Goal: Transaction & Acquisition: Book appointment/travel/reservation

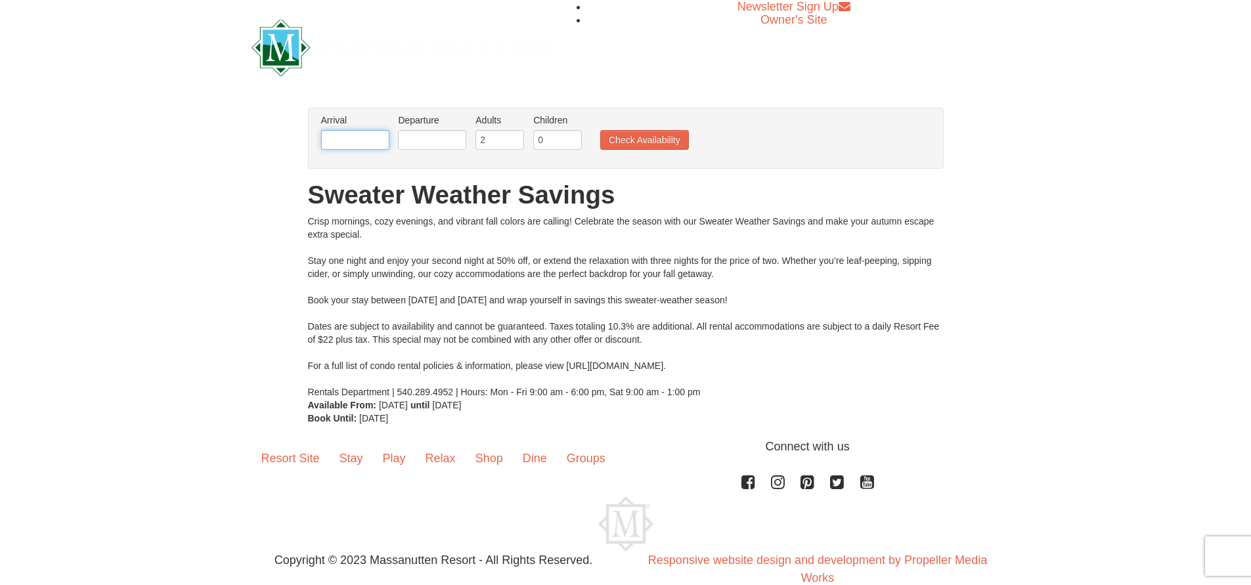
click at [357, 143] on input "text" at bounding box center [355, 140] width 68 height 20
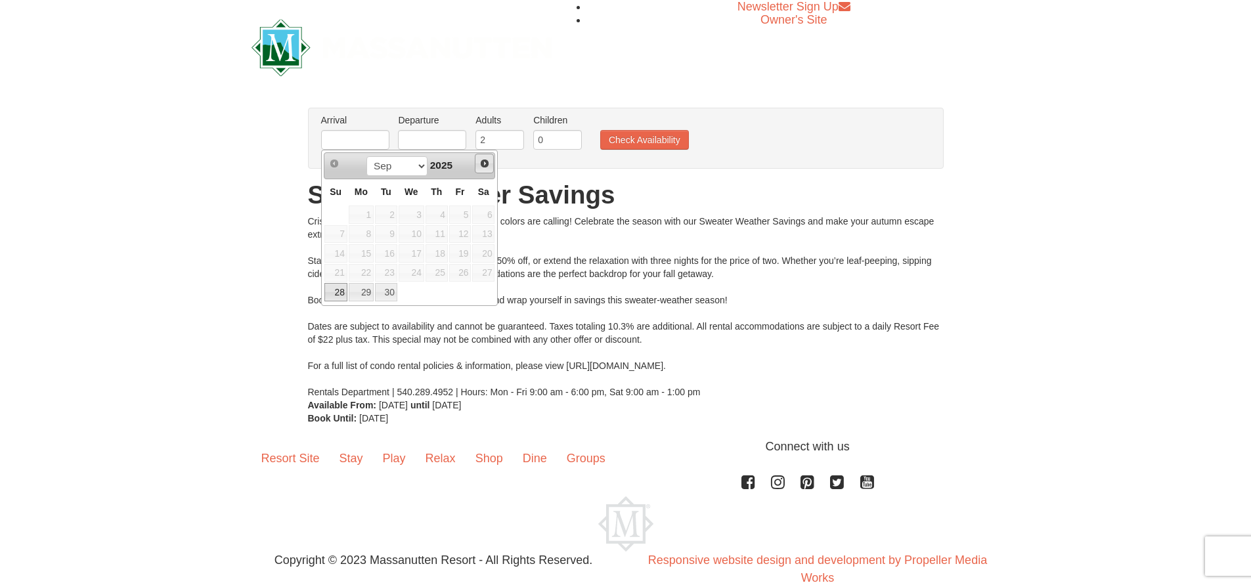
click at [481, 164] on span "Next" at bounding box center [484, 163] width 11 height 11
click at [569, 76] on div "Newsletter Sign Up Owner's Site" at bounding box center [626, 47] width 768 height 95
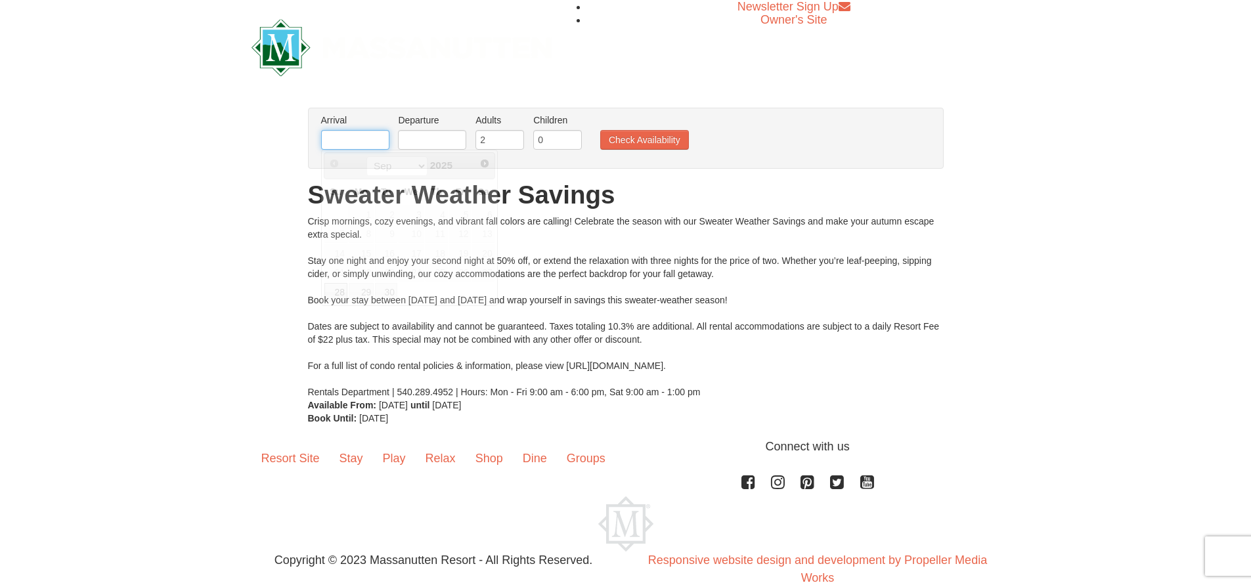
click at [370, 137] on input "text" at bounding box center [355, 140] width 68 height 20
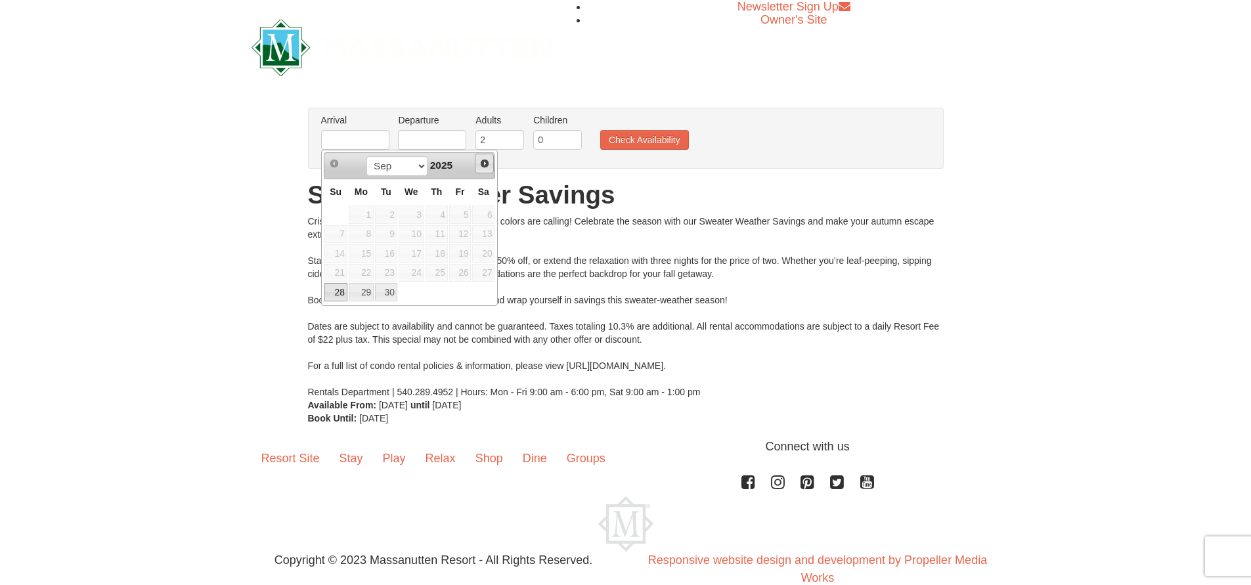
click at [488, 159] on link "Next" at bounding box center [485, 164] width 20 height 20
click at [488, 160] on span "Next" at bounding box center [484, 163] width 11 height 11
drag, startPoint x: 488, startPoint y: 161, endPoint x: 482, endPoint y: 164, distance: 6.8
click at [483, 164] on span "Next" at bounding box center [484, 163] width 11 height 11
click at [460, 213] on link "3" at bounding box center [460, 215] width 22 height 18
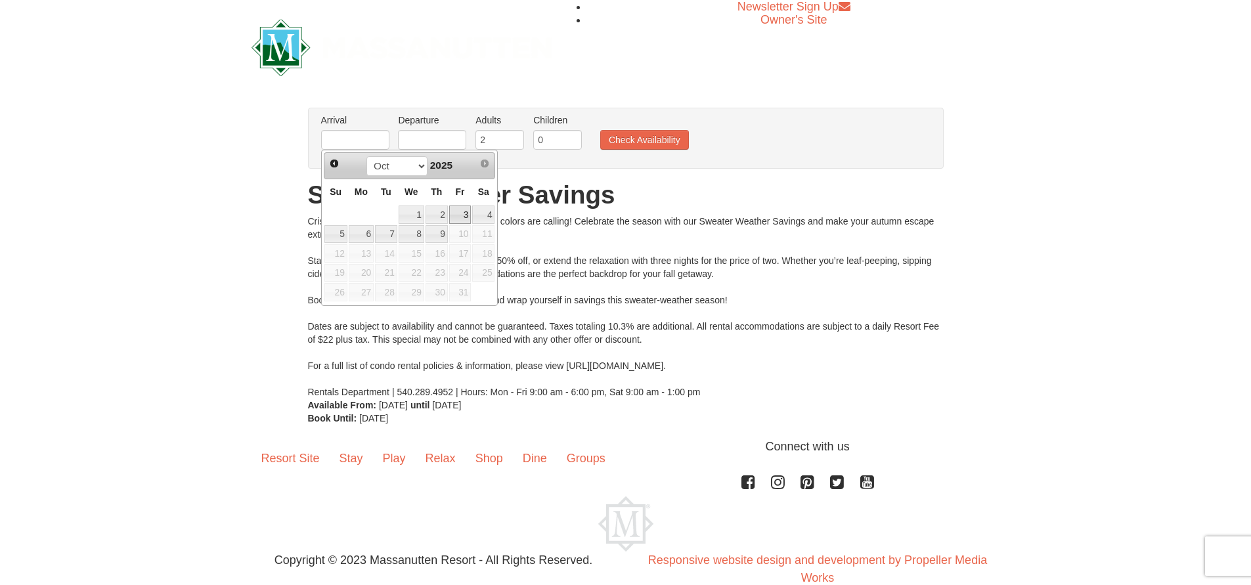
type input "[DATE]"
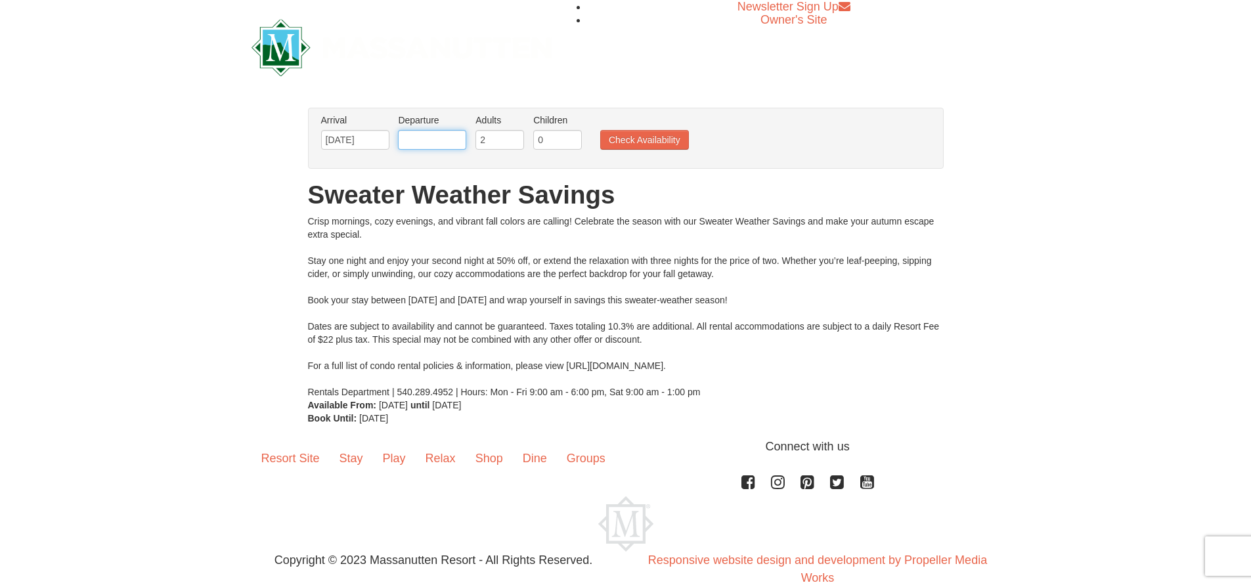
drag, startPoint x: 442, startPoint y: 142, endPoint x: 479, endPoint y: 160, distance: 40.8
click at [446, 145] on input "text" at bounding box center [432, 140] width 68 height 20
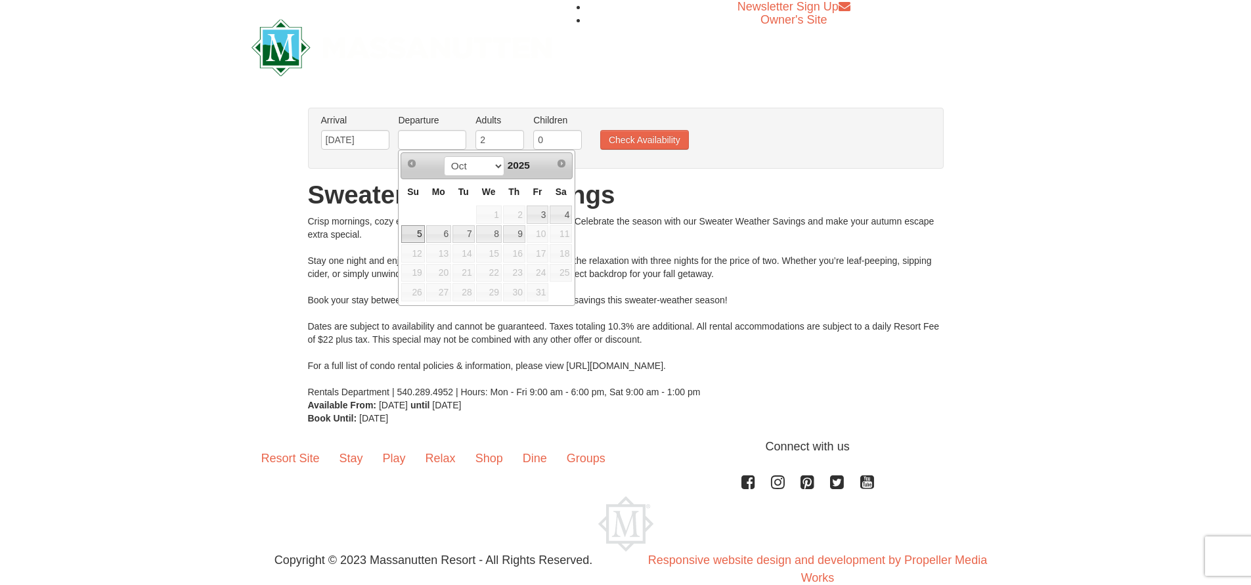
click at [414, 235] on link "5" at bounding box center [412, 234] width 23 height 18
type input "[DATE]"
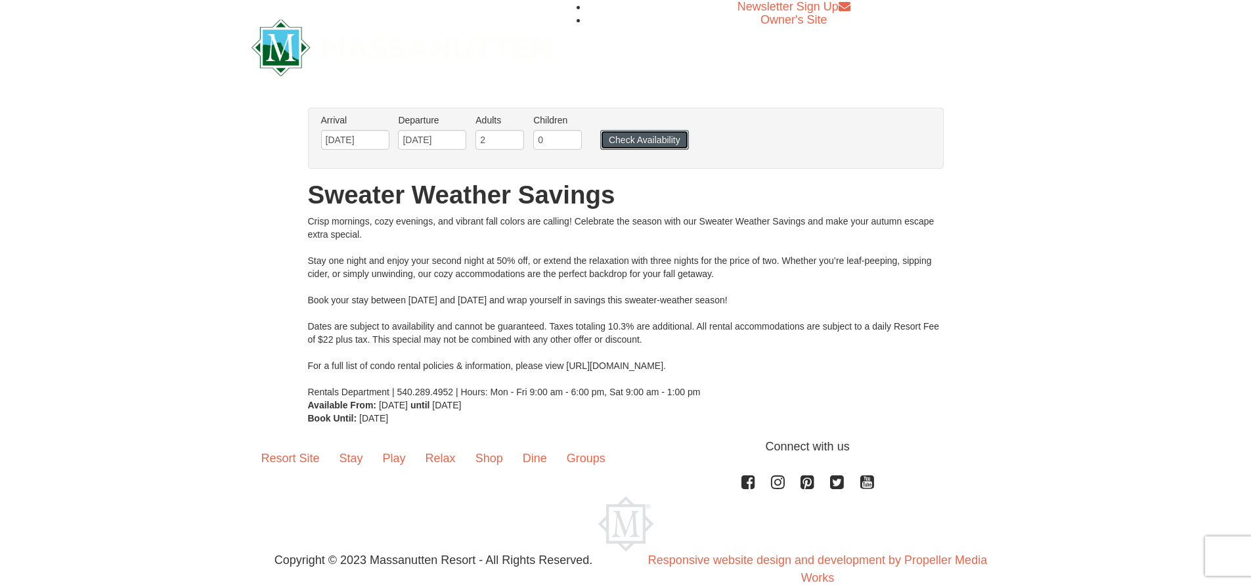
click at [645, 137] on button "Check Availability" at bounding box center [644, 140] width 89 height 20
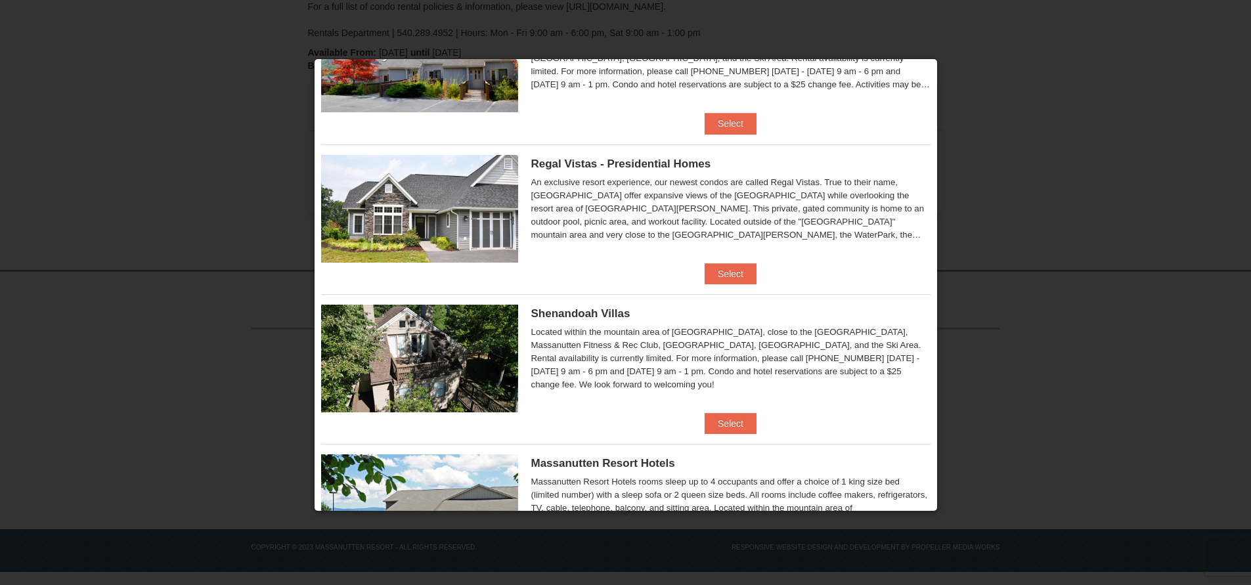
scroll to position [131, 0]
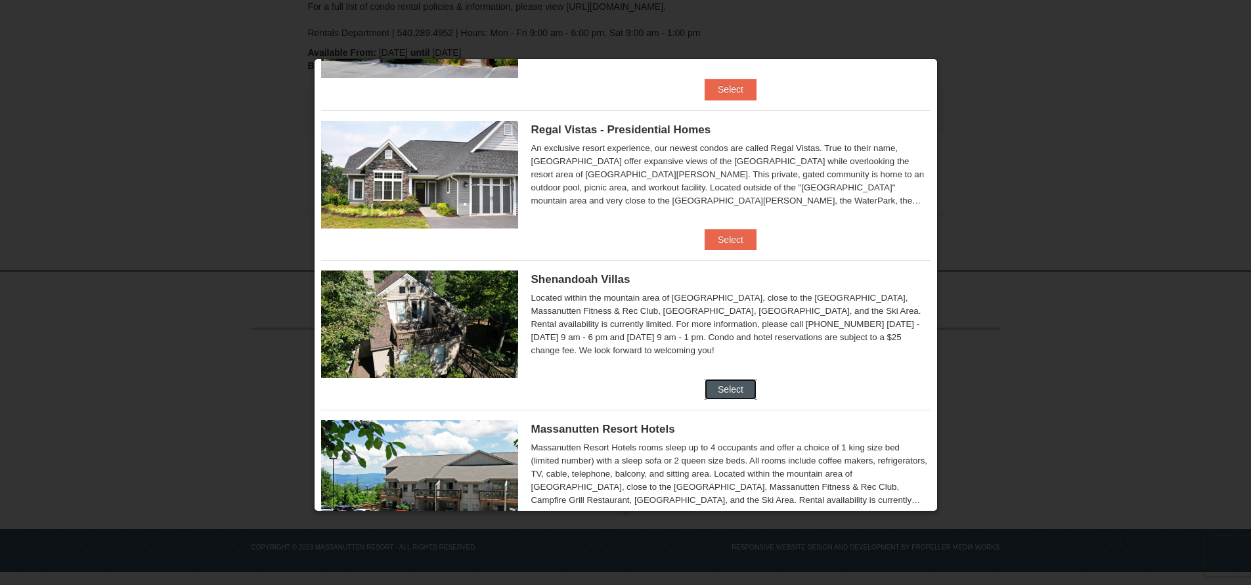
click at [721, 391] on button "Select" at bounding box center [731, 389] width 52 height 21
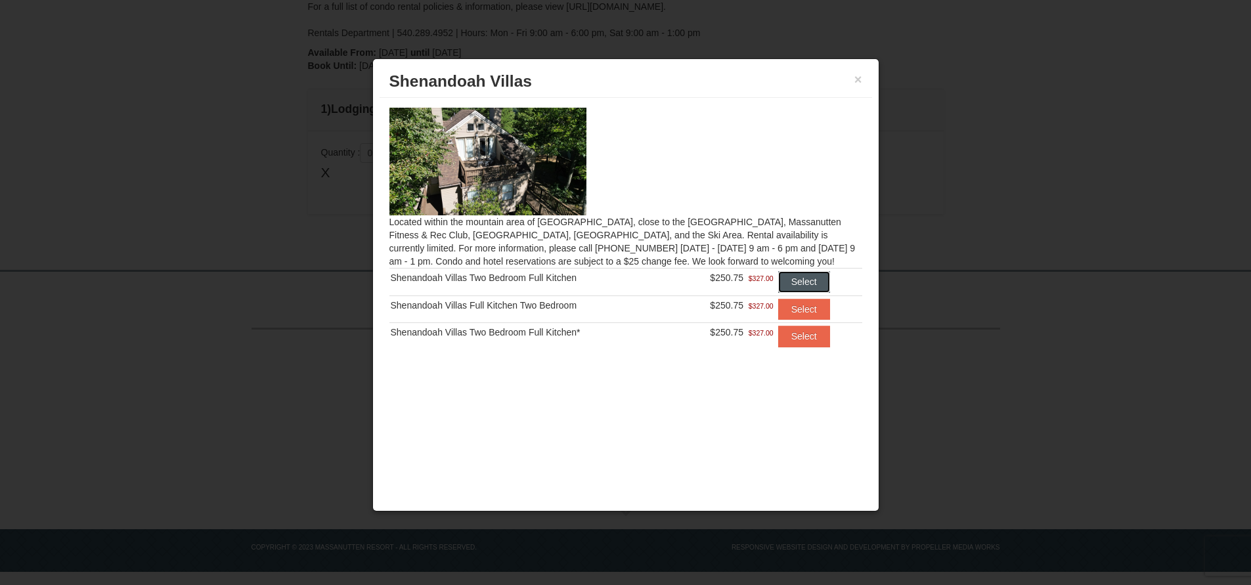
click at [791, 280] on button "Select" at bounding box center [804, 281] width 52 height 21
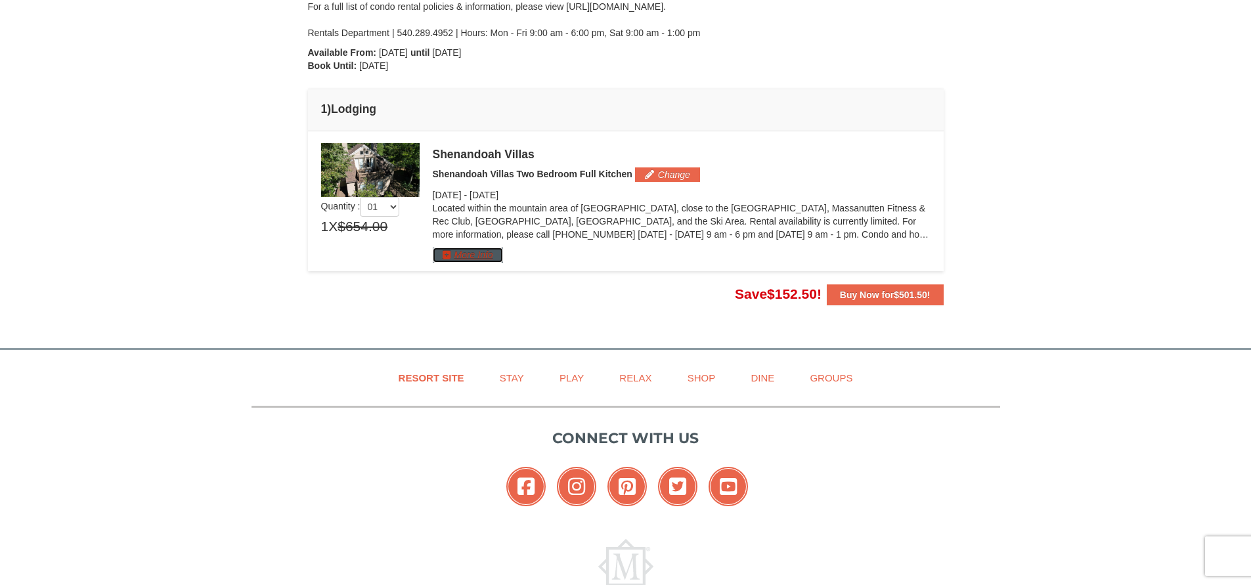
click at [462, 255] on button "More Info" at bounding box center [468, 255] width 70 height 14
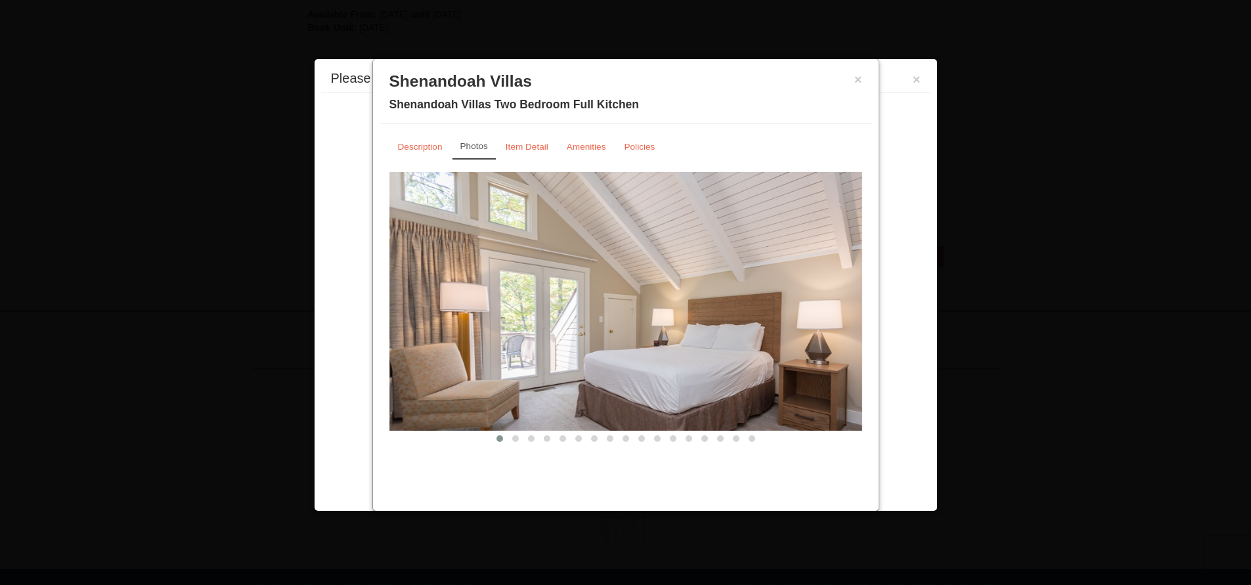
scroll to position [405, 0]
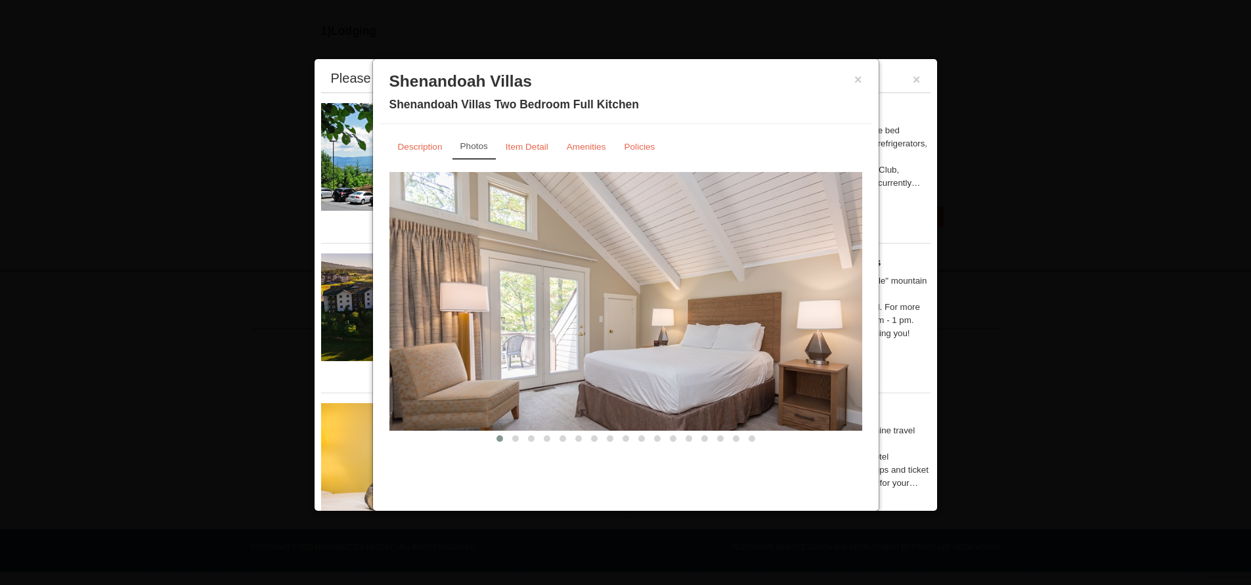
click at [831, 316] on img at bounding box center [625, 301] width 473 height 259
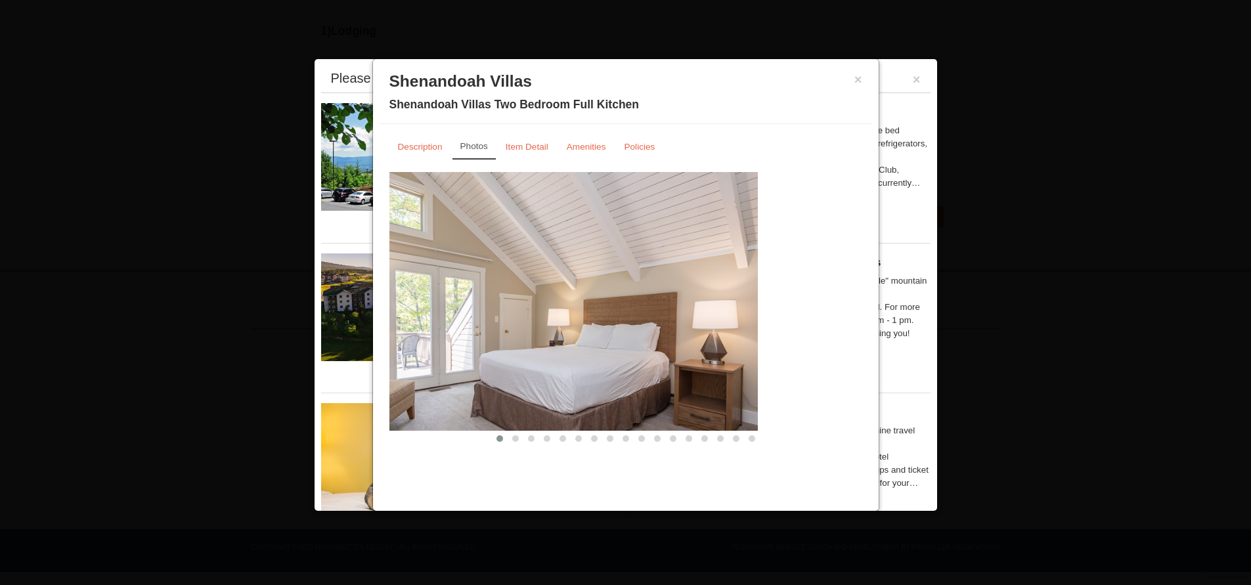
drag, startPoint x: 831, startPoint y: 313, endPoint x: 550, endPoint y: 317, distance: 281.1
click at [551, 317] on img at bounding box center [521, 301] width 473 height 259
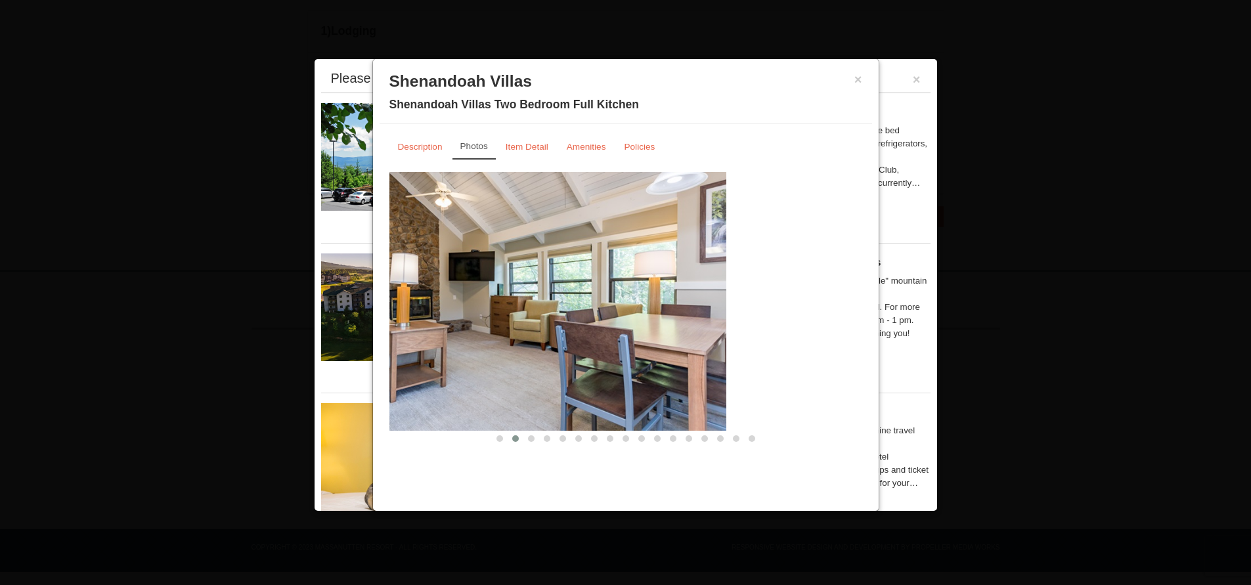
drag, startPoint x: 735, startPoint y: 316, endPoint x: 548, endPoint y: 319, distance: 187.2
click at [548, 319] on img at bounding box center [490, 301] width 473 height 259
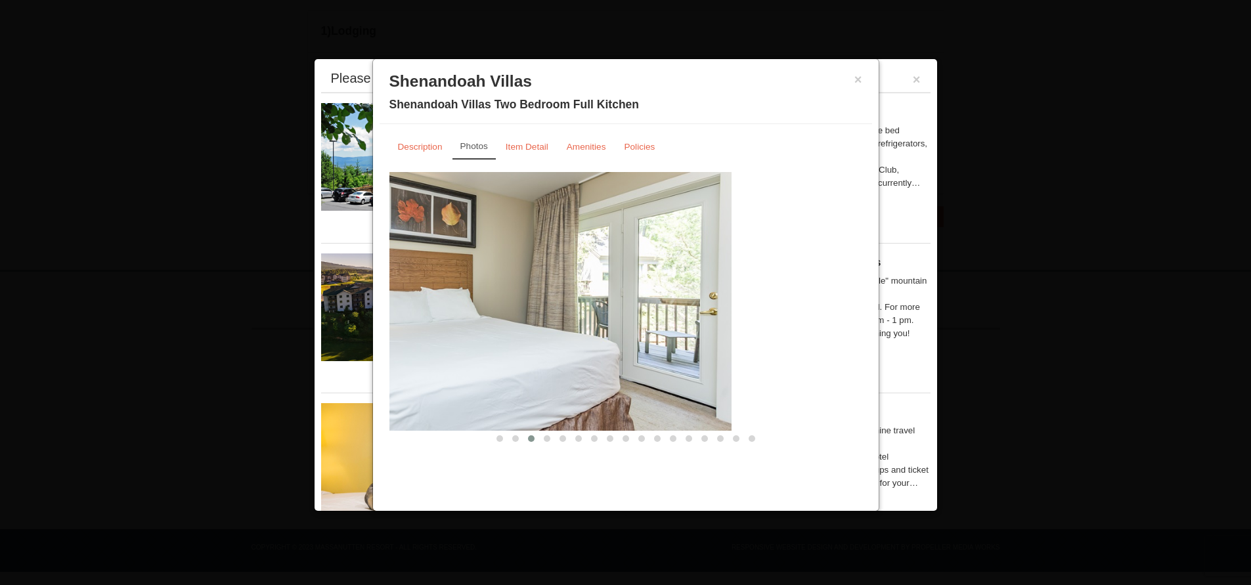
drag, startPoint x: 747, startPoint y: 317, endPoint x: 585, endPoint y: 324, distance: 162.4
click at [585, 324] on img at bounding box center [495, 301] width 473 height 259
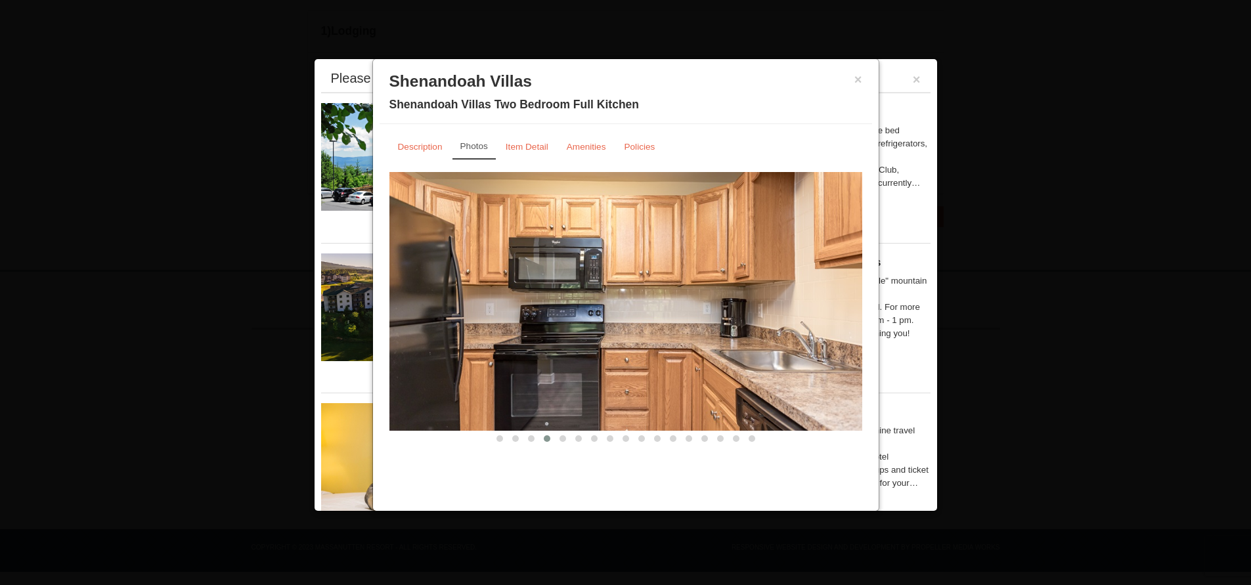
drag, startPoint x: 765, startPoint y: 319, endPoint x: 567, endPoint y: 332, distance: 198.1
click at [568, 332] on img at bounding box center [625, 301] width 473 height 259
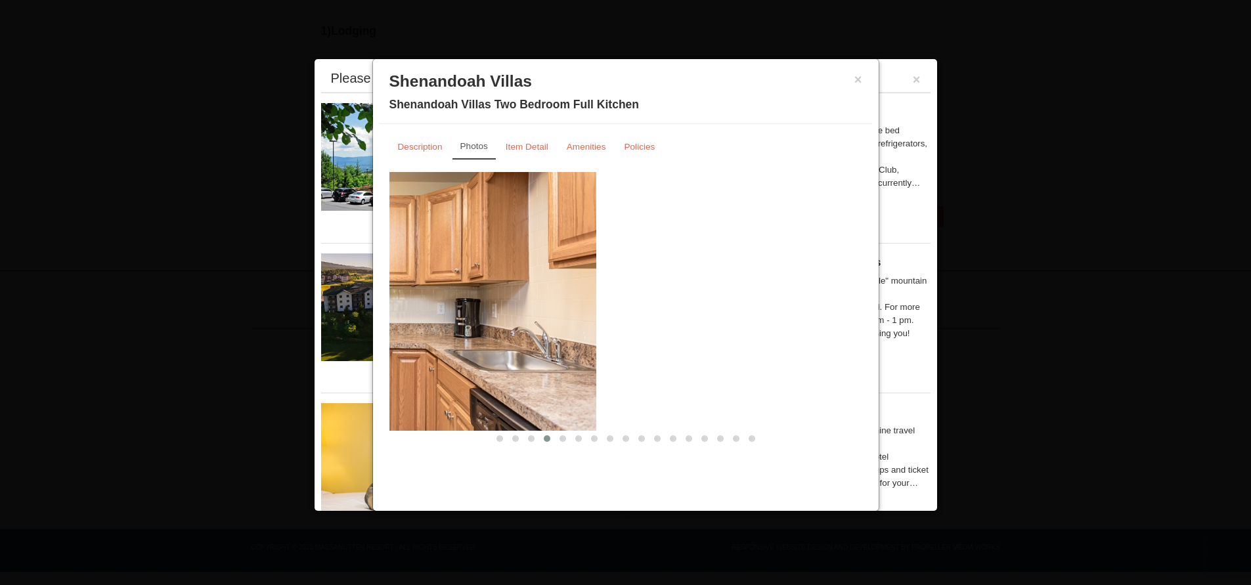
drag, startPoint x: 756, startPoint y: 322, endPoint x: 500, endPoint y: 324, distance: 255.5
click at [489, 323] on img at bounding box center [359, 301] width 473 height 259
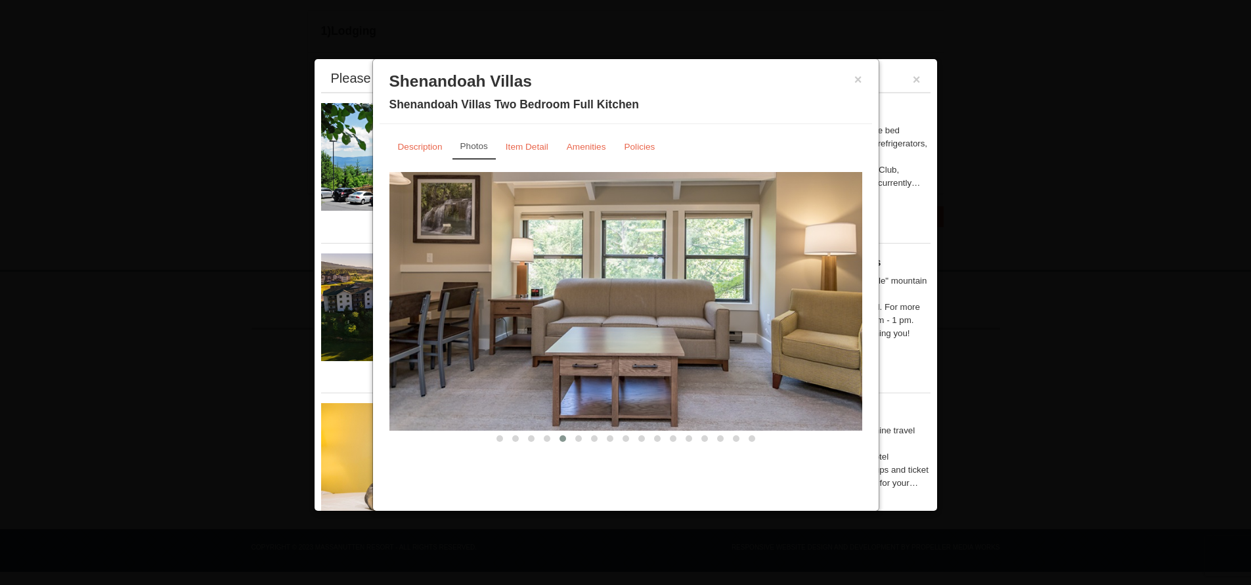
drag, startPoint x: 725, startPoint y: 299, endPoint x: 497, endPoint y: 302, distance: 228.6
click at [498, 302] on img at bounding box center [625, 301] width 473 height 259
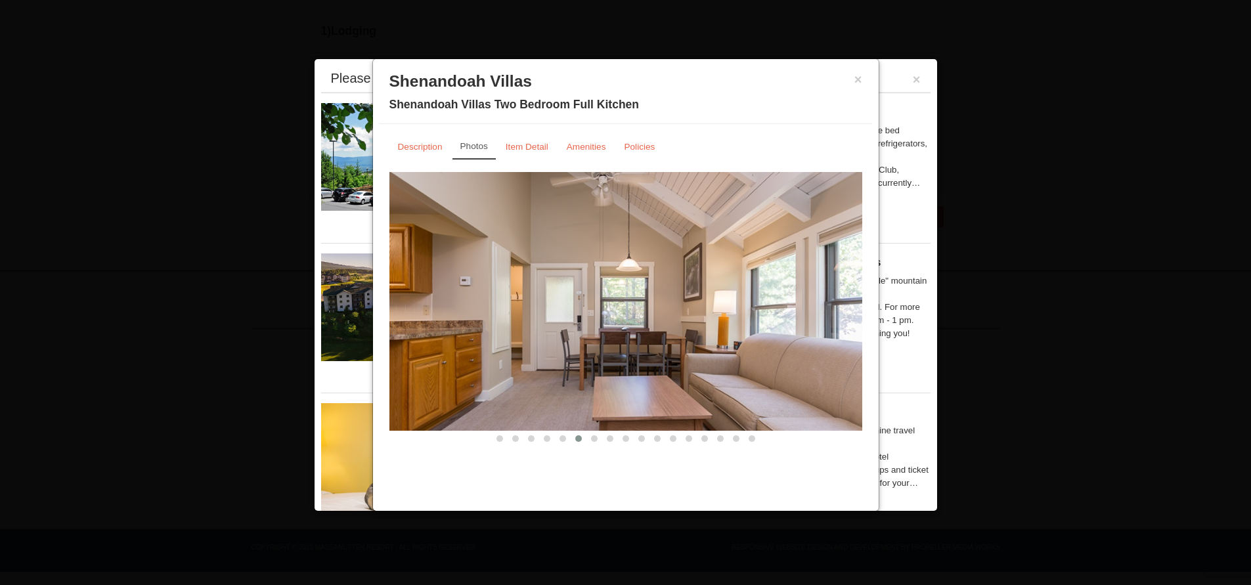
drag, startPoint x: 737, startPoint y: 303, endPoint x: 460, endPoint y: 309, distance: 276.6
click at [460, 309] on img at bounding box center [625, 301] width 473 height 259
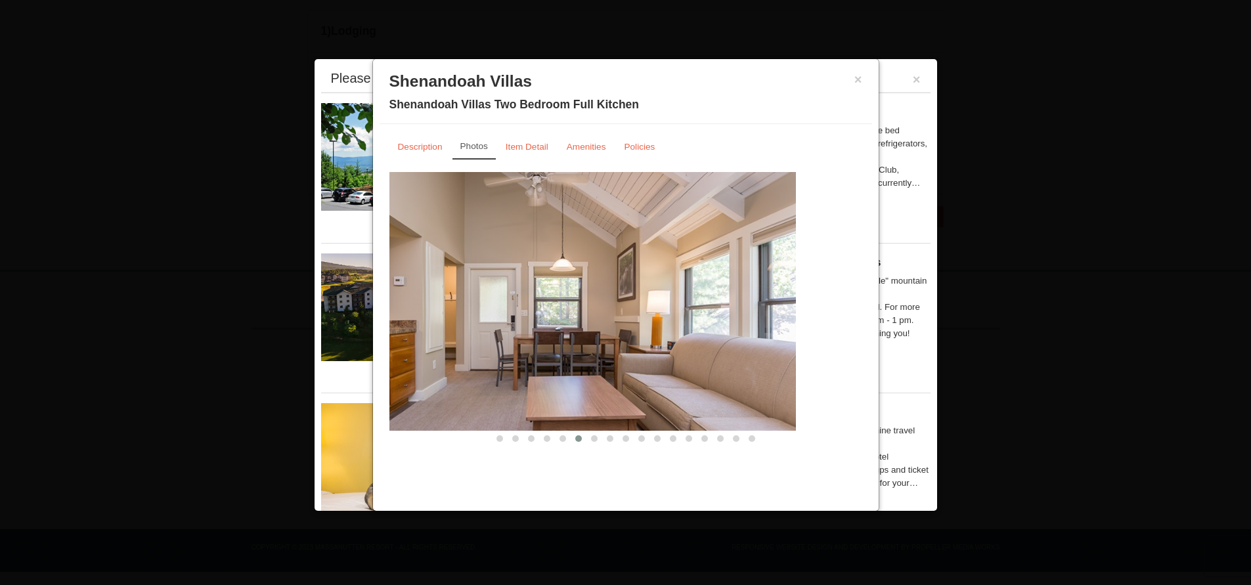
drag, startPoint x: 658, startPoint y: 315, endPoint x: 484, endPoint y: 318, distance: 174.1
click at [486, 318] on img at bounding box center [559, 301] width 473 height 259
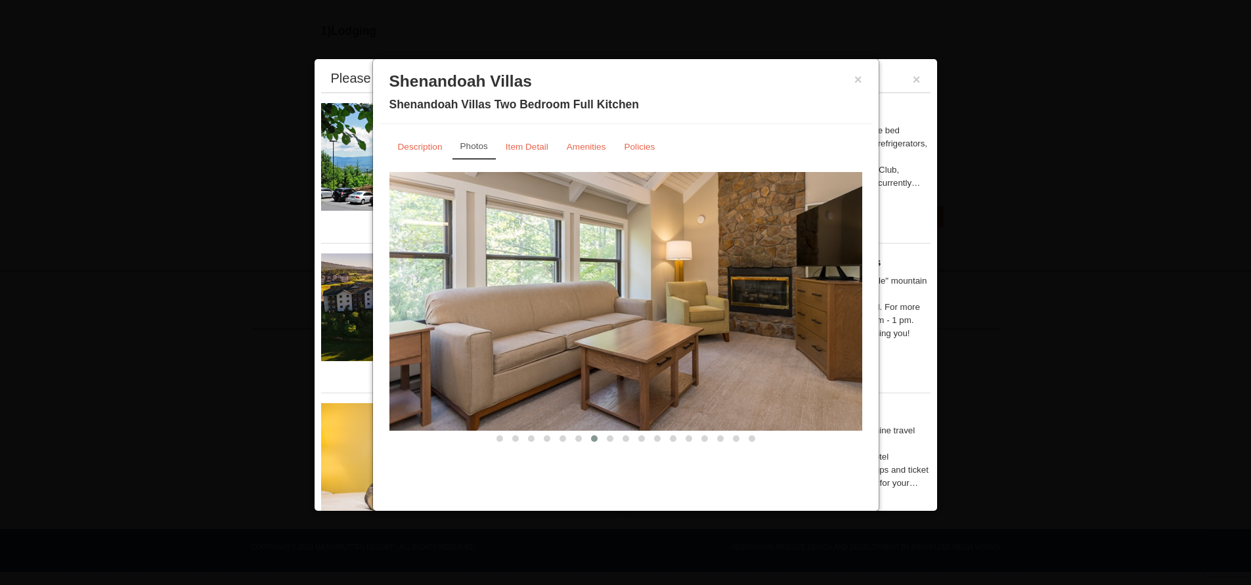
click at [744, 320] on img at bounding box center [625, 301] width 473 height 259
drag, startPoint x: 808, startPoint y: 289, endPoint x: 426, endPoint y: 292, distance: 381.6
click at [425, 290] on img at bounding box center [625, 301] width 473 height 259
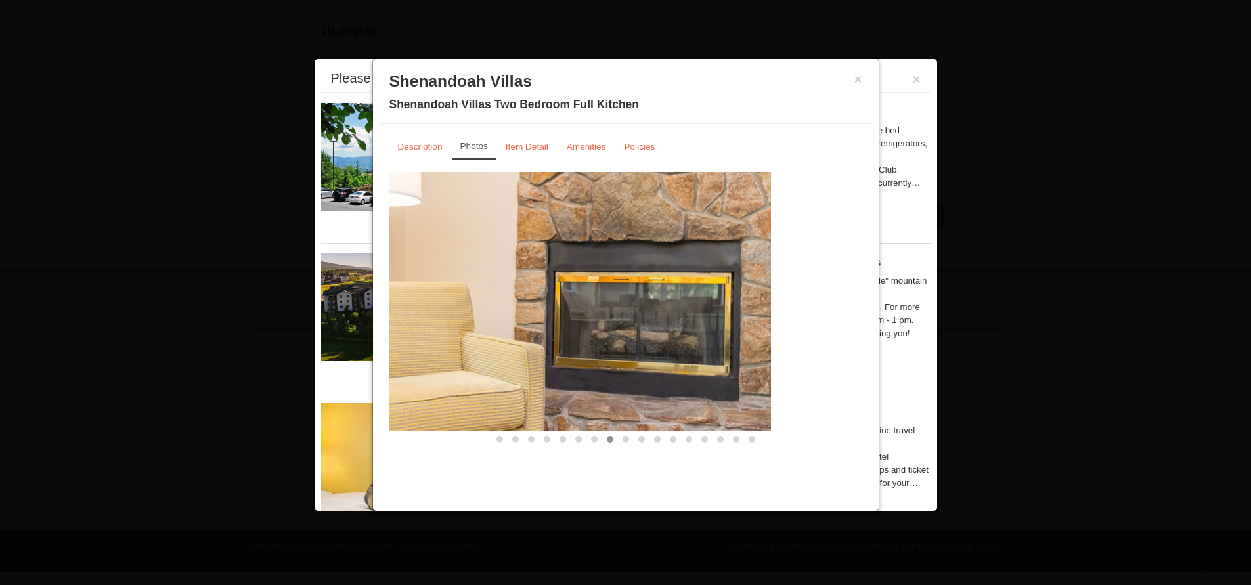
drag, startPoint x: 726, startPoint y: 295, endPoint x: 504, endPoint y: 295, distance: 222.0
click at [504, 295] on img at bounding box center [534, 301] width 473 height 259
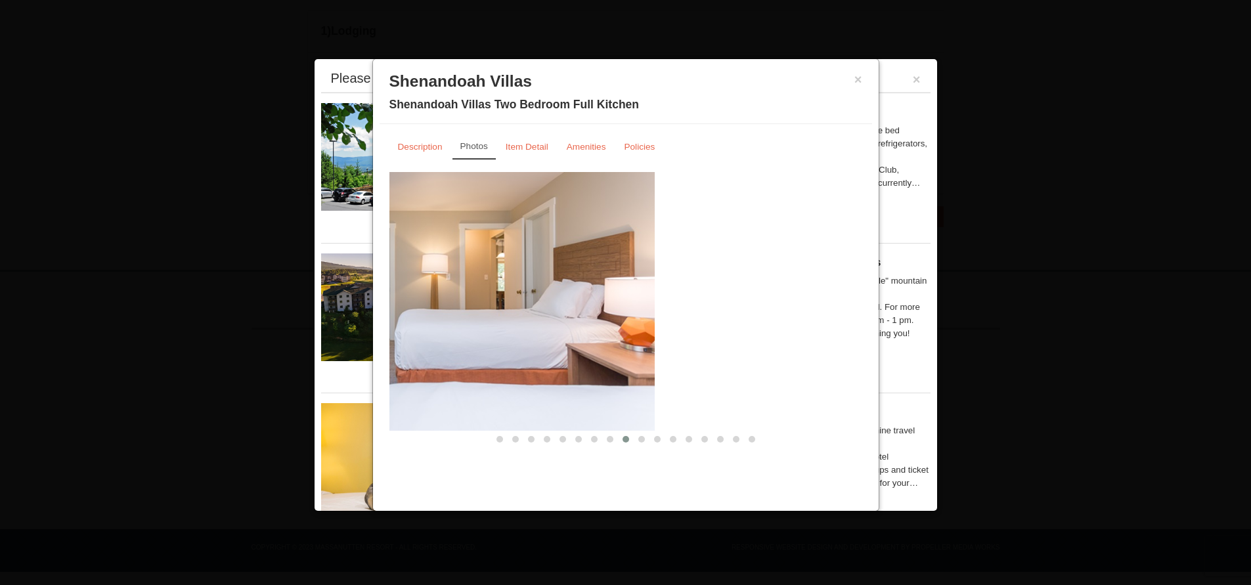
drag, startPoint x: 750, startPoint y: 299, endPoint x: 464, endPoint y: 303, distance: 286.4
click at [464, 303] on img at bounding box center [418, 301] width 473 height 259
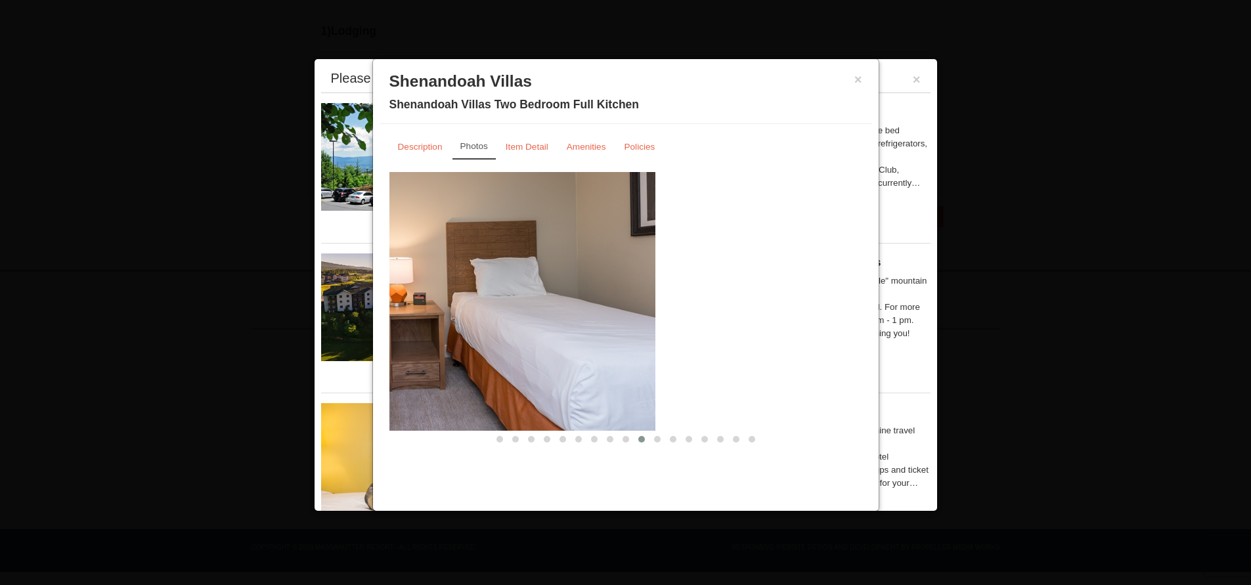
drag, startPoint x: 775, startPoint y: 291, endPoint x: 493, endPoint y: 307, distance: 282.2
click at [499, 307] on img at bounding box center [419, 301] width 473 height 259
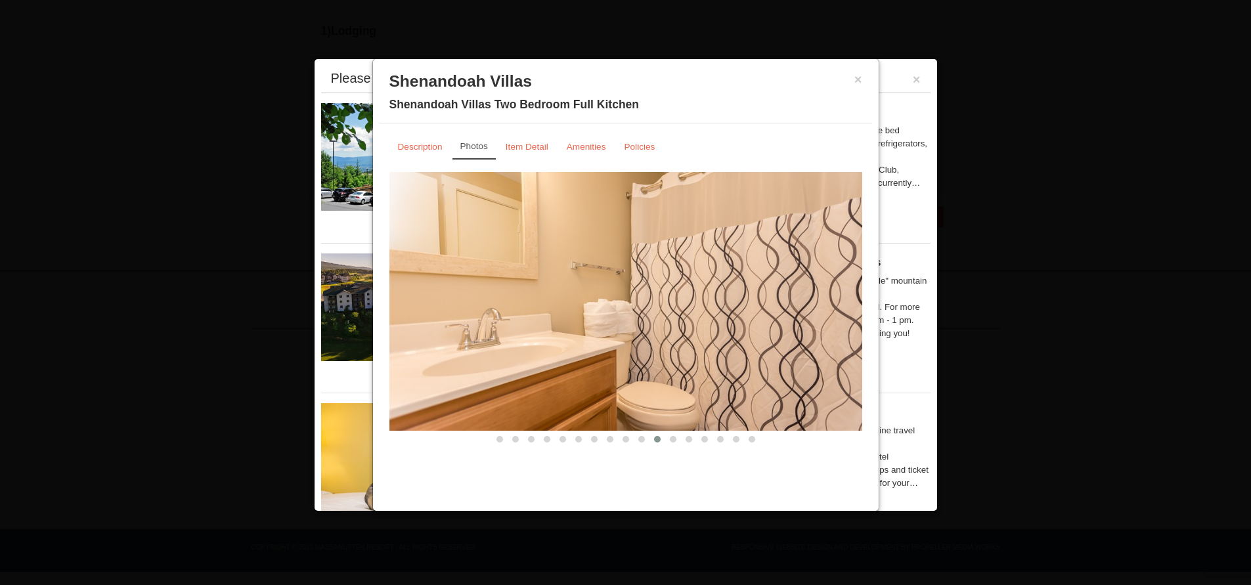
drag, startPoint x: 741, startPoint y: 299, endPoint x: 472, endPoint y: 329, distance: 270.3
click at [472, 329] on img at bounding box center [625, 301] width 473 height 259
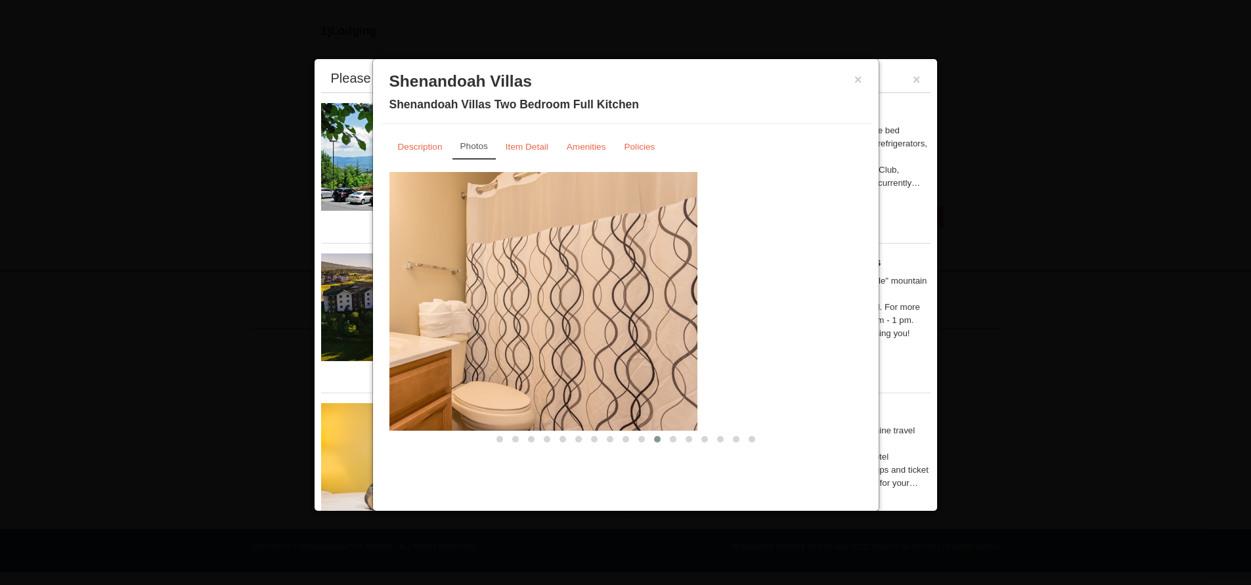
drag, startPoint x: 742, startPoint y: 306, endPoint x: 314, endPoint y: 318, distance: 428.4
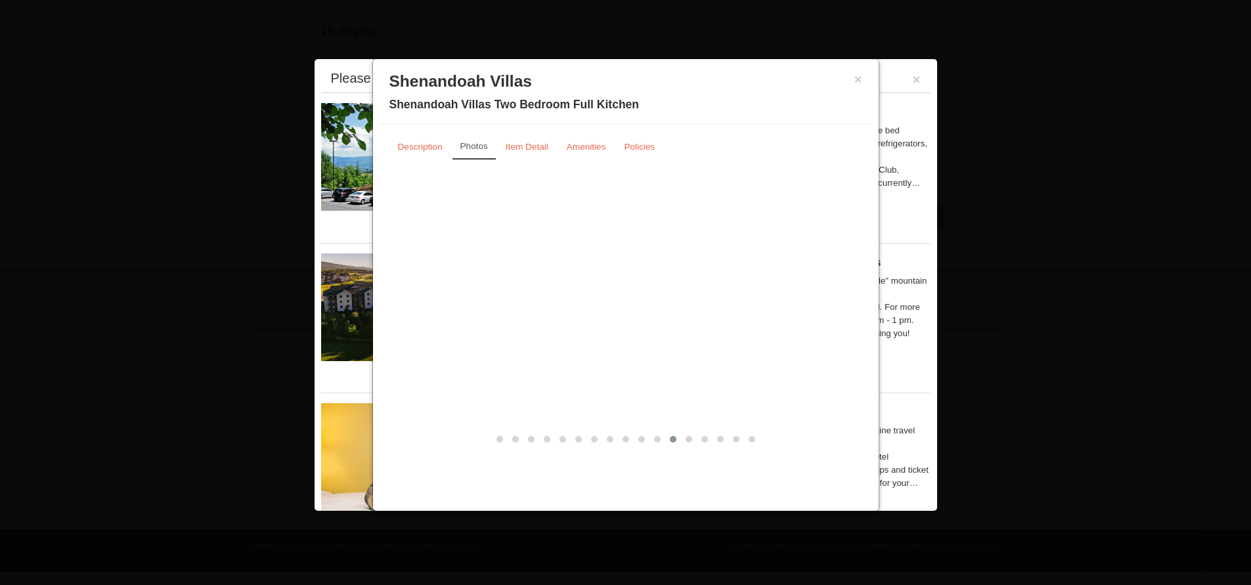
drag, startPoint x: 684, startPoint y: 307, endPoint x: 42, endPoint y: 342, distance: 643.2
click at [10, 345] on body "Browser Not Supported We notice you are using a browser which will not provide …" at bounding box center [625, 90] width 1251 height 990
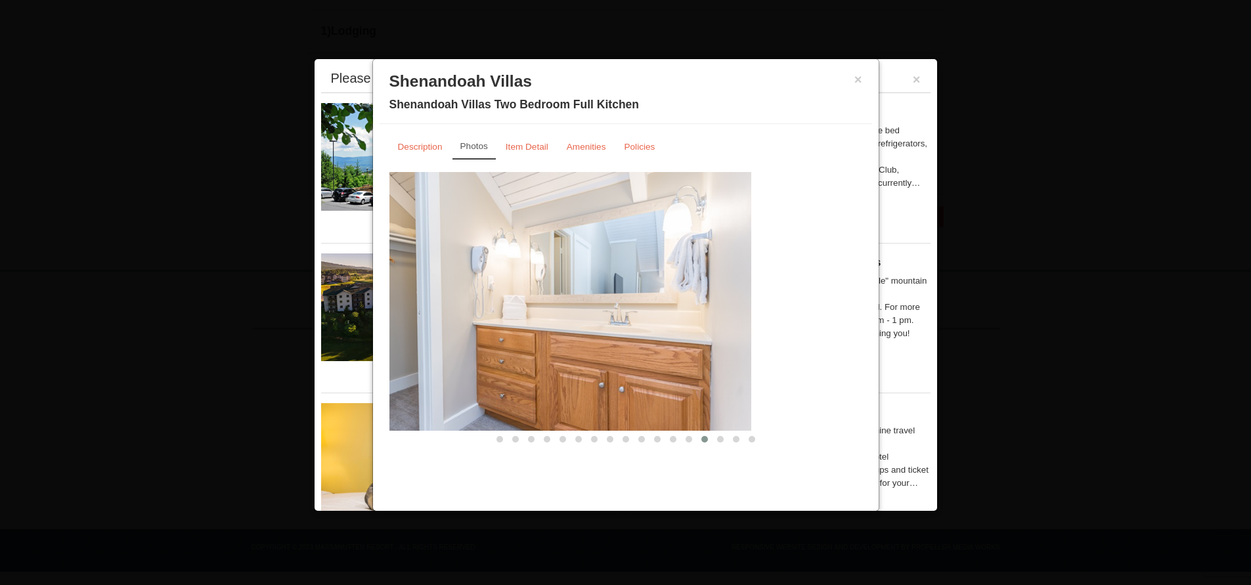
drag, startPoint x: 791, startPoint y: 305, endPoint x: 493, endPoint y: 317, distance: 299.1
click at [493, 317] on img at bounding box center [514, 301] width 473 height 259
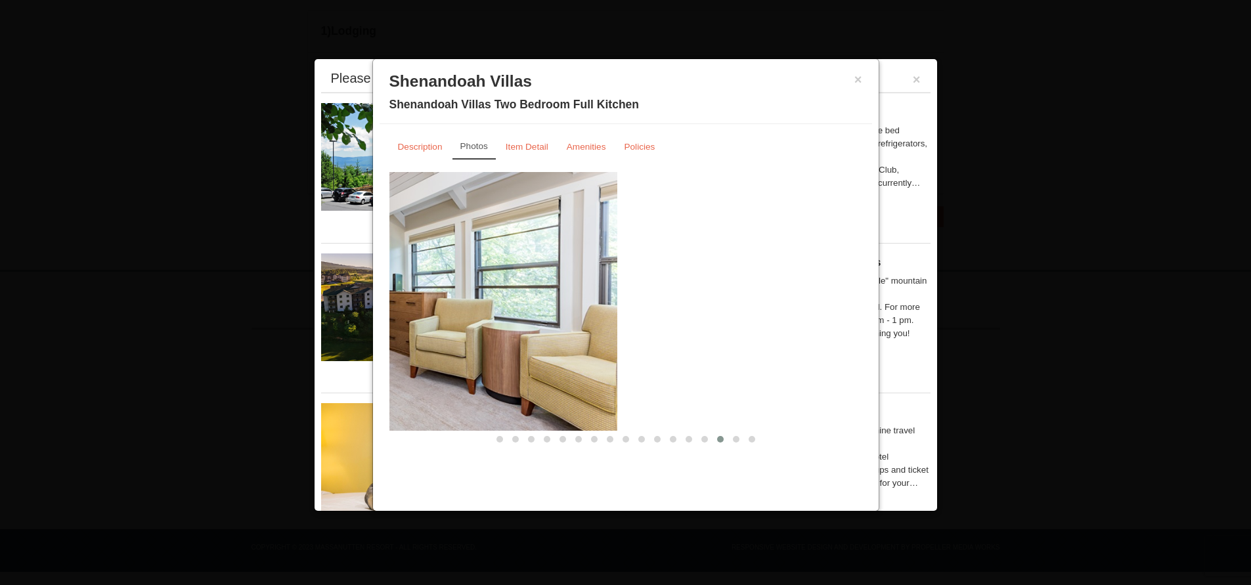
drag, startPoint x: 765, startPoint y: 288, endPoint x: 514, endPoint y: 298, distance: 251.1
click at [515, 297] on img at bounding box center [380, 301] width 473 height 259
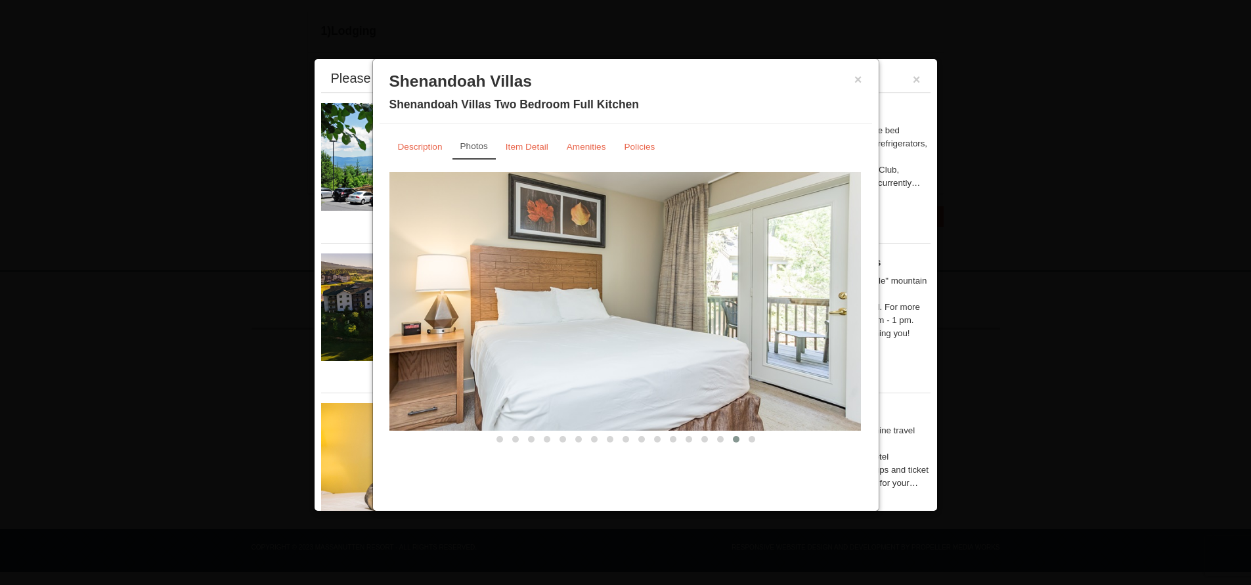
drag, startPoint x: 837, startPoint y: 321, endPoint x: 424, endPoint y: 295, distance: 413.9
click at [426, 295] on img at bounding box center [624, 301] width 473 height 259
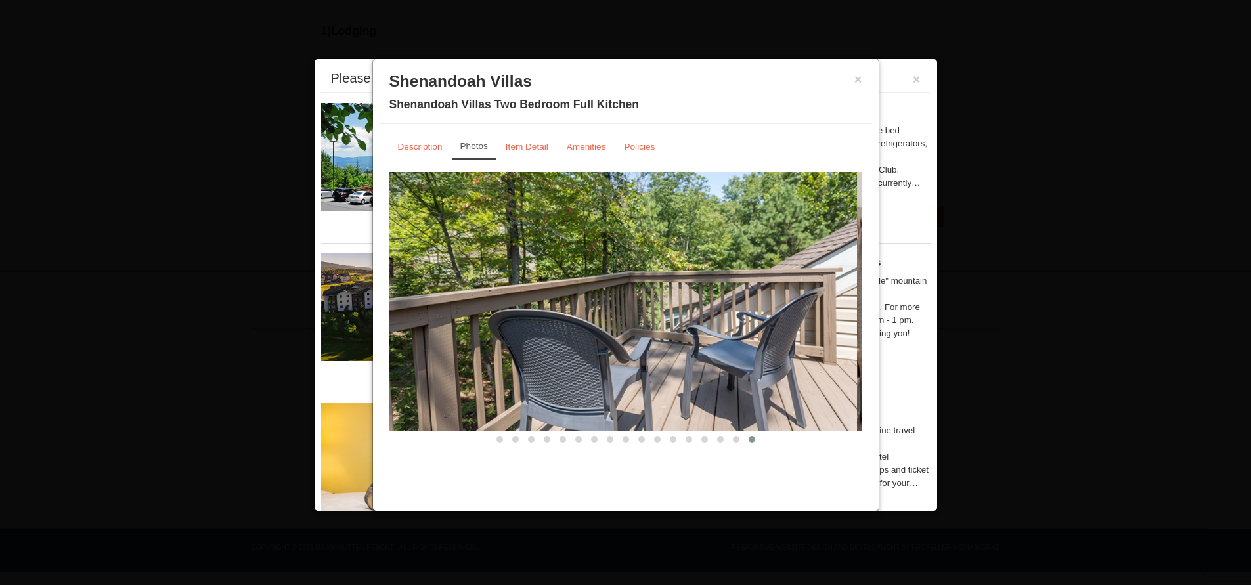
drag, startPoint x: 778, startPoint y: 268, endPoint x: 427, endPoint y: 249, distance: 351.9
click at [425, 249] on img at bounding box center [620, 301] width 473 height 259
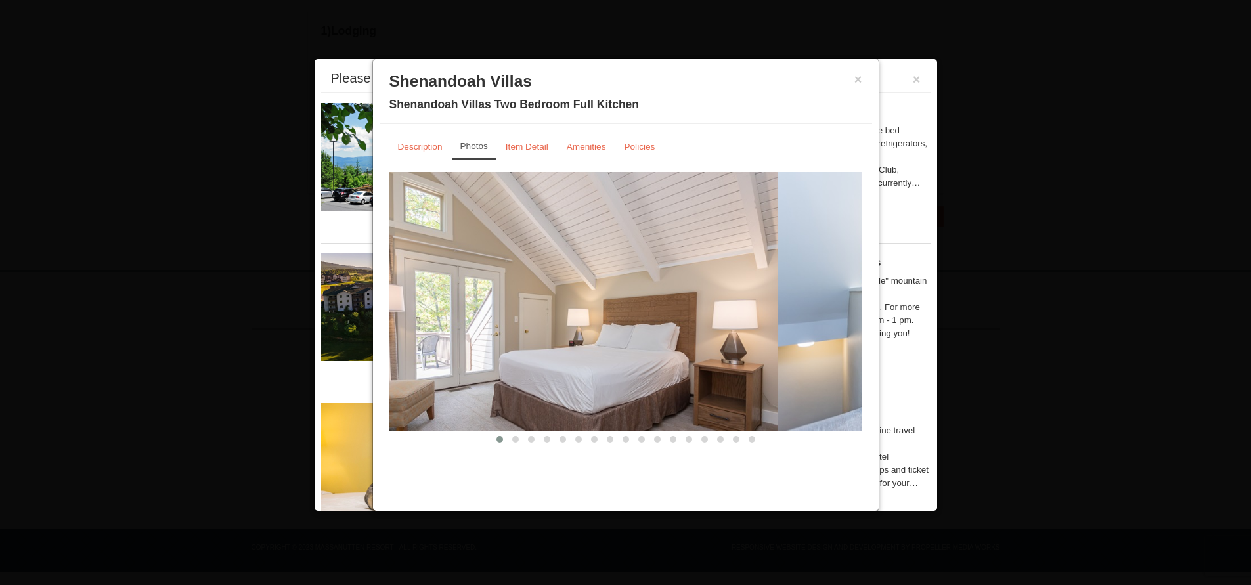
drag, startPoint x: 778, startPoint y: 278, endPoint x: 445, endPoint y: 257, distance: 333.7
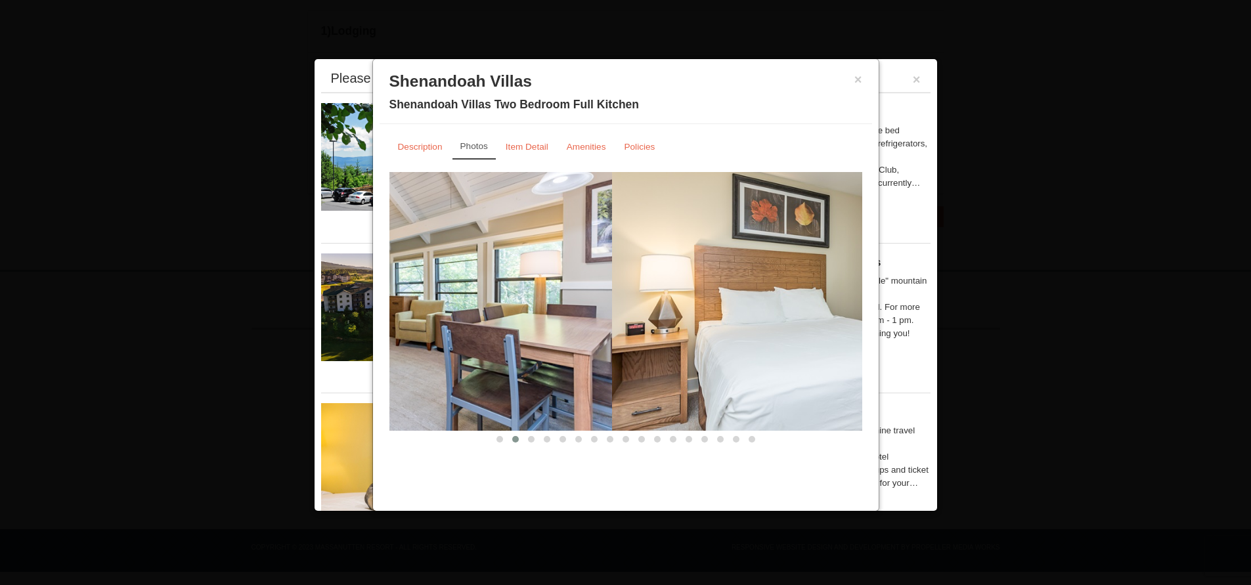
drag, startPoint x: 810, startPoint y: 277, endPoint x: 472, endPoint y: 275, distance: 337.6
click at [498, 277] on img at bounding box center [375, 301] width 473 height 259
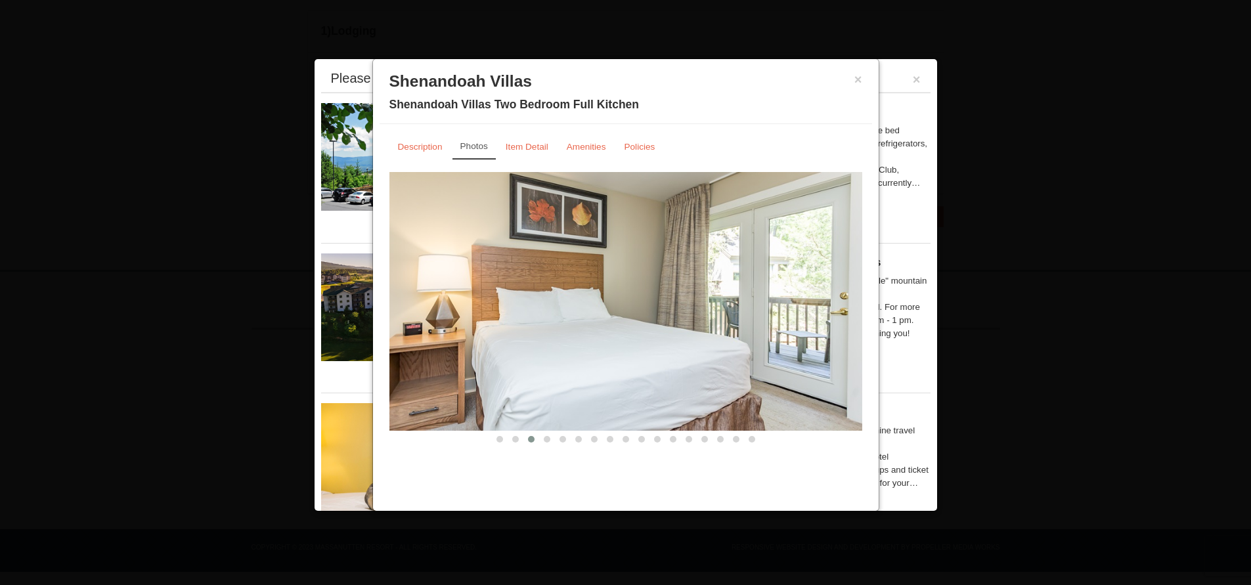
drag, startPoint x: 748, startPoint y: 269, endPoint x: 420, endPoint y: 273, distance: 327.8
click at [422, 273] on img at bounding box center [625, 301] width 473 height 259
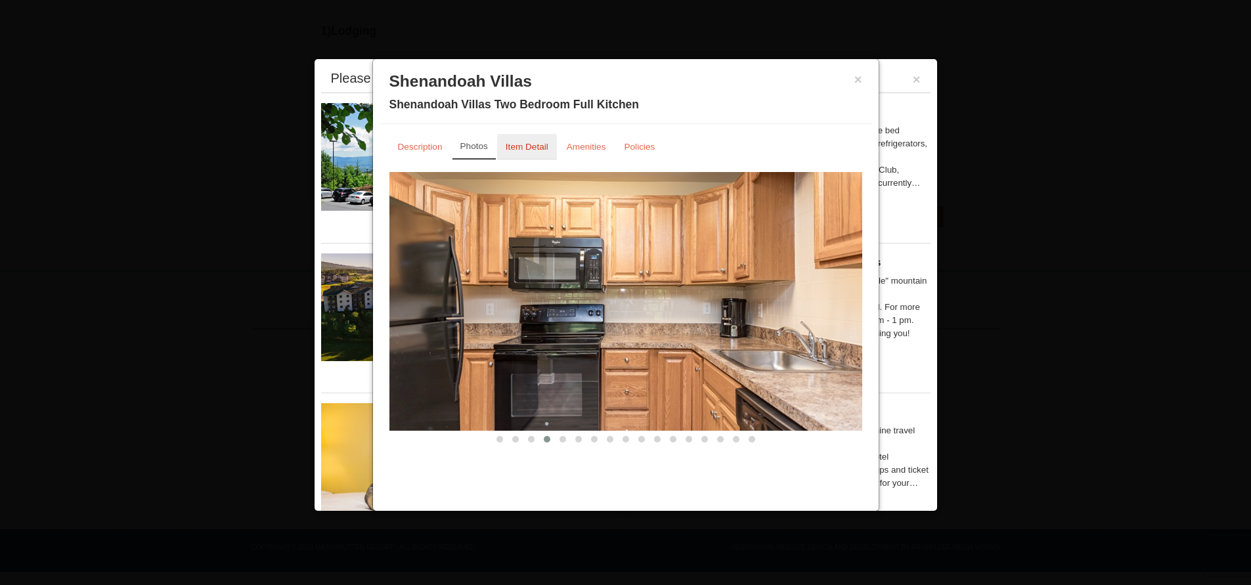
drag, startPoint x: 528, startPoint y: 149, endPoint x: 547, endPoint y: 153, distance: 19.5
click at [529, 150] on small "Item Detail" at bounding box center [527, 147] width 43 height 10
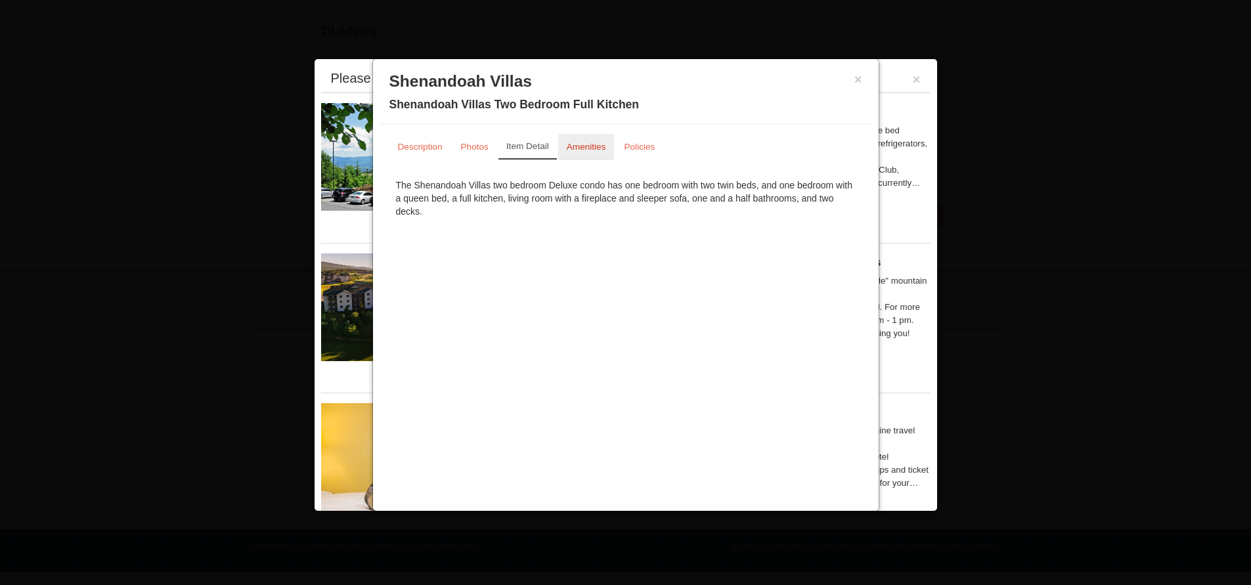
click at [592, 152] on link "Amenities" at bounding box center [586, 147] width 56 height 26
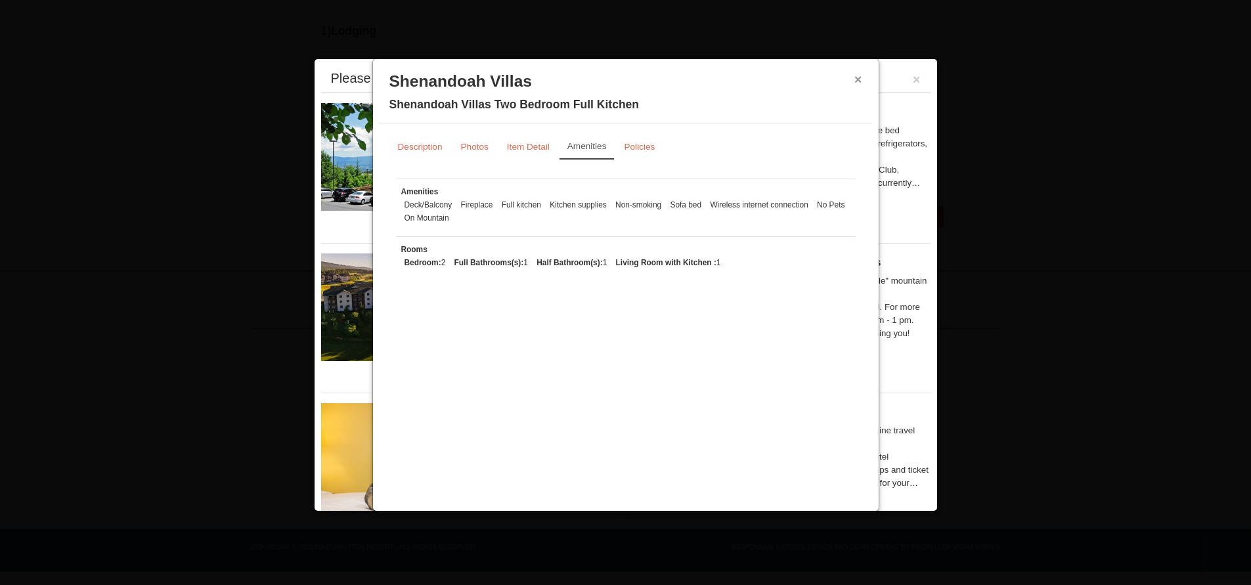
click at [860, 83] on button "×" at bounding box center [858, 79] width 8 height 13
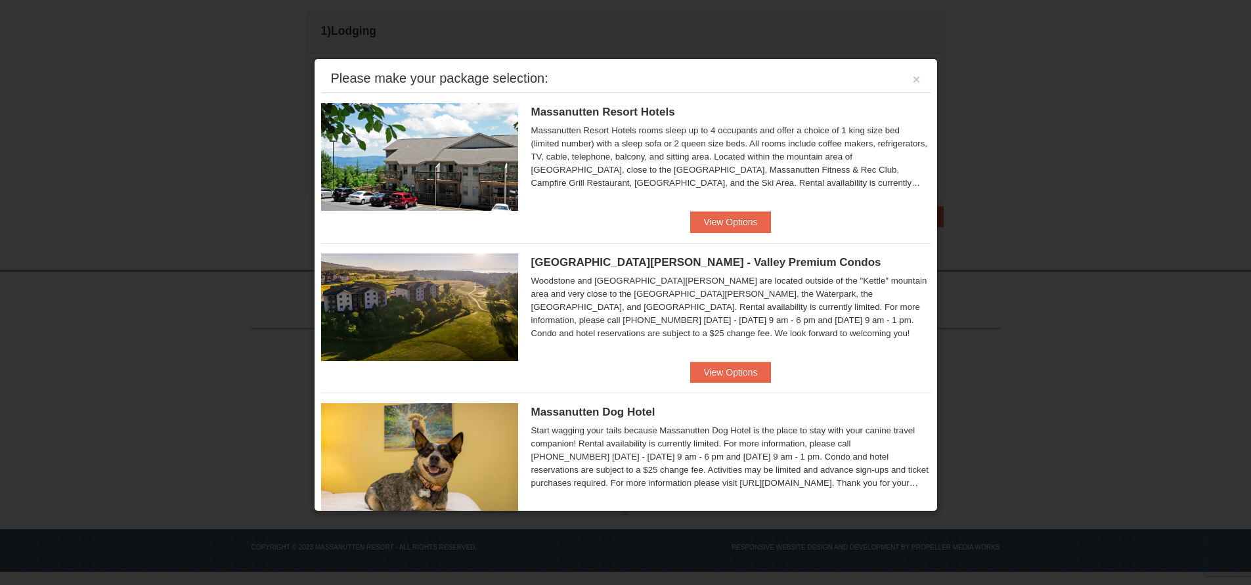
click at [900, 82] on div "Please make your package selection: ×" at bounding box center [625, 79] width 609 height 27
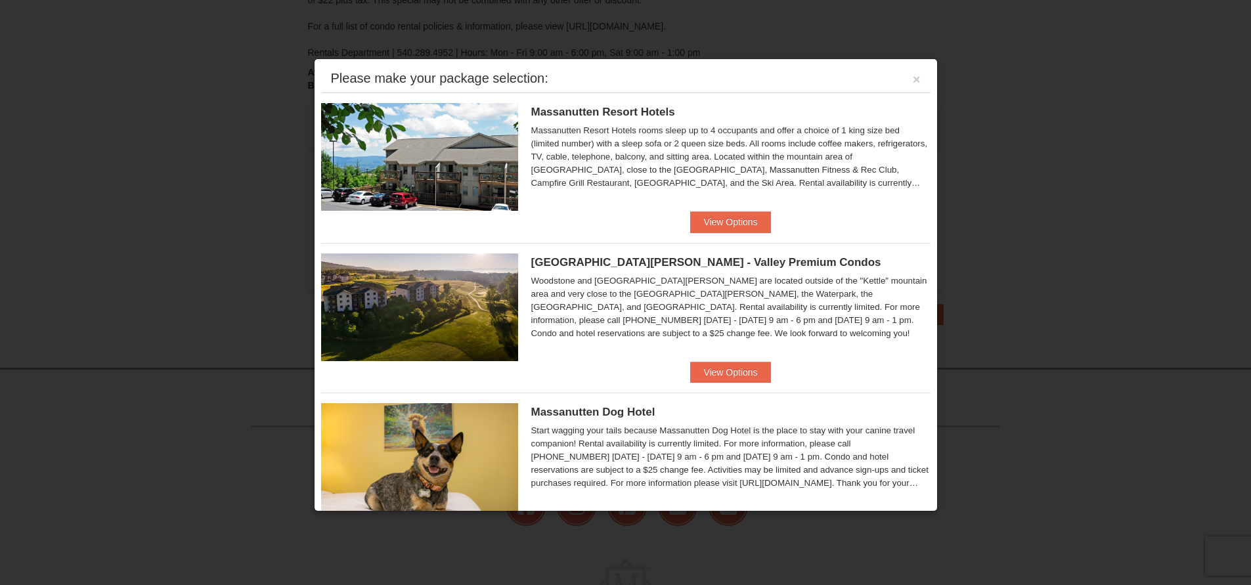
scroll to position [274, 0]
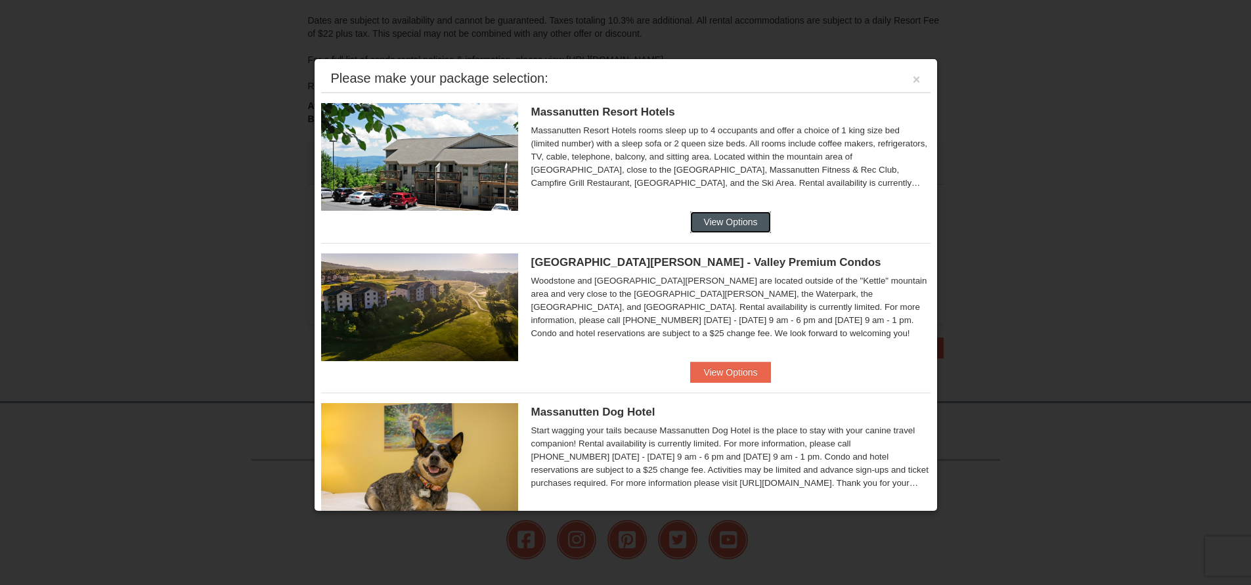
click at [708, 227] on button "View Options" at bounding box center [730, 221] width 80 height 21
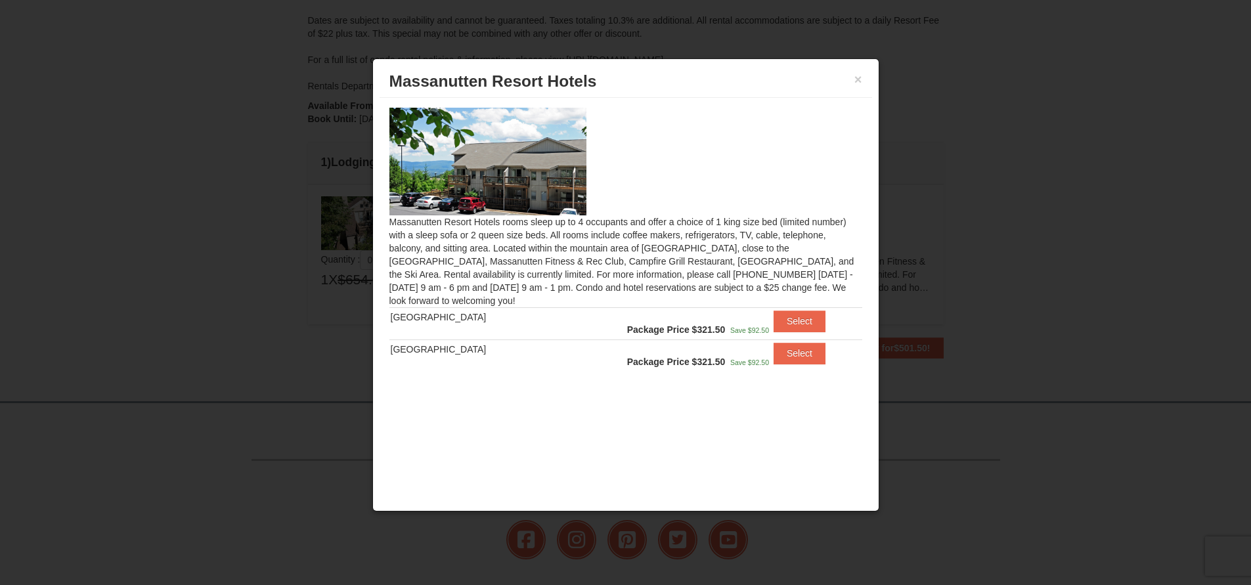
click at [868, 79] on div "× [GEOGRAPHIC_DATA] Hotels" at bounding box center [626, 82] width 493 height 32
click at [855, 79] on button "×" at bounding box center [858, 79] width 8 height 13
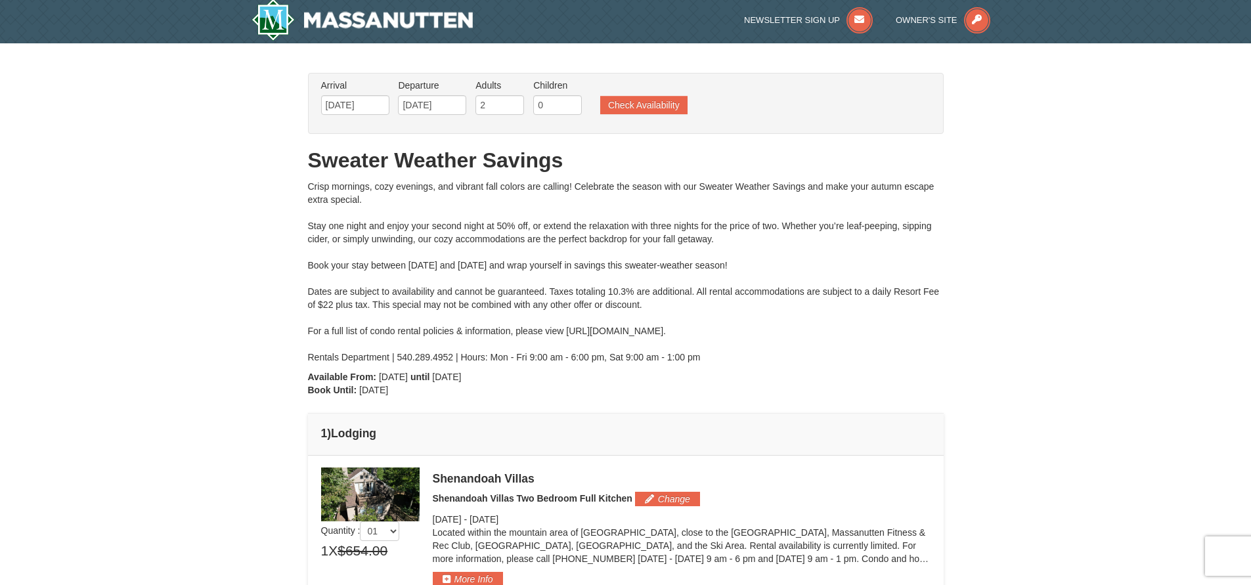
scroll to position [0, 0]
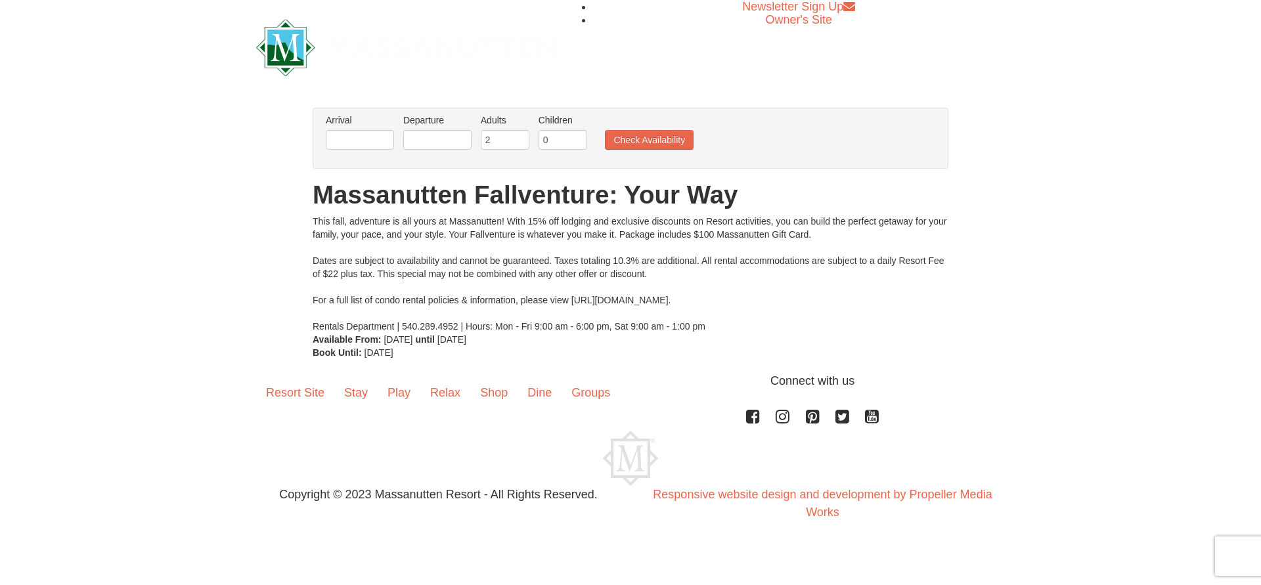
click at [380, 131] on li "Arrival Please format dates MM/DD/YYYY Please format dates MM/DD/YYYY" at bounding box center [359, 135] width 75 height 43
click at [381, 133] on input "text" at bounding box center [360, 140] width 68 height 20
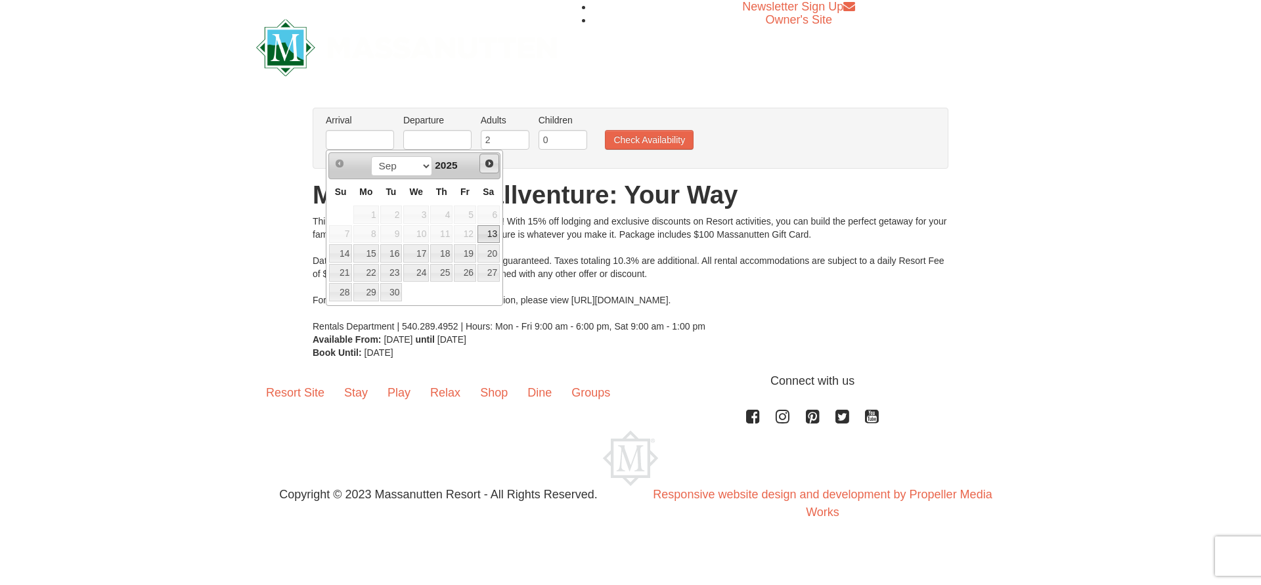
click at [492, 167] on span "Next" at bounding box center [489, 163] width 11 height 11
click at [462, 234] on link "10" at bounding box center [465, 234] width 22 height 18
type input "10/10/2025"
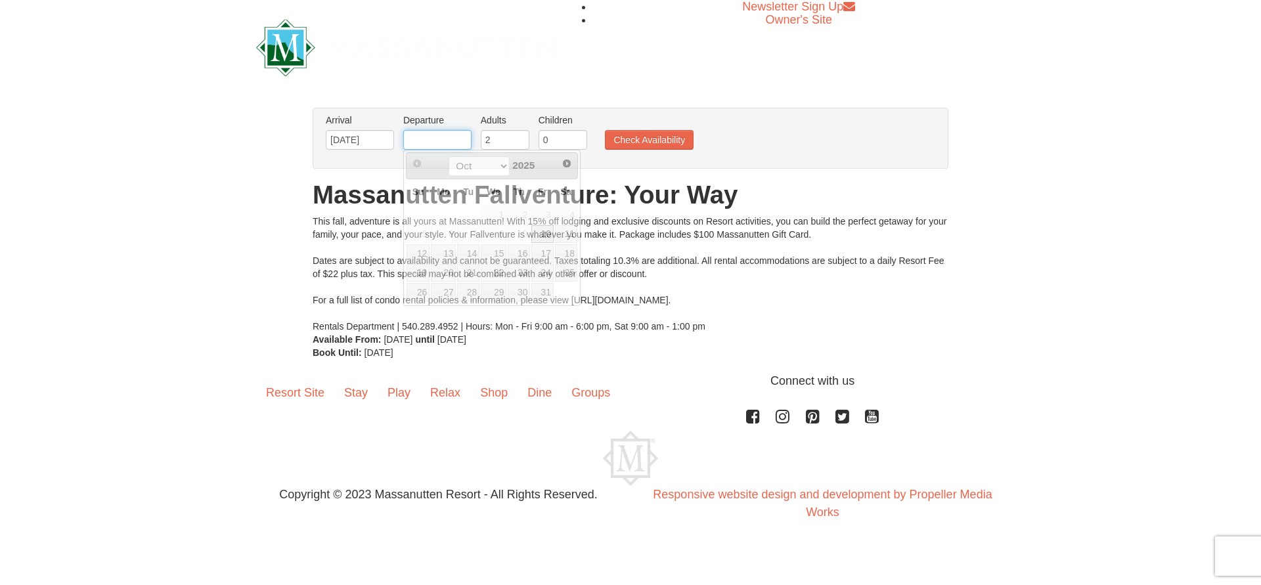
click at [456, 135] on input "text" at bounding box center [437, 140] width 68 height 20
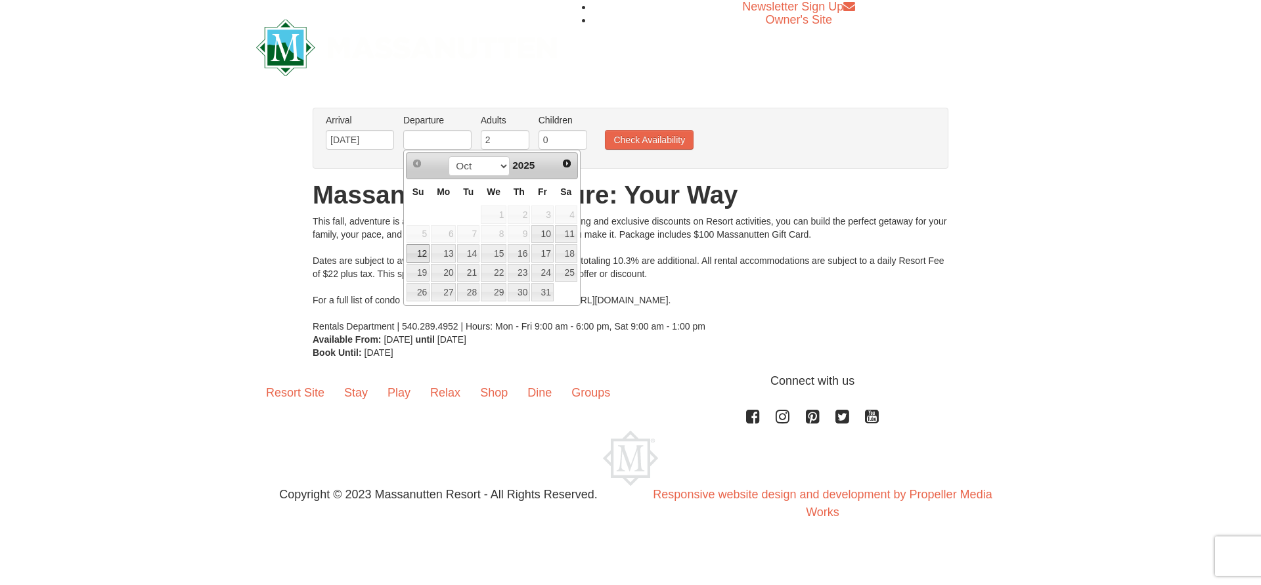
click at [418, 254] on link "12" at bounding box center [418, 253] width 23 height 18
type input "10/12/2025"
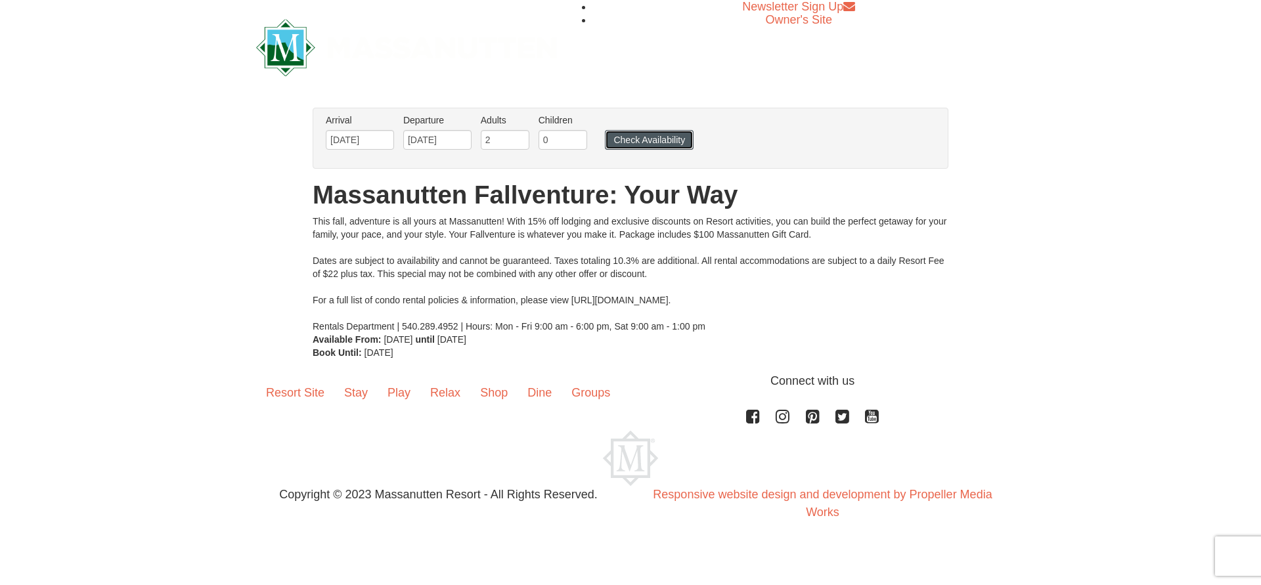
click at [669, 140] on button "Check Availability" at bounding box center [649, 140] width 89 height 20
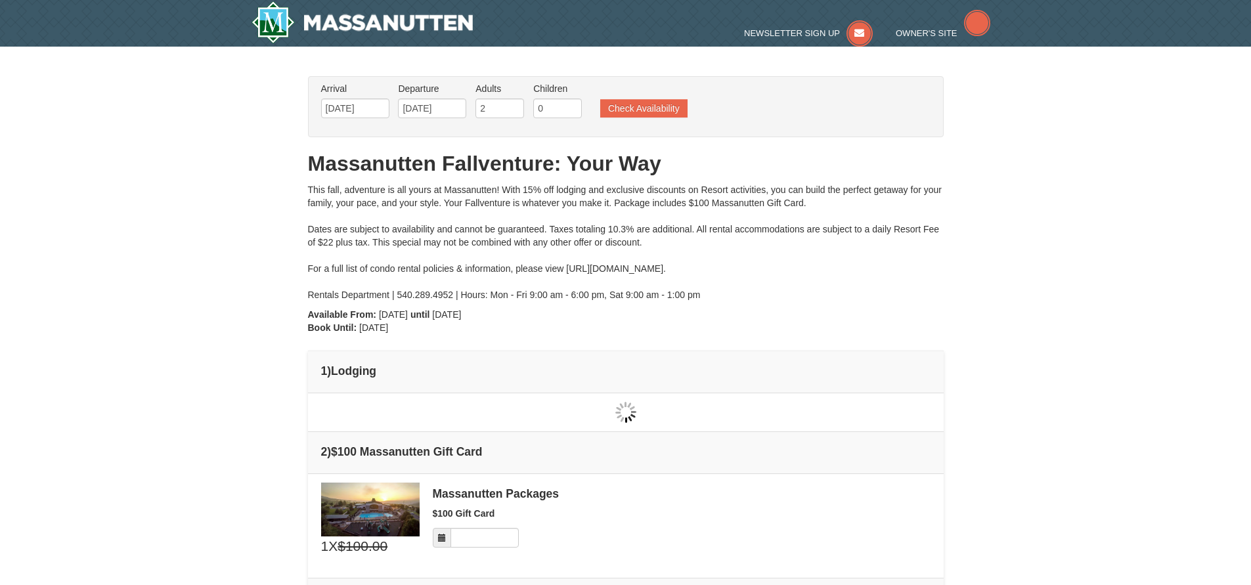
type input "[DATE]"
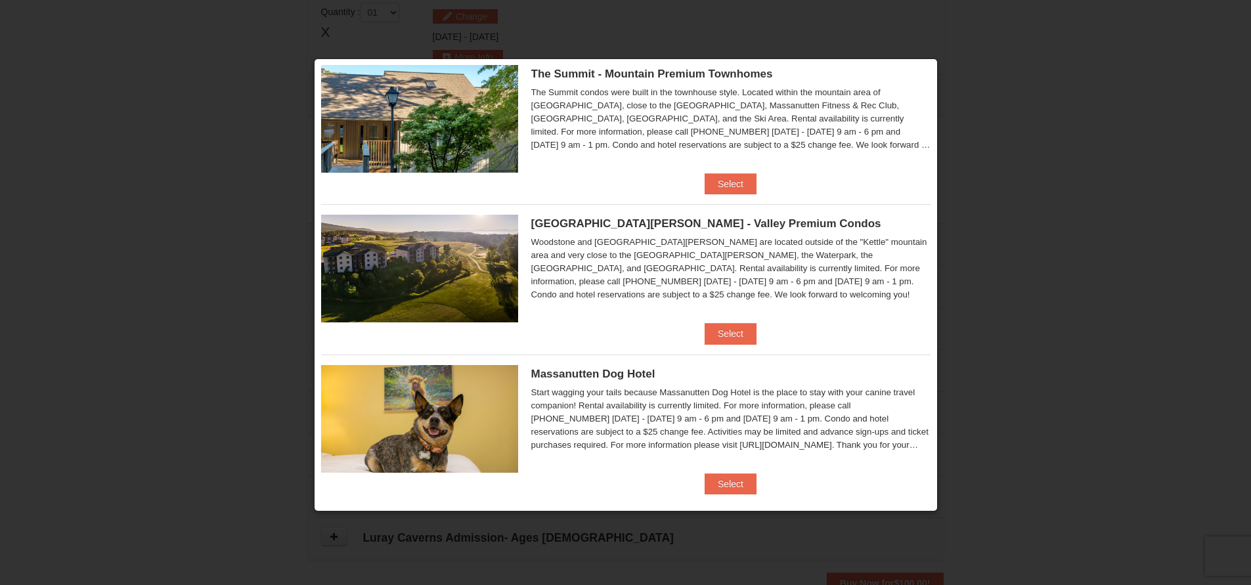
scroll to position [650, 0]
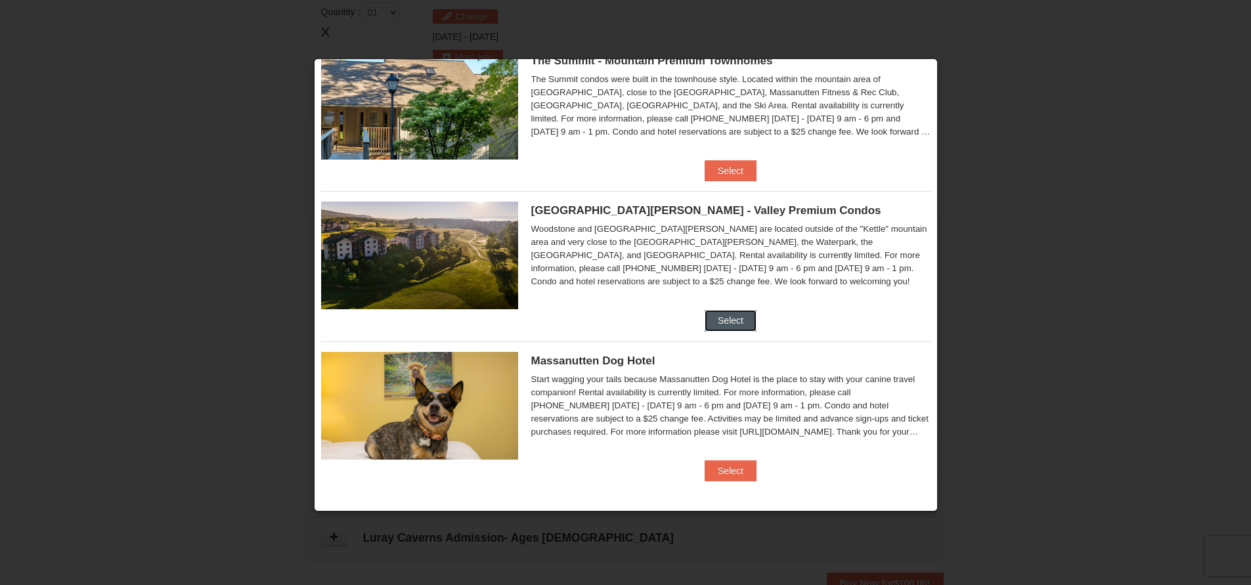
click at [735, 325] on button "Select" at bounding box center [731, 320] width 52 height 21
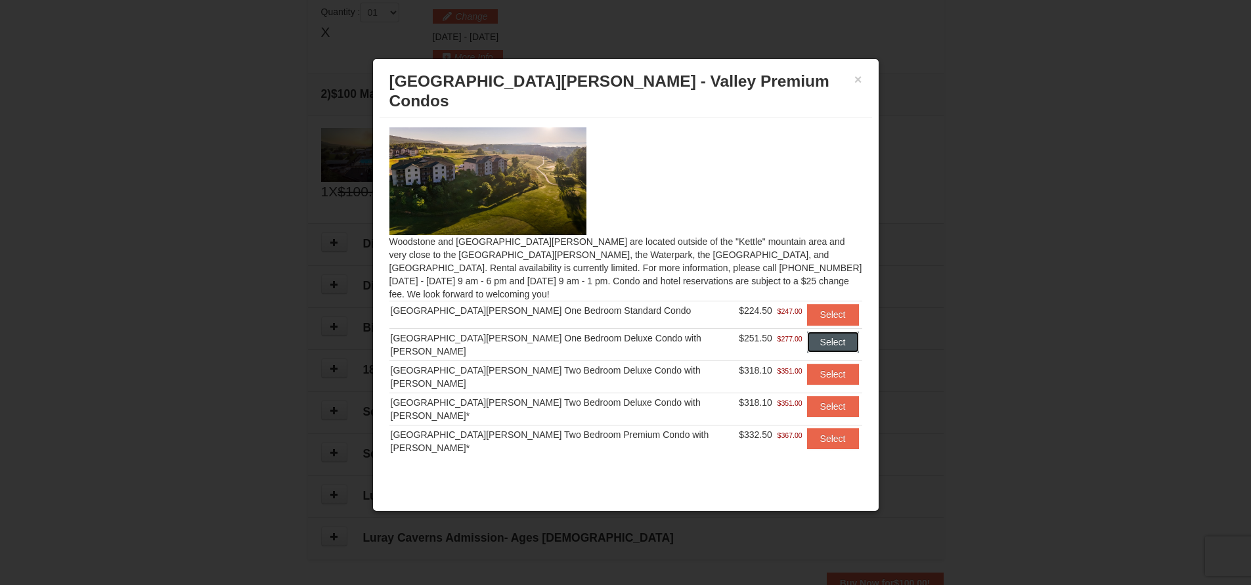
click at [807, 332] on button "Select" at bounding box center [833, 342] width 52 height 21
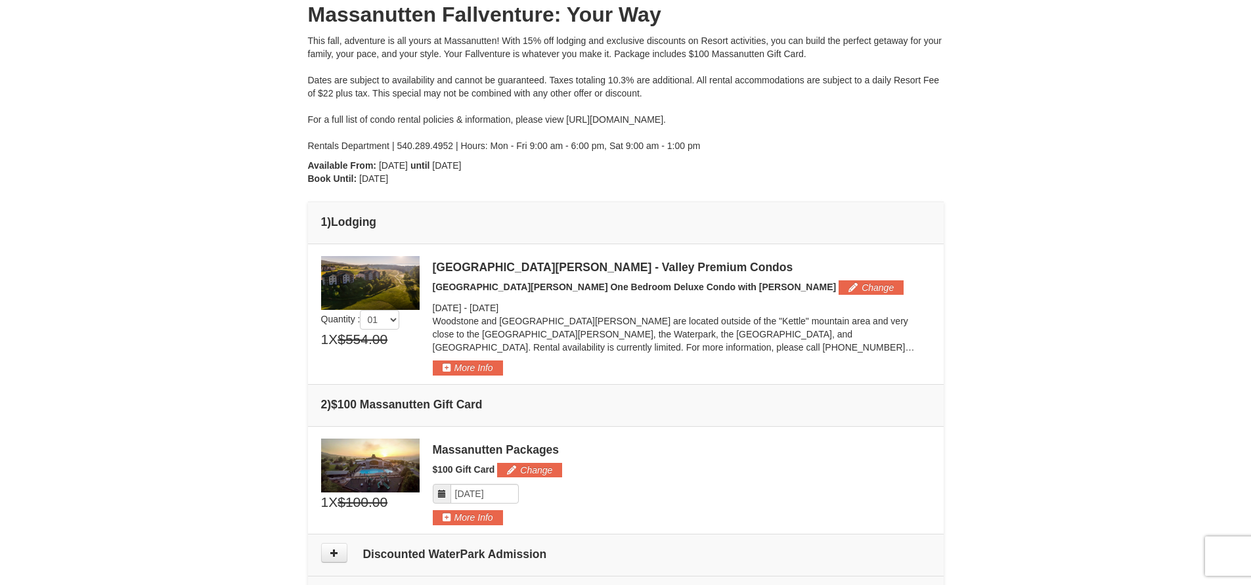
scroll to position [139, 0]
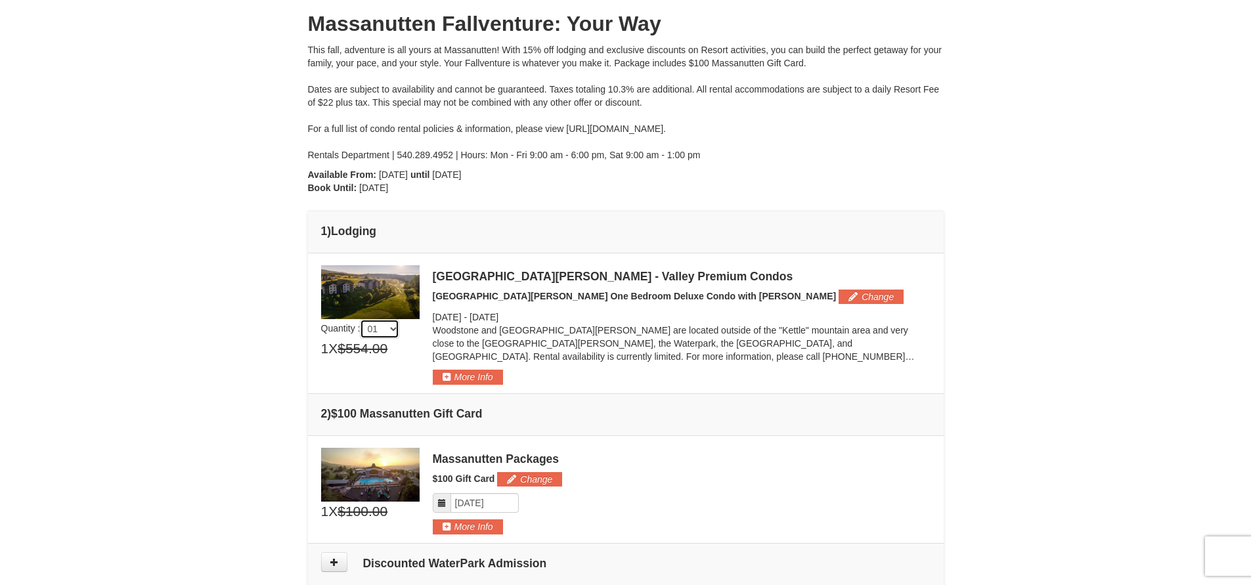
click at [386, 334] on select "01 02 03 04 05" at bounding box center [379, 329] width 39 height 20
click at [386, 335] on select "01 02 03 04 05" at bounding box center [379, 329] width 39 height 20
click at [839, 300] on button "Change" at bounding box center [871, 297] width 65 height 14
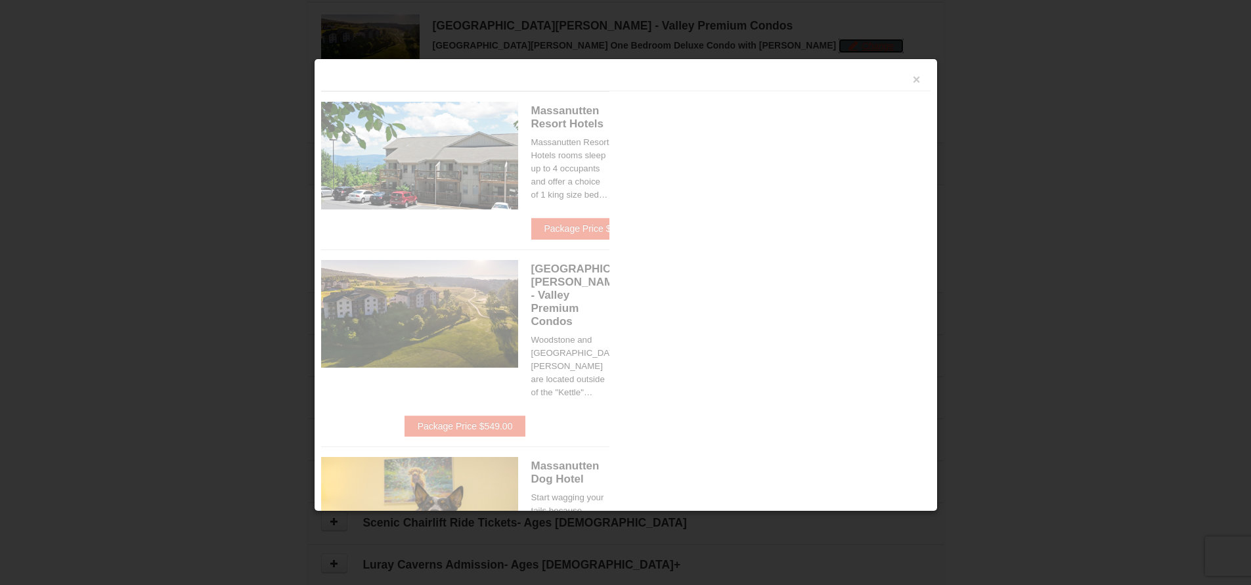
scroll to position [405, 0]
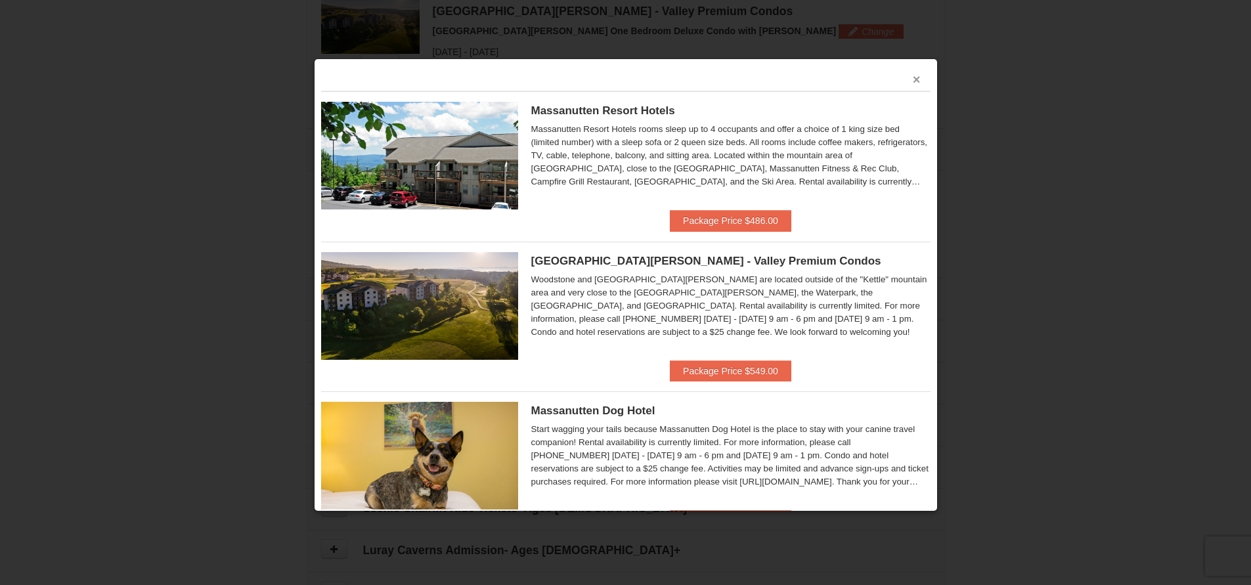
click at [913, 80] on button "×" at bounding box center [917, 79] width 8 height 13
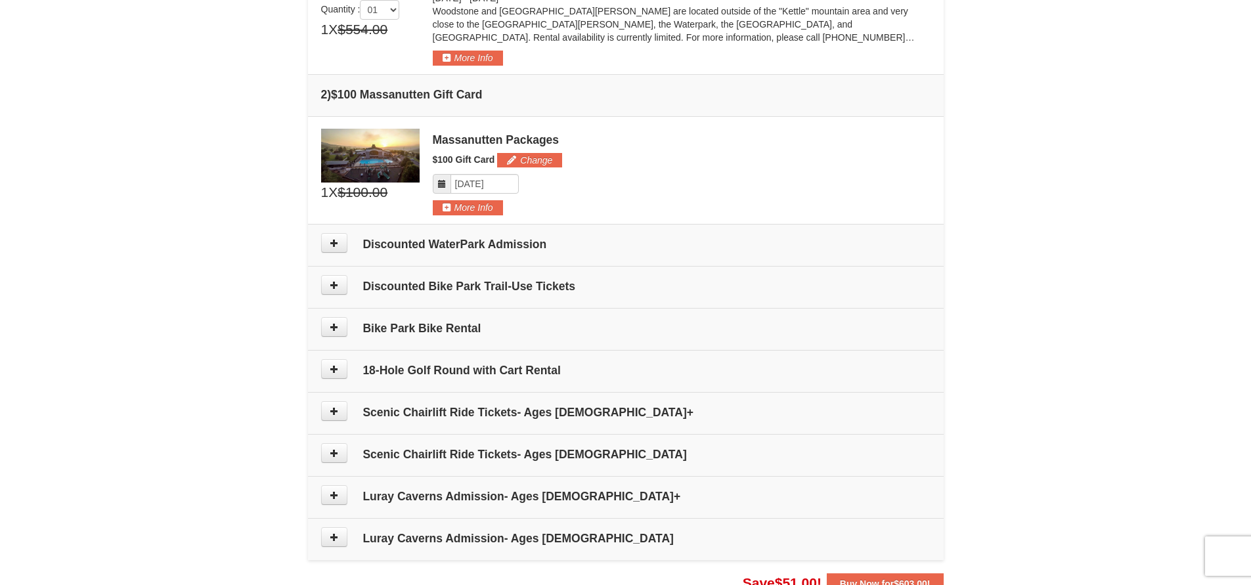
scroll to position [470, 0]
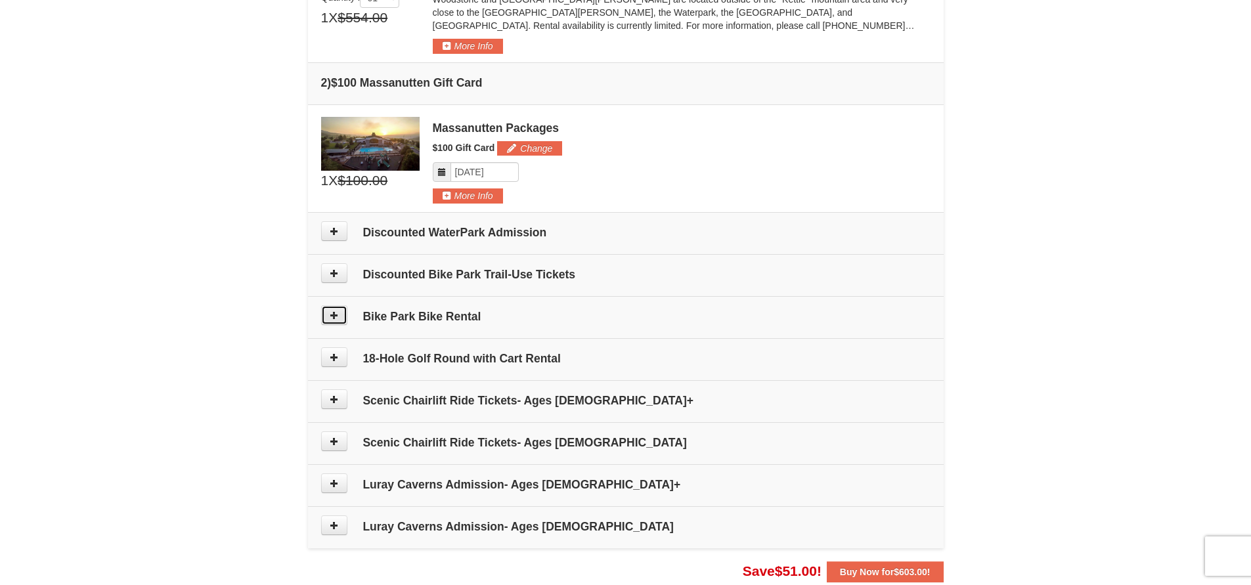
click at [326, 315] on button at bounding box center [334, 315] width 26 height 20
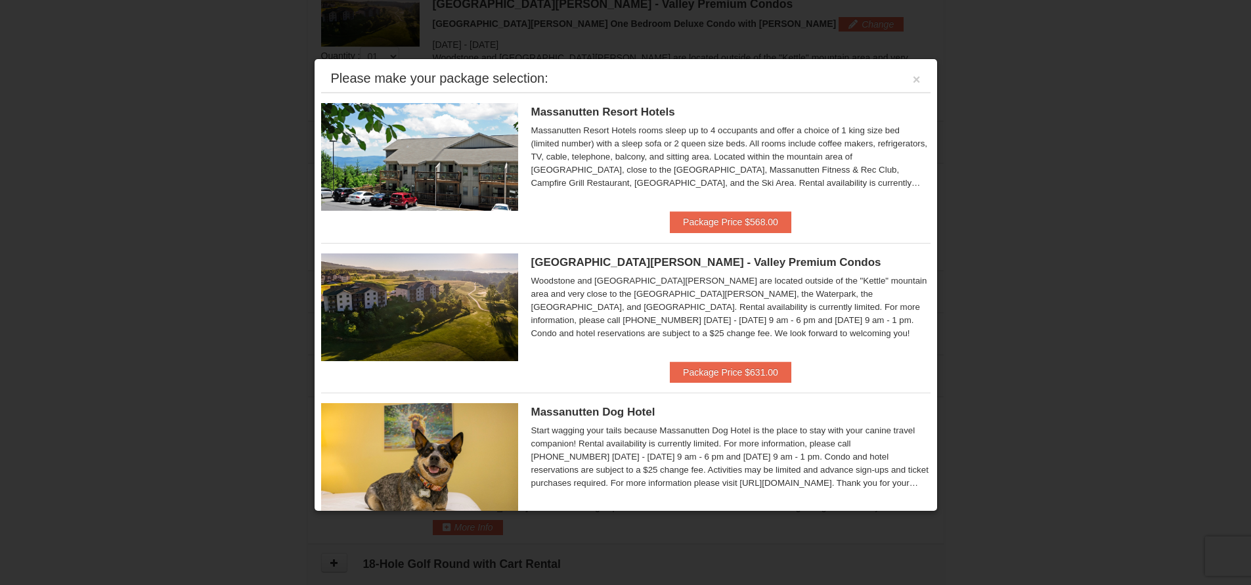
scroll to position [405, 0]
click at [913, 81] on button "×" at bounding box center [917, 79] width 8 height 13
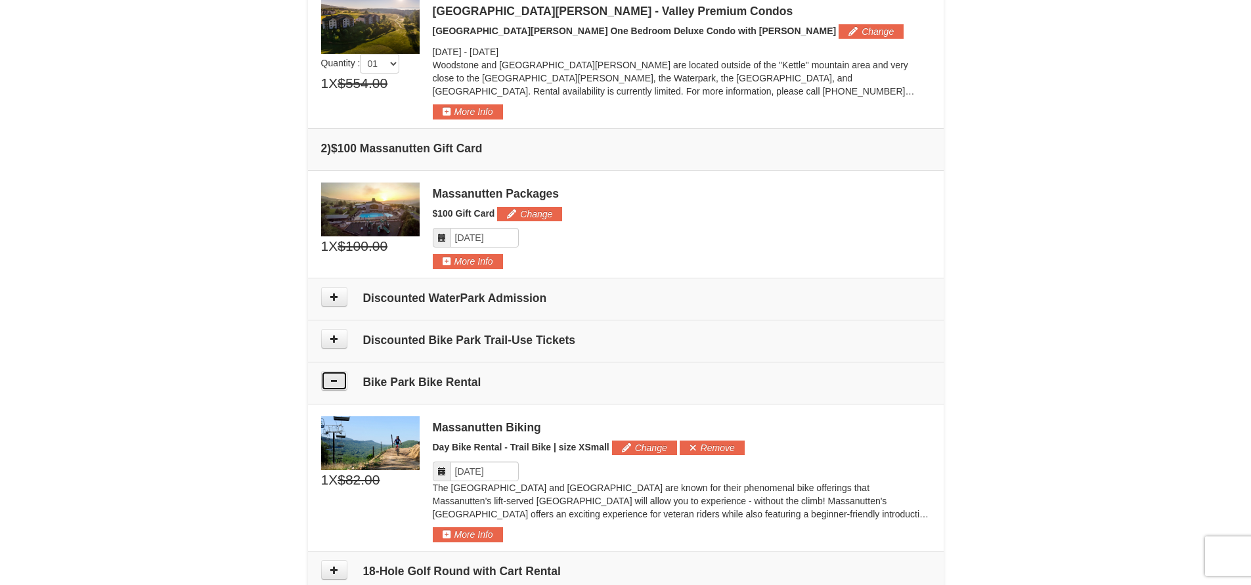
click at [332, 382] on icon at bounding box center [334, 380] width 9 height 9
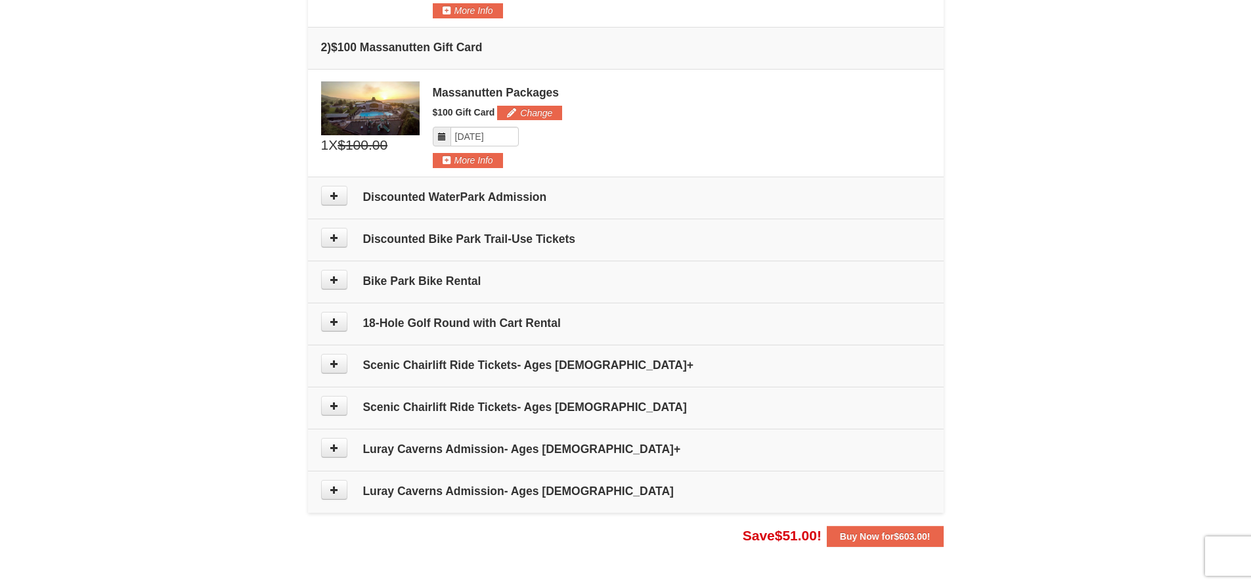
scroll to position [536, 0]
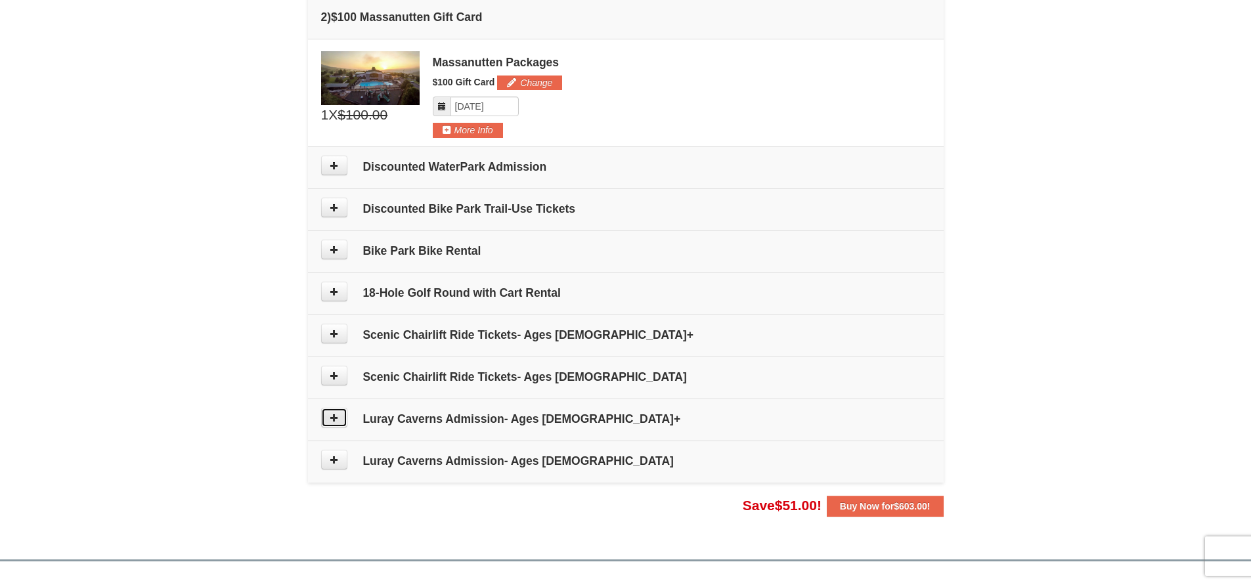
click at [334, 422] on icon at bounding box center [334, 417] width 9 height 9
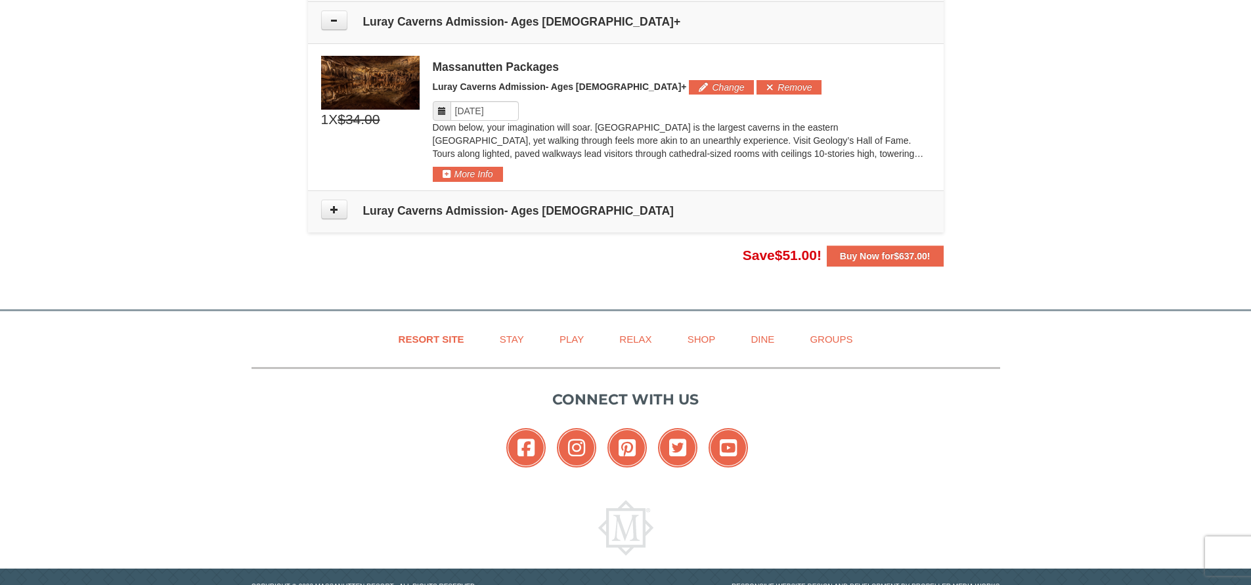
scroll to position [935, 0]
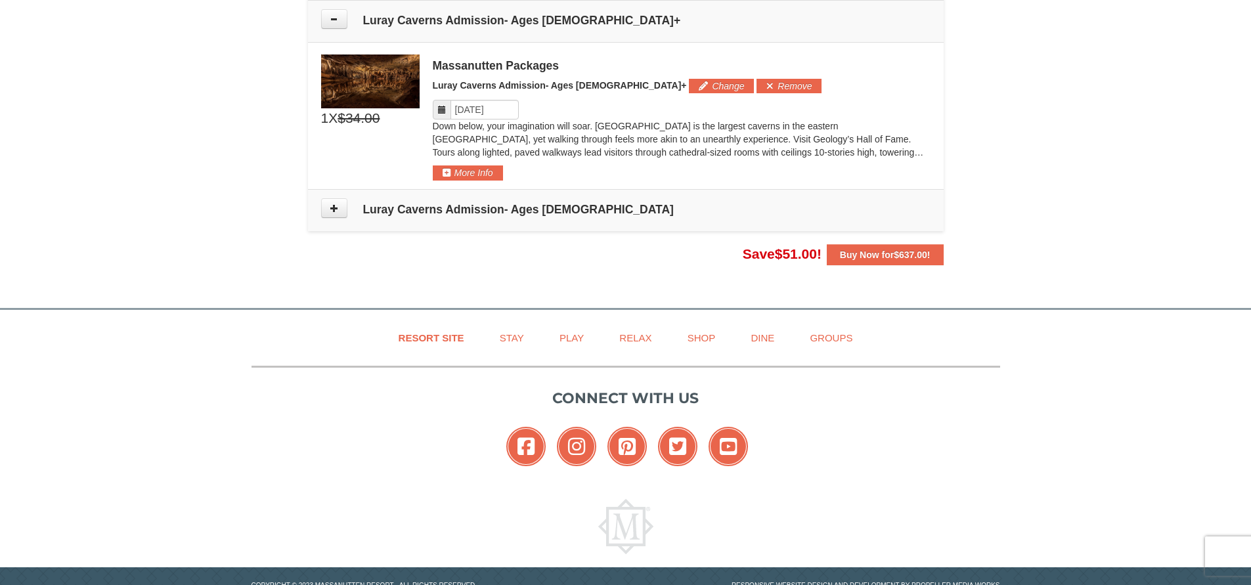
click at [449, 109] on span at bounding box center [442, 110] width 18 height 20
click at [499, 119] on input "Please format dates MM/DD/YYYY" at bounding box center [485, 110] width 68 height 20
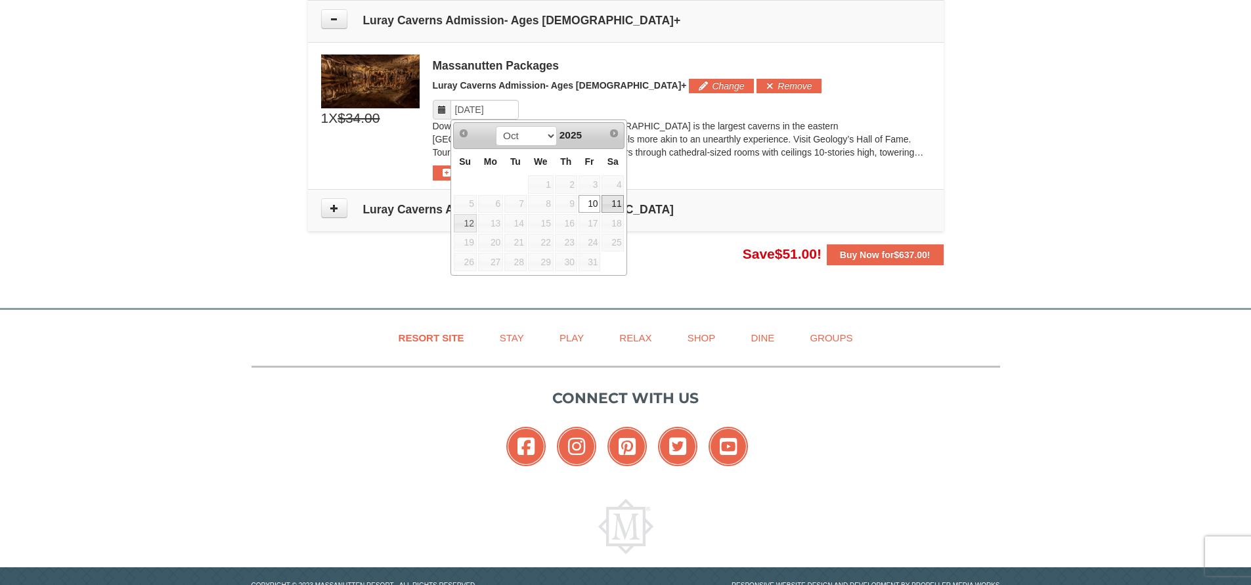
click at [611, 201] on link "11" at bounding box center [613, 204] width 22 height 18
type input "10/11/2025"
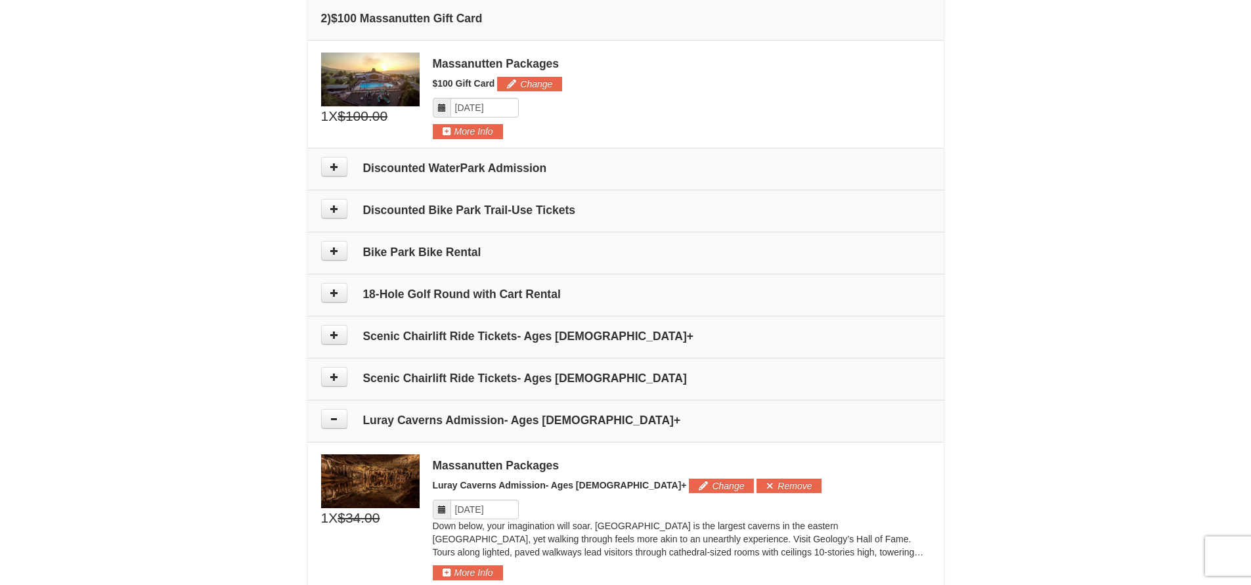
scroll to position [409, 0]
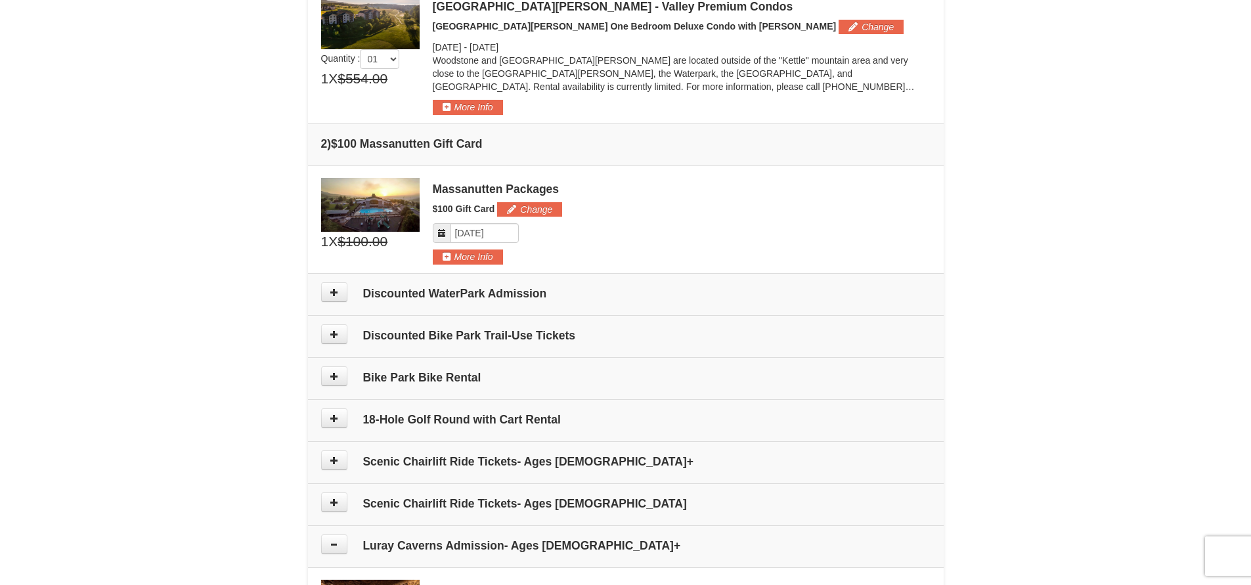
click at [458, 190] on div "Massanutten Packages" at bounding box center [682, 189] width 498 height 13
click at [475, 256] on button "More Info" at bounding box center [468, 257] width 70 height 14
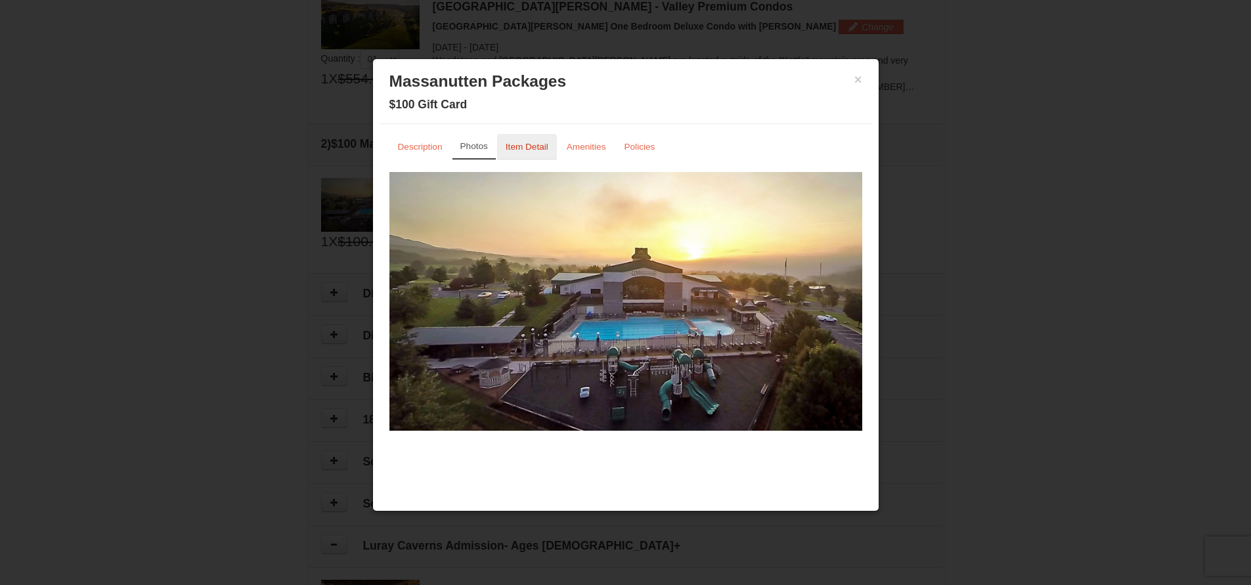
click at [512, 147] on small "Item Detail" at bounding box center [527, 147] width 43 height 10
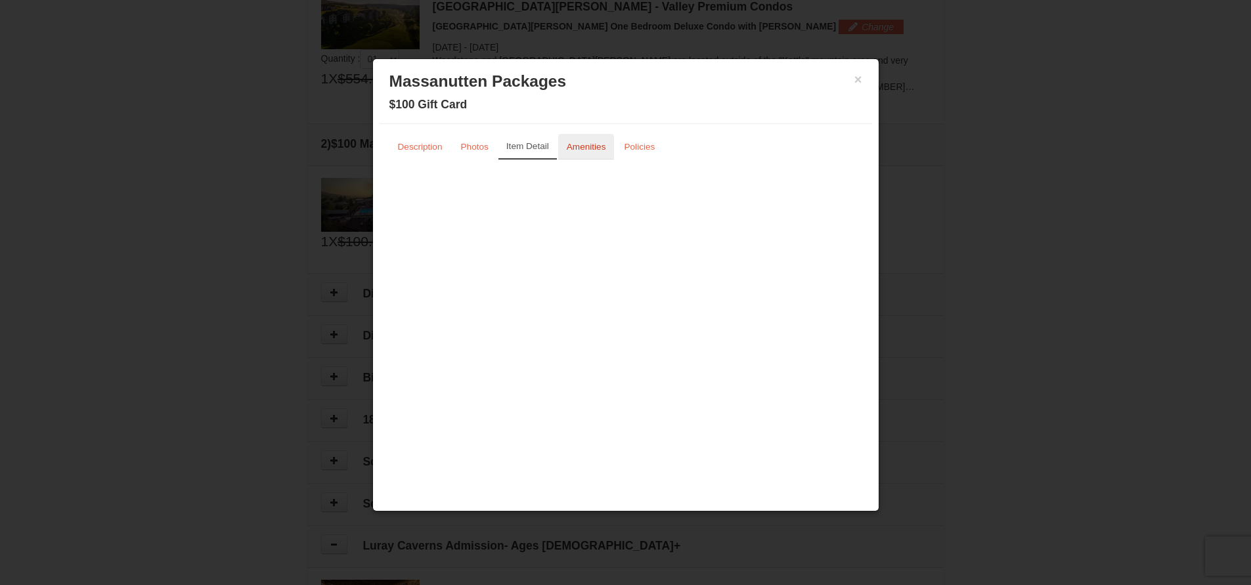
click at [575, 154] on link "Amenities" at bounding box center [586, 147] width 56 height 26
click at [476, 149] on small "Photos" at bounding box center [475, 147] width 28 height 10
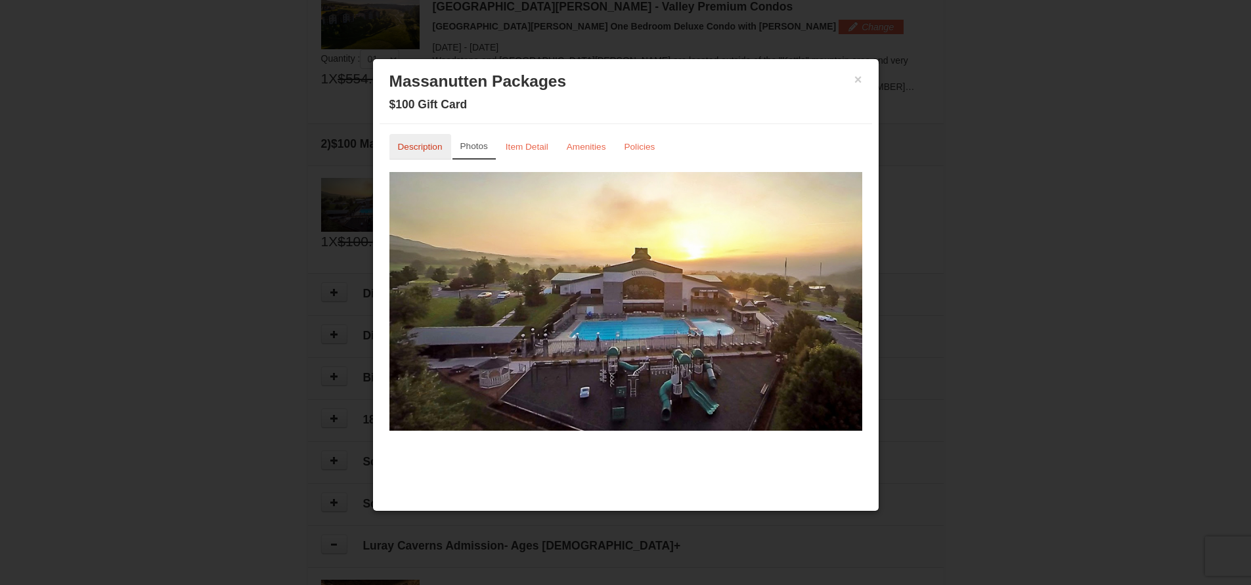
click at [418, 150] on small "Description" at bounding box center [420, 147] width 45 height 10
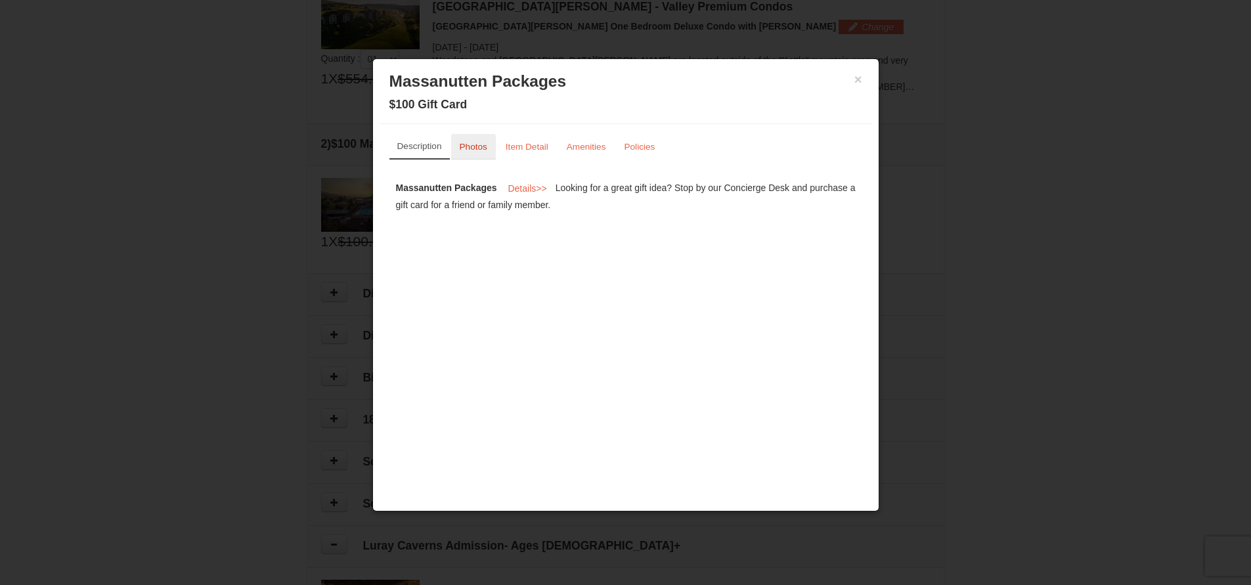
click at [479, 146] on small "Photos" at bounding box center [474, 147] width 28 height 10
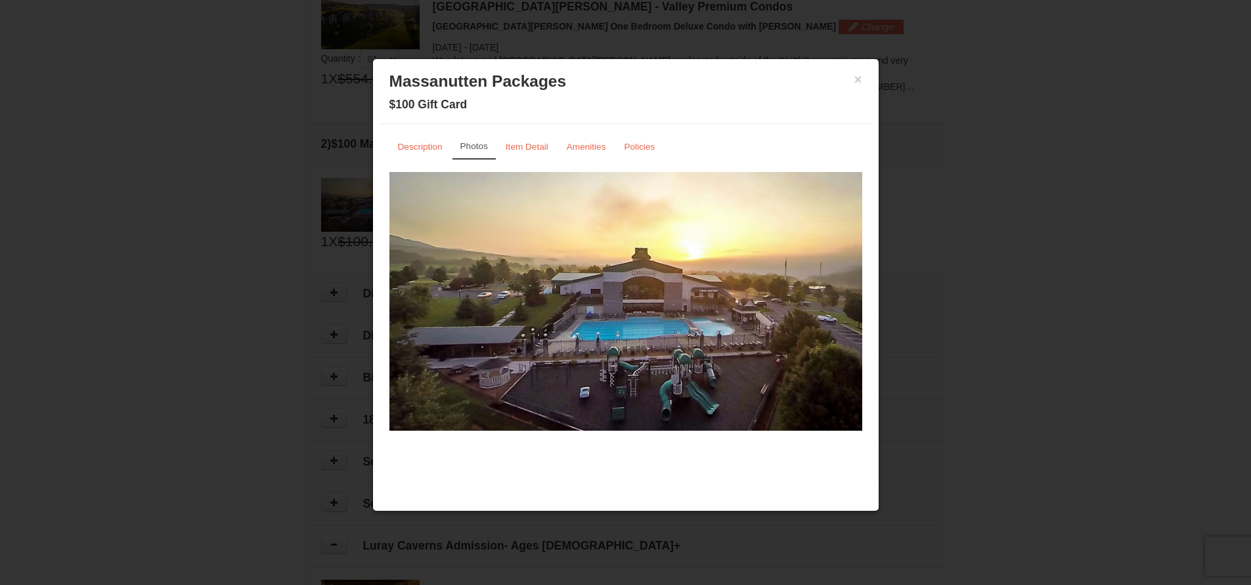
click at [853, 78] on h3 "Massanutten Packages" at bounding box center [625, 82] width 473 height 20
click at [852, 88] on h3 "Massanutten Packages" at bounding box center [625, 82] width 473 height 20
click at [858, 78] on button "×" at bounding box center [858, 79] width 8 height 13
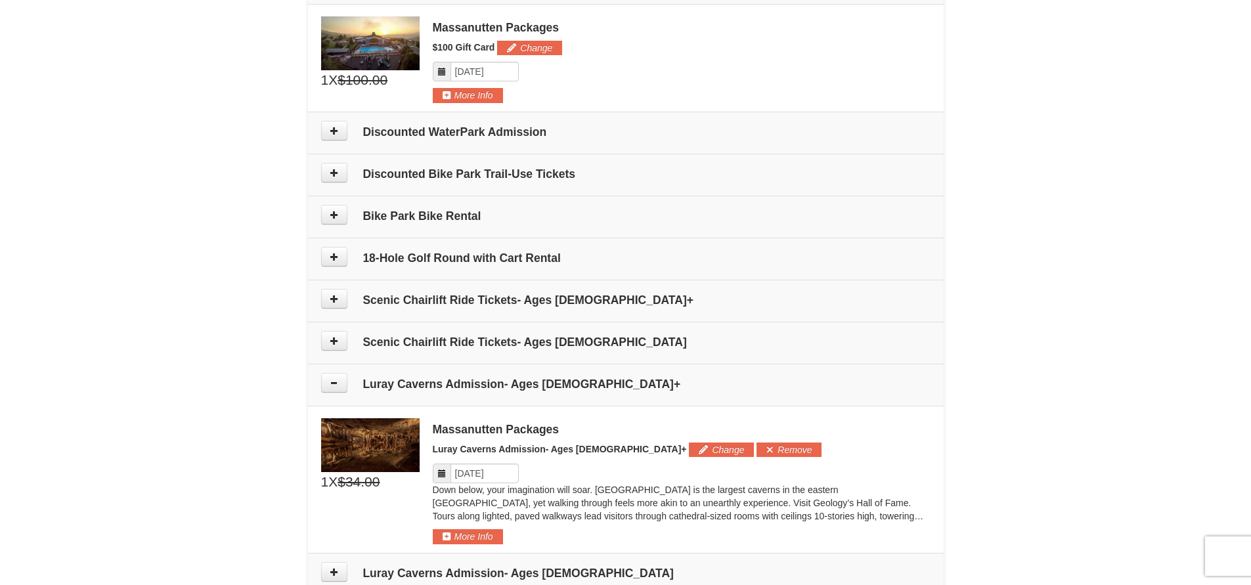
scroll to position [672, 0]
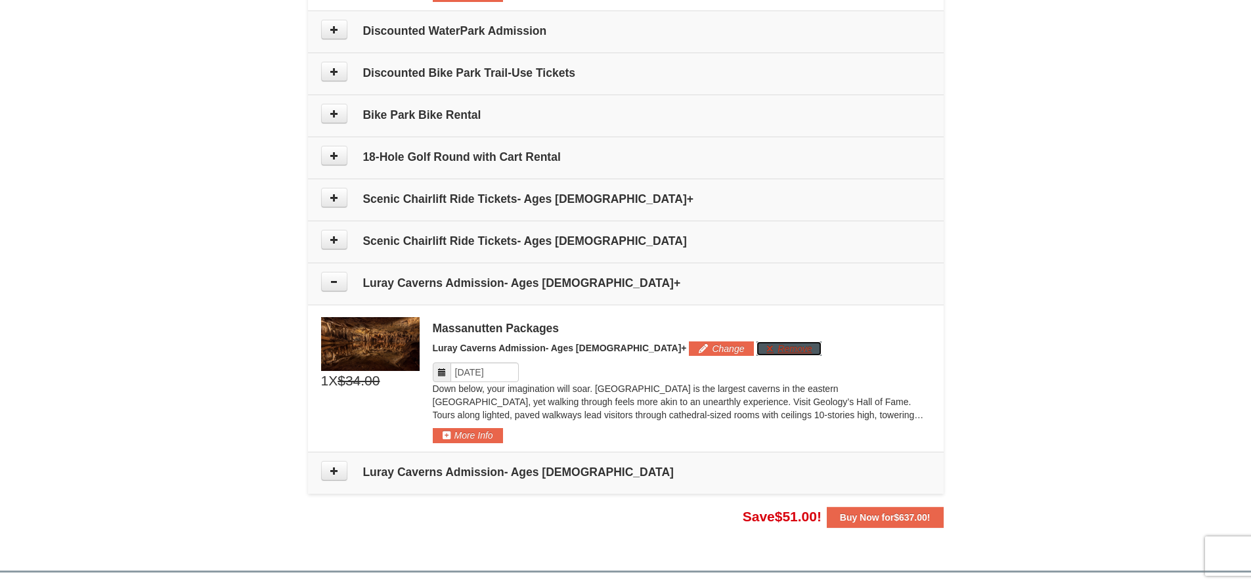
click at [757, 353] on button "Remove" at bounding box center [789, 349] width 65 height 14
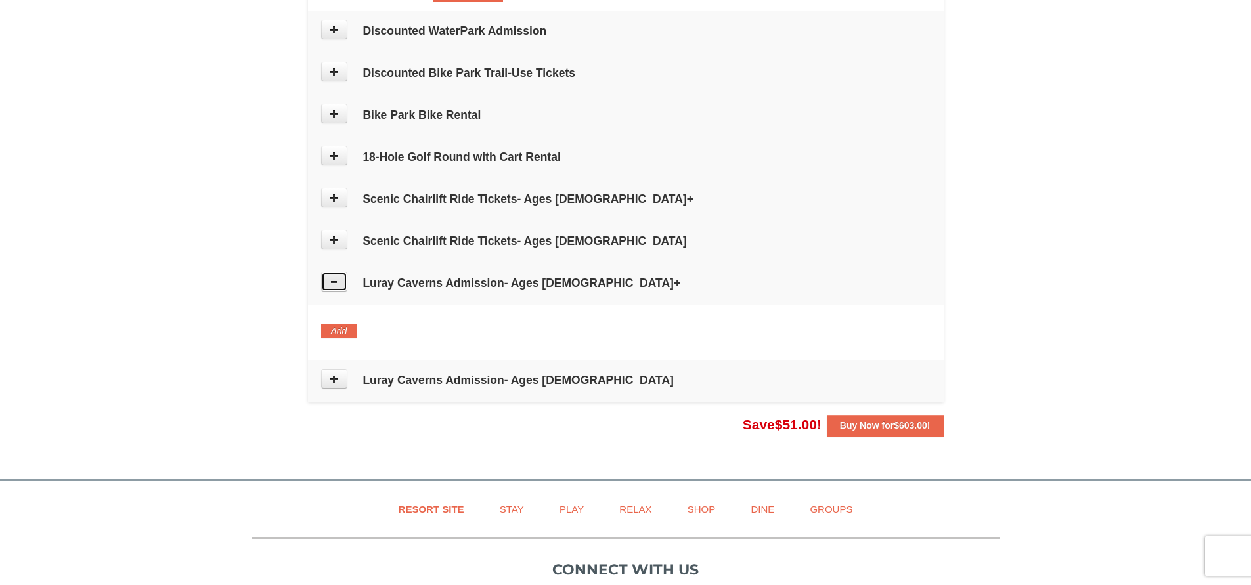
click at [338, 286] on icon at bounding box center [334, 281] width 9 height 9
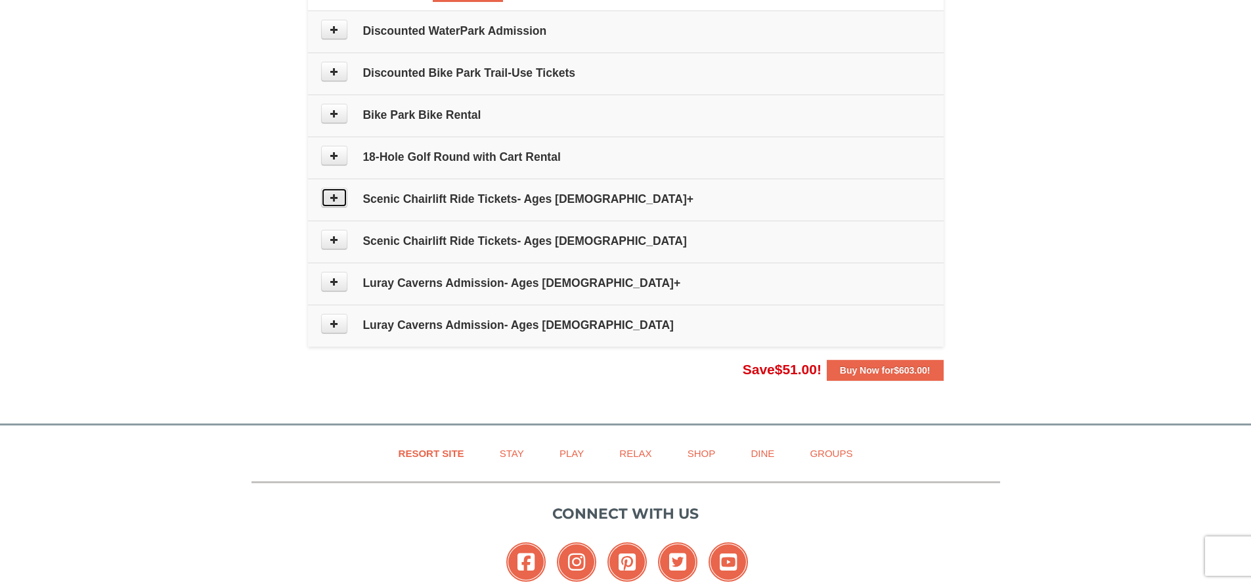
click at [334, 197] on icon at bounding box center [334, 197] width 9 height 9
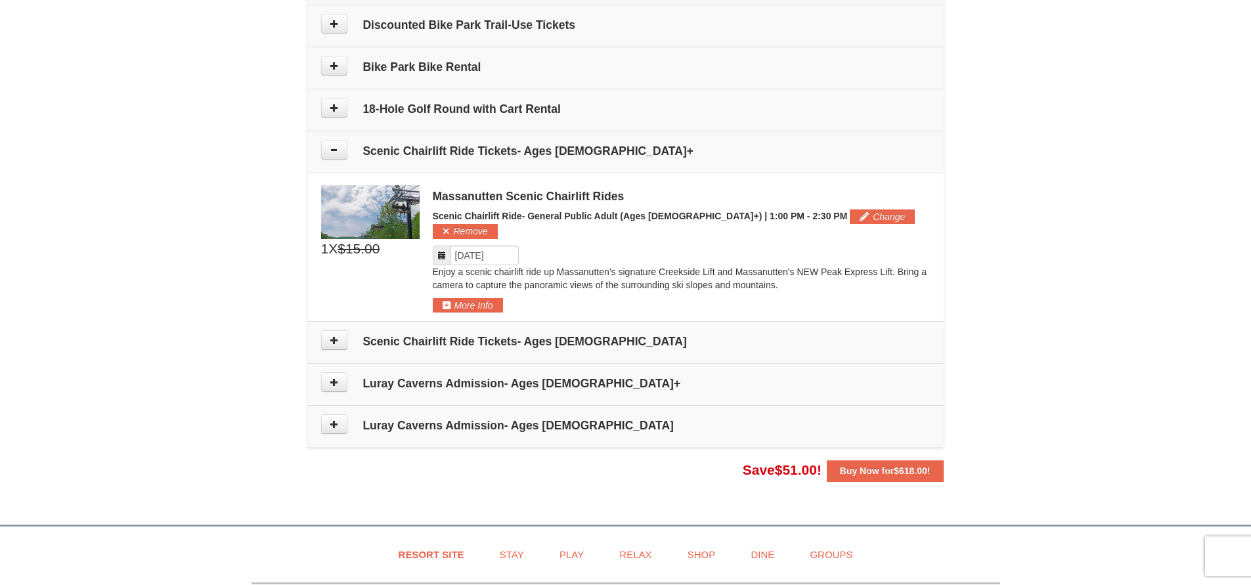
scroll to position [719, 0]
click at [445, 252] on icon at bounding box center [441, 256] width 9 height 9
click at [850, 220] on button "Change" at bounding box center [882, 217] width 65 height 14
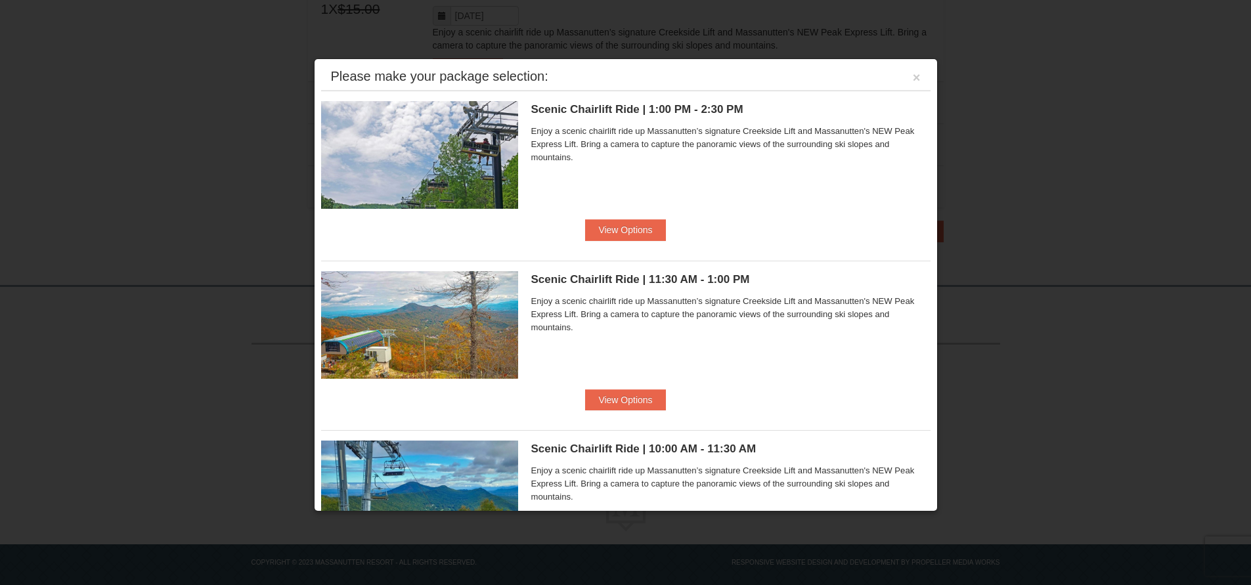
scroll to position [0, 0]
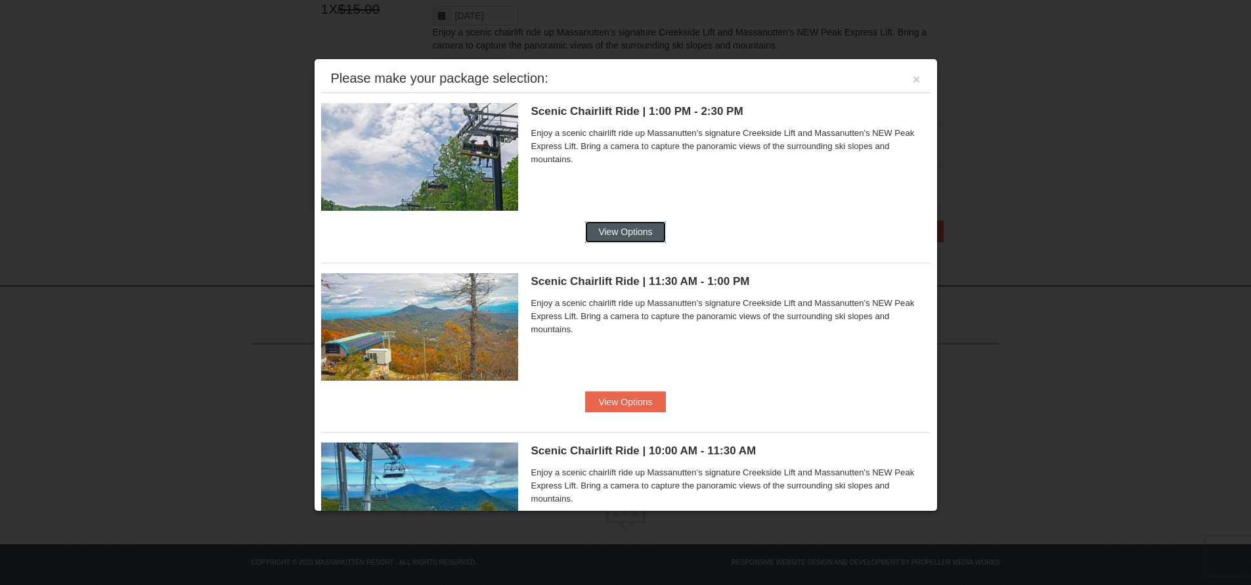
click at [592, 233] on button "View Options" at bounding box center [625, 231] width 80 height 21
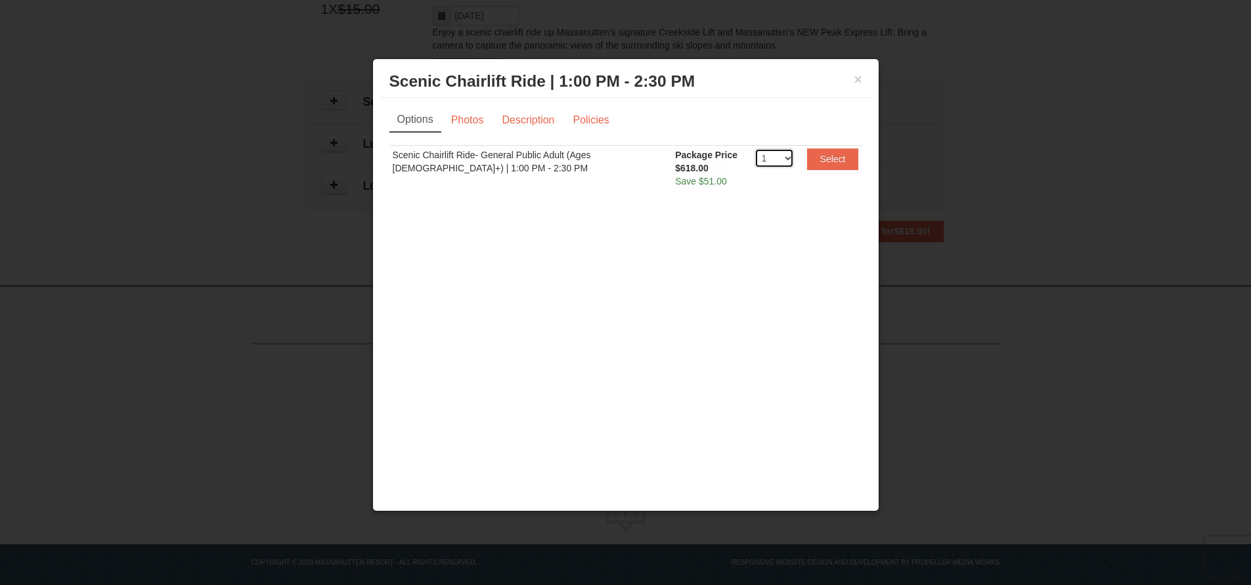
click at [780, 158] on select "1 2 3 4 5 6 7 8 9 10 11 12 13 14 15 16 17 18 19 20" at bounding box center [774, 158] width 39 height 20
select select "2"
click at [755, 148] on select "1 2 3 4 5 6 7 8 9 10 11 12 13 14 15 16 17 18 19 20" at bounding box center [774, 158] width 39 height 20
click at [832, 165] on button "Select" at bounding box center [833, 158] width 52 height 21
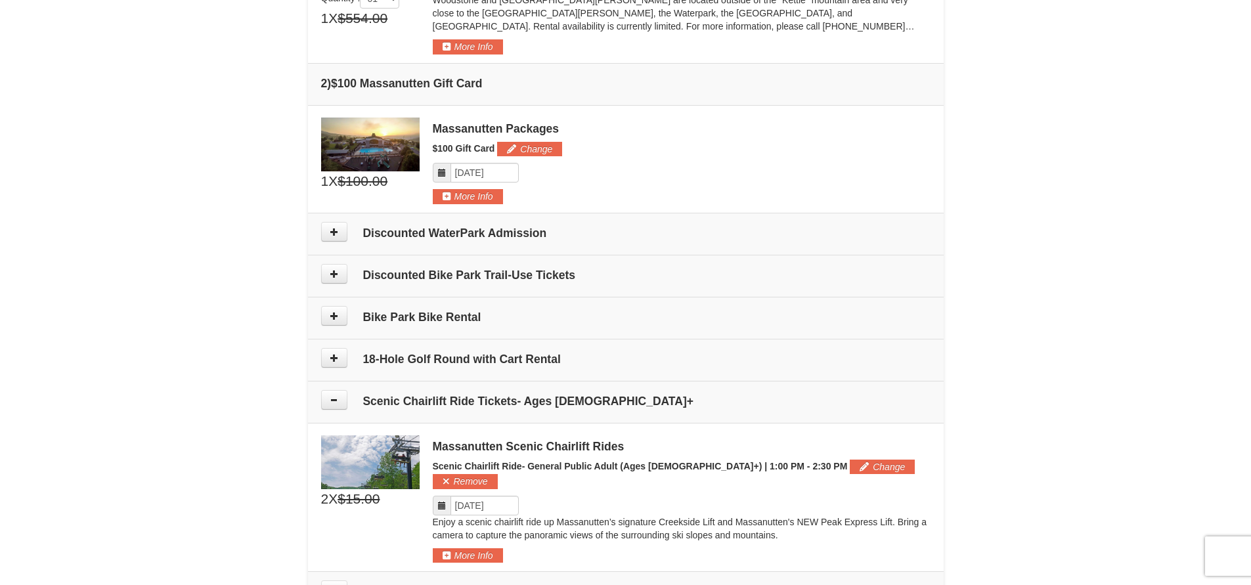
scroll to position [434, 0]
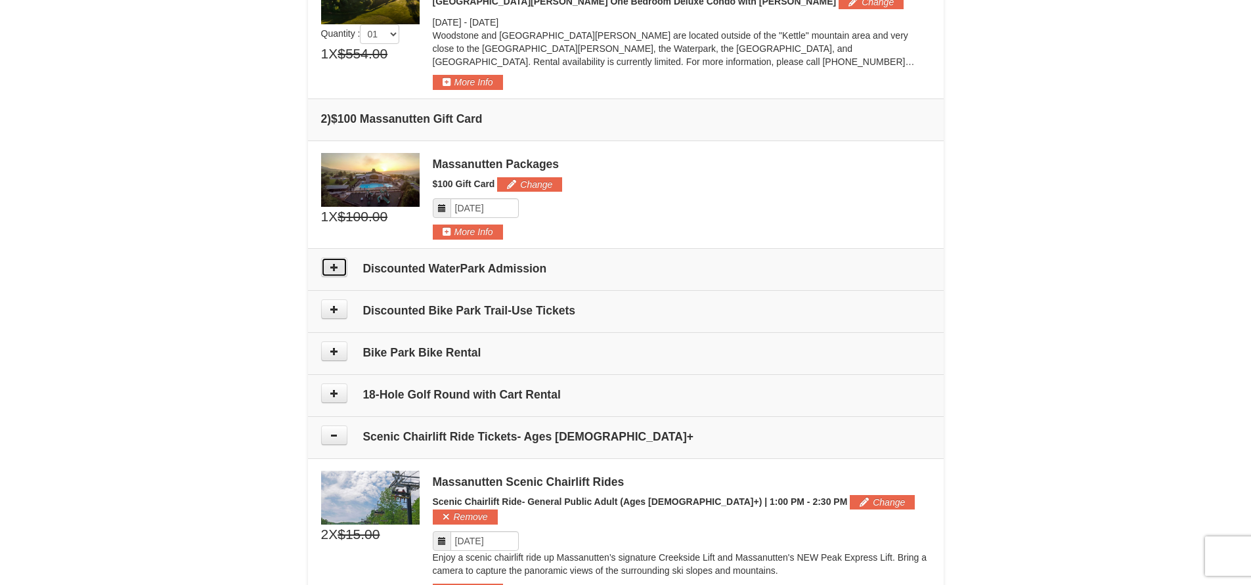
click at [330, 269] on icon at bounding box center [334, 267] width 9 height 9
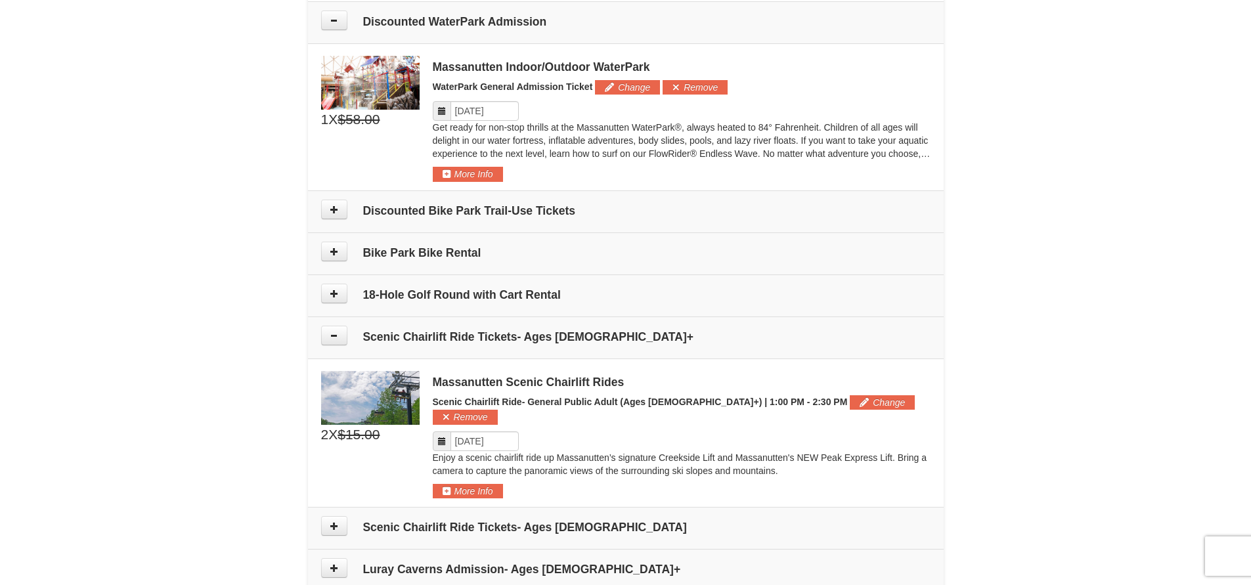
scroll to position [682, 0]
click at [339, 13] on button at bounding box center [334, 19] width 26 height 20
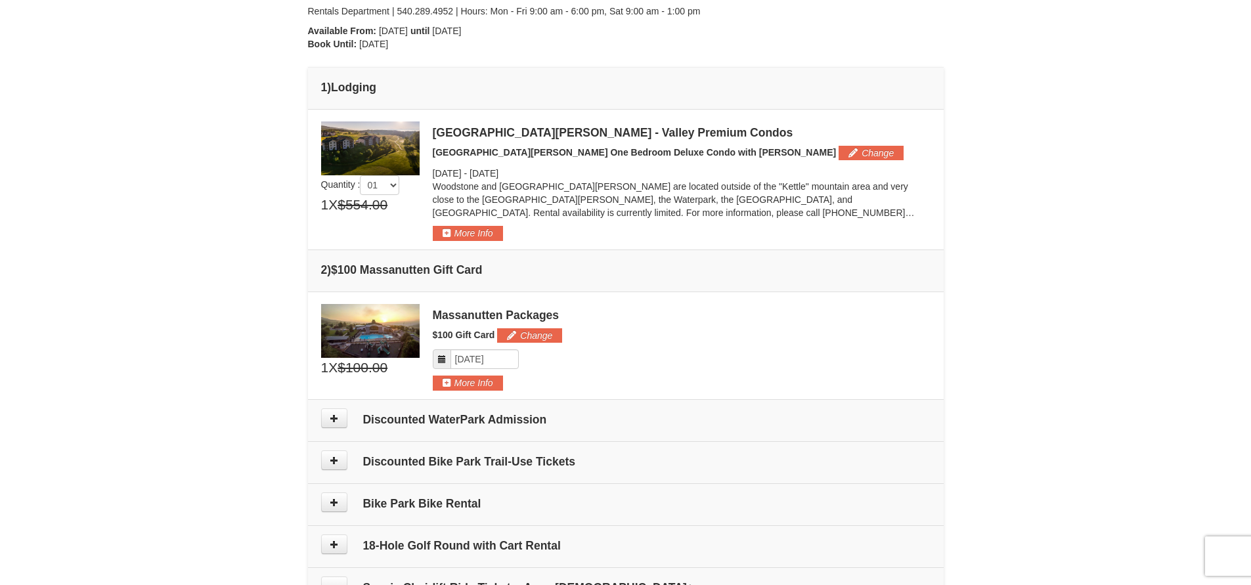
scroll to position [157, 0]
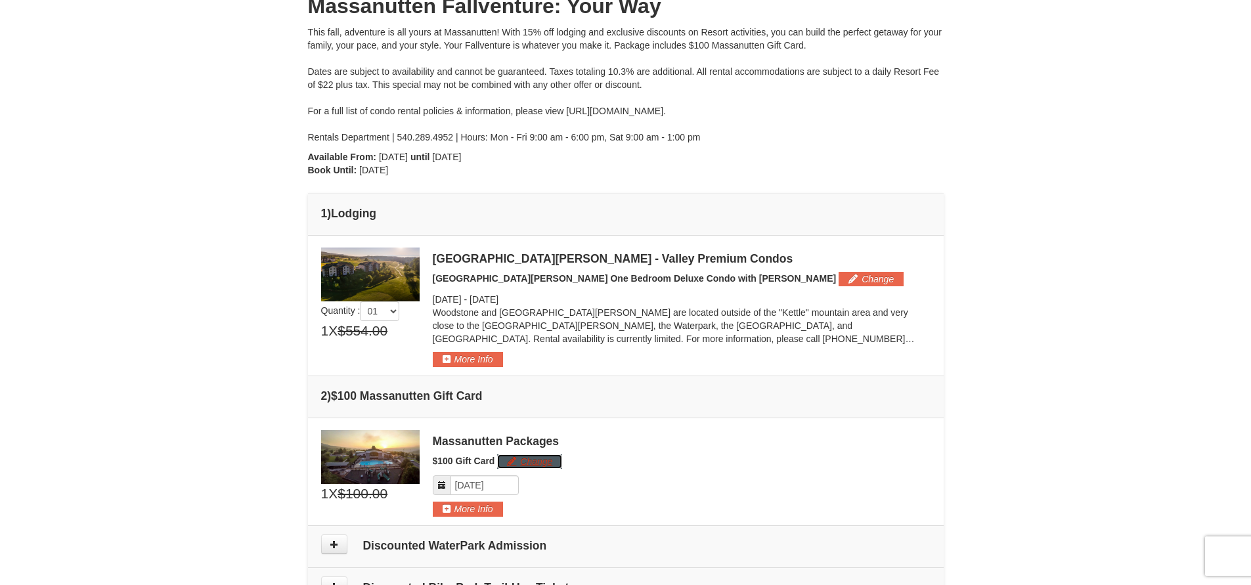
click at [525, 463] on button "Change" at bounding box center [529, 461] width 65 height 14
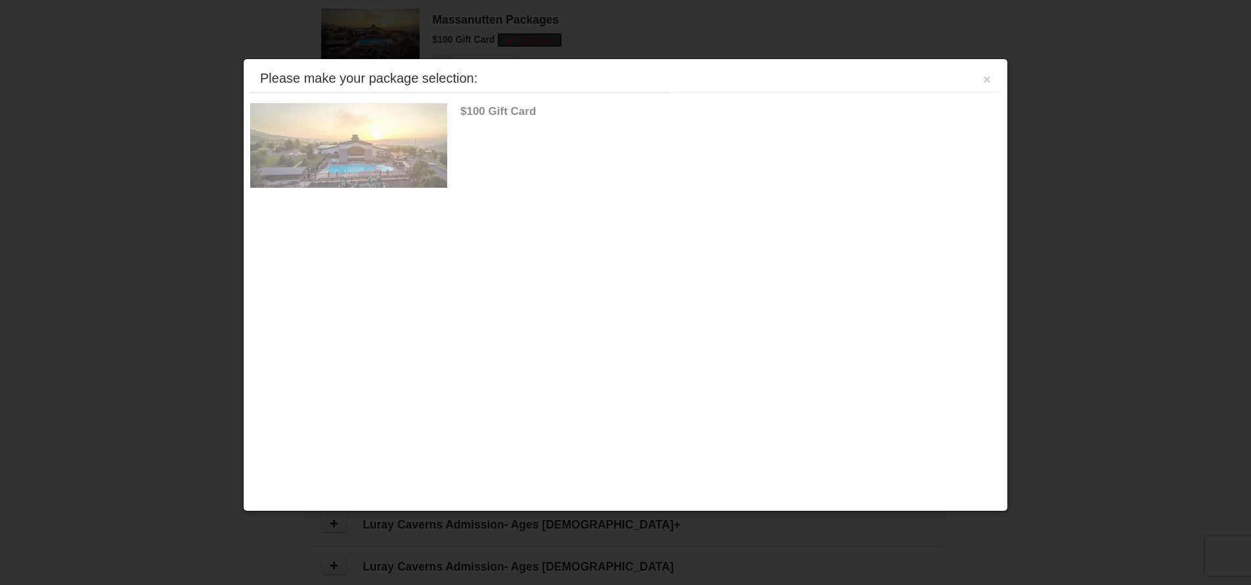
scroll to position [587, 0]
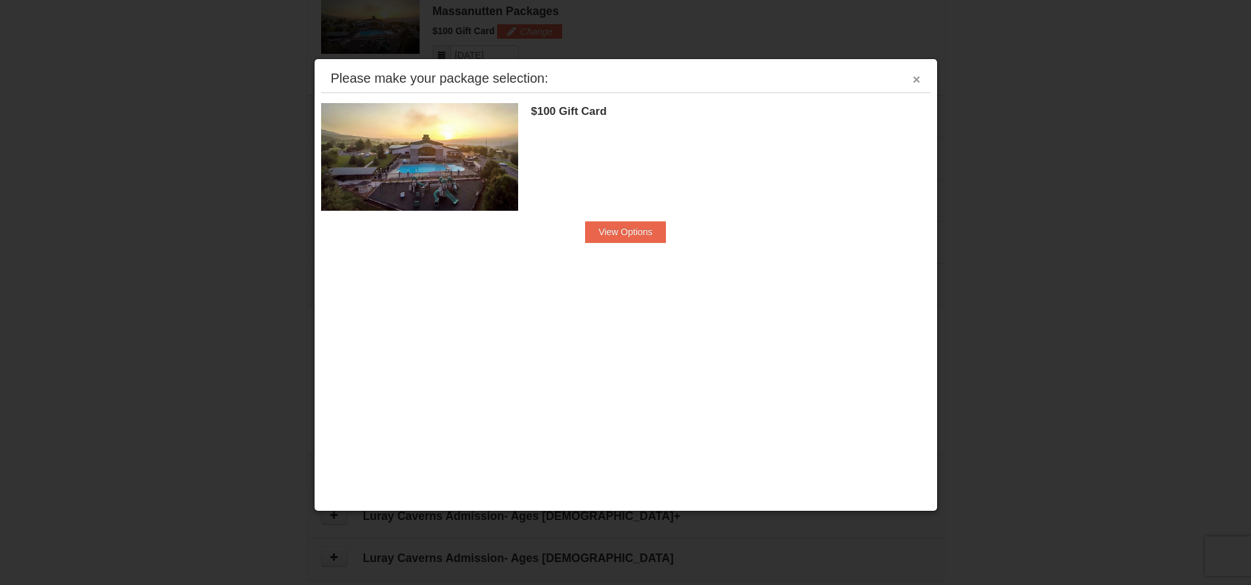
click at [911, 79] on div "Please make your package selection: ×" at bounding box center [625, 79] width 609 height 27
click at [918, 75] on button "×" at bounding box center [917, 79] width 8 height 13
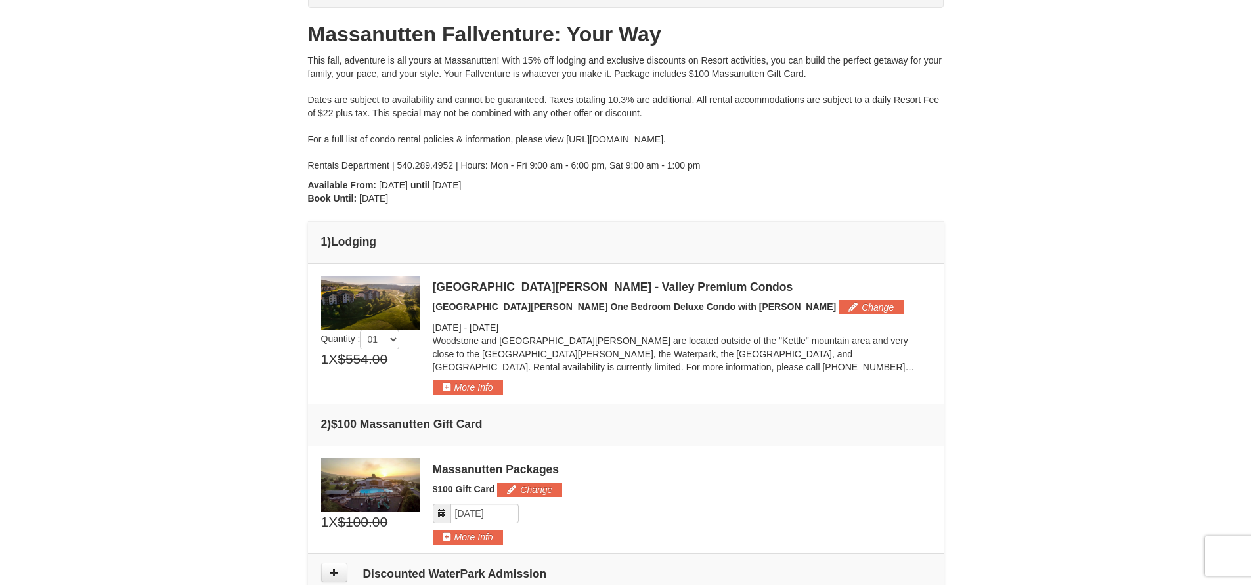
scroll to position [127, 0]
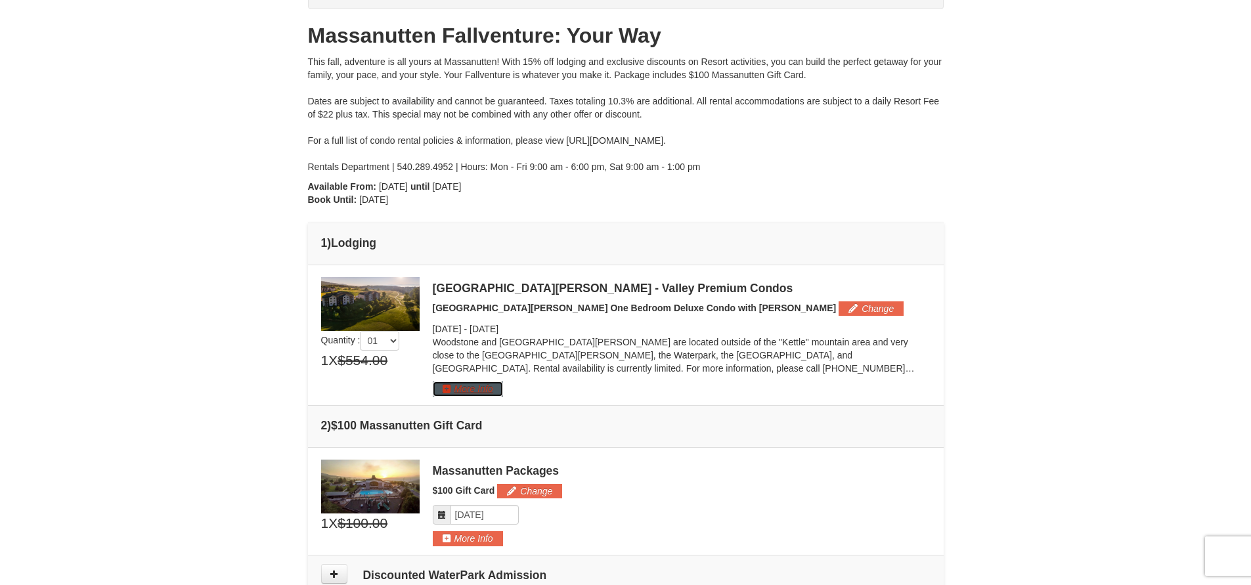
click at [460, 391] on button "More Info" at bounding box center [468, 389] width 70 height 14
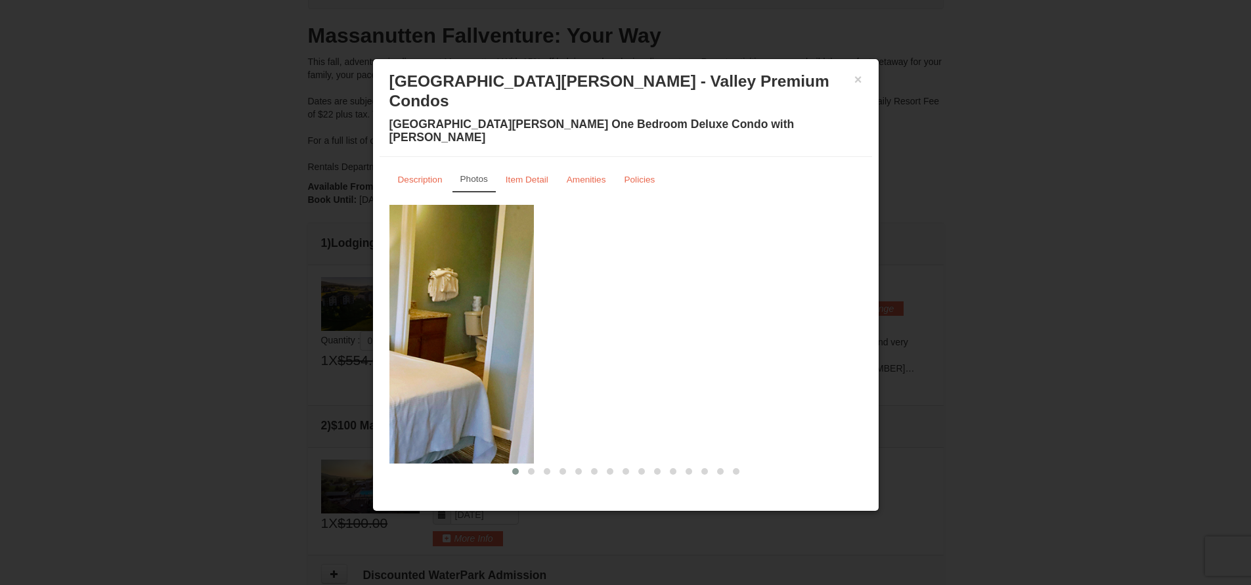
drag, startPoint x: 744, startPoint y: 394, endPoint x: 416, endPoint y: 373, distance: 329.1
click at [416, 373] on img at bounding box center [297, 334] width 473 height 259
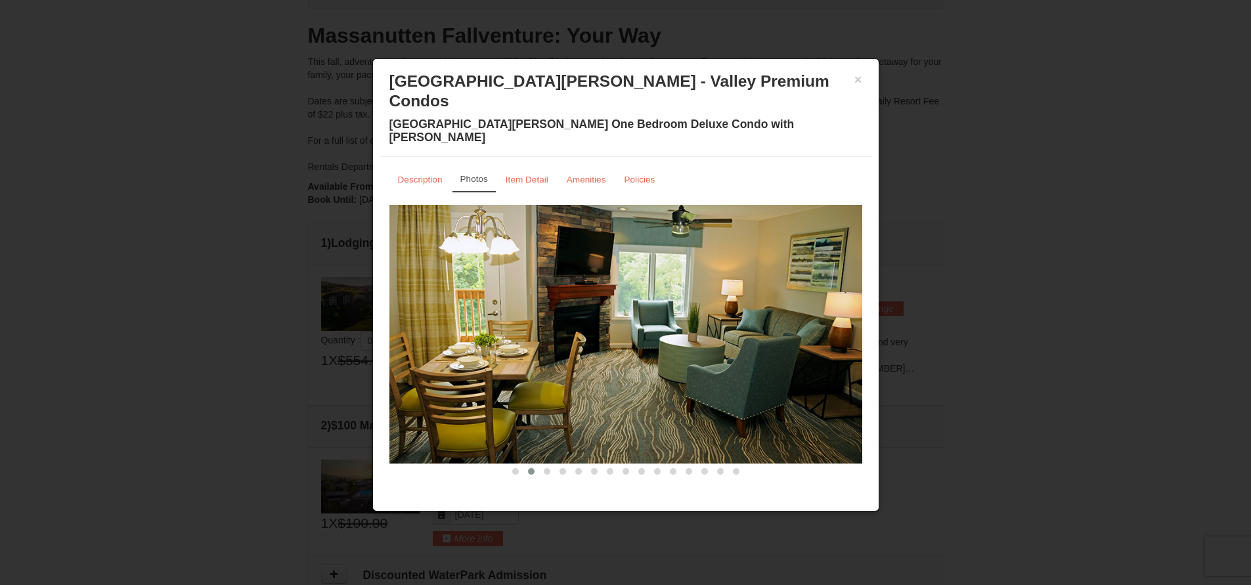
drag, startPoint x: 764, startPoint y: 361, endPoint x: 617, endPoint y: 368, distance: 147.3
click at [619, 367] on img at bounding box center [625, 334] width 473 height 259
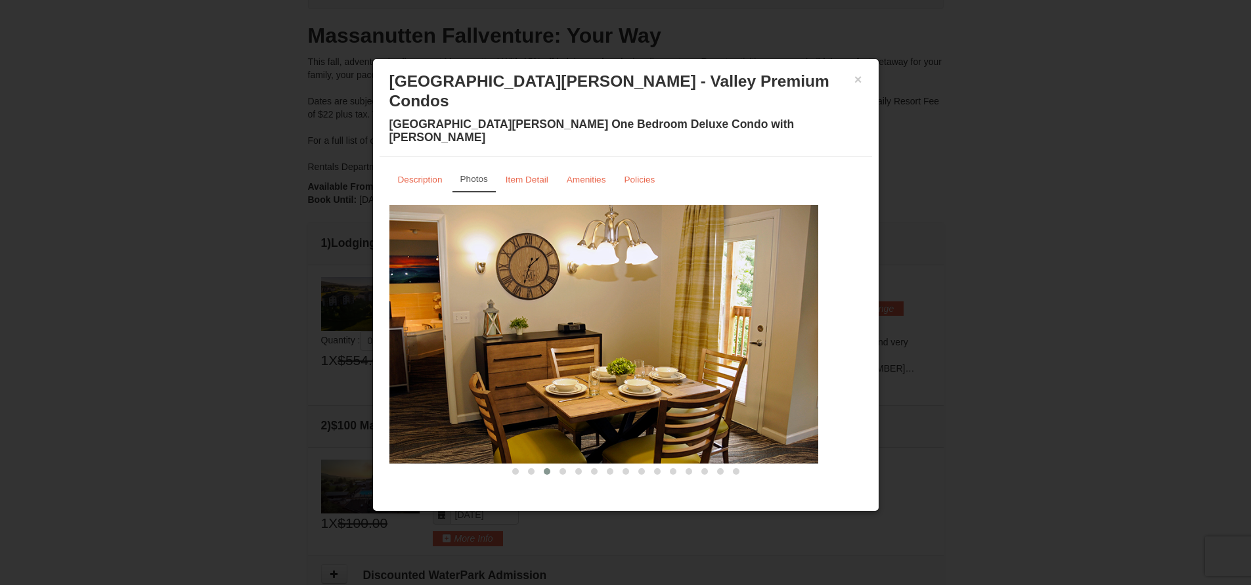
drag, startPoint x: 763, startPoint y: 368, endPoint x: 558, endPoint y: 387, distance: 205.1
click at [567, 385] on img at bounding box center [581, 334] width 473 height 259
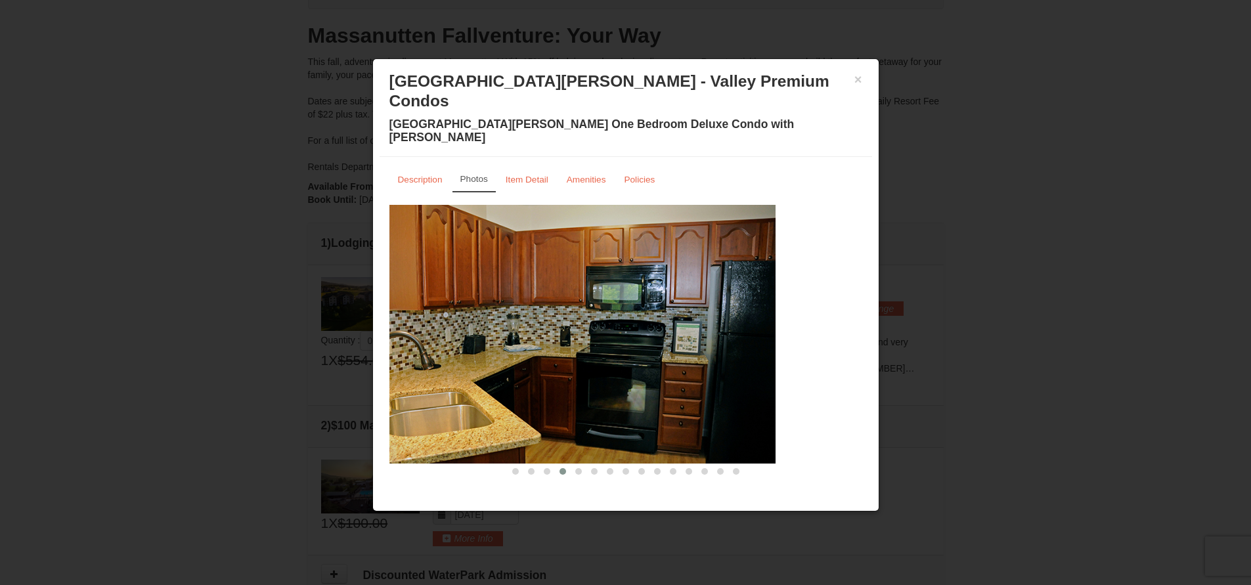
drag, startPoint x: 709, startPoint y: 374, endPoint x: 616, endPoint y: 378, distance: 92.7
click at [616, 378] on img at bounding box center [539, 334] width 473 height 259
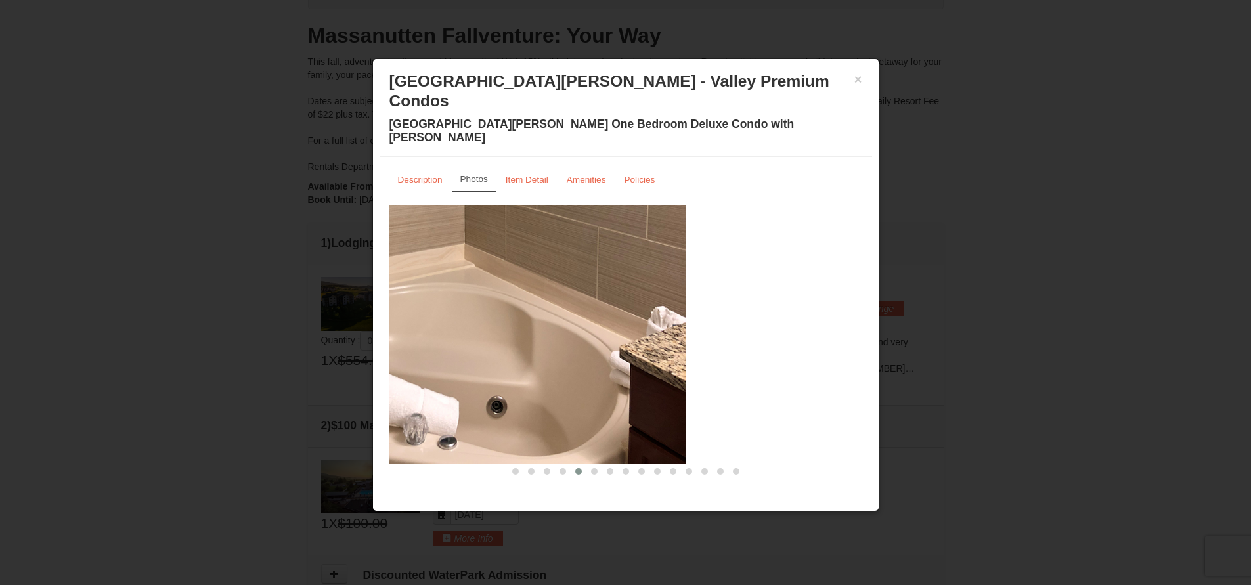
drag, startPoint x: 776, startPoint y: 375, endPoint x: 558, endPoint y: 381, distance: 217.5
click at [573, 380] on img at bounding box center [449, 334] width 473 height 259
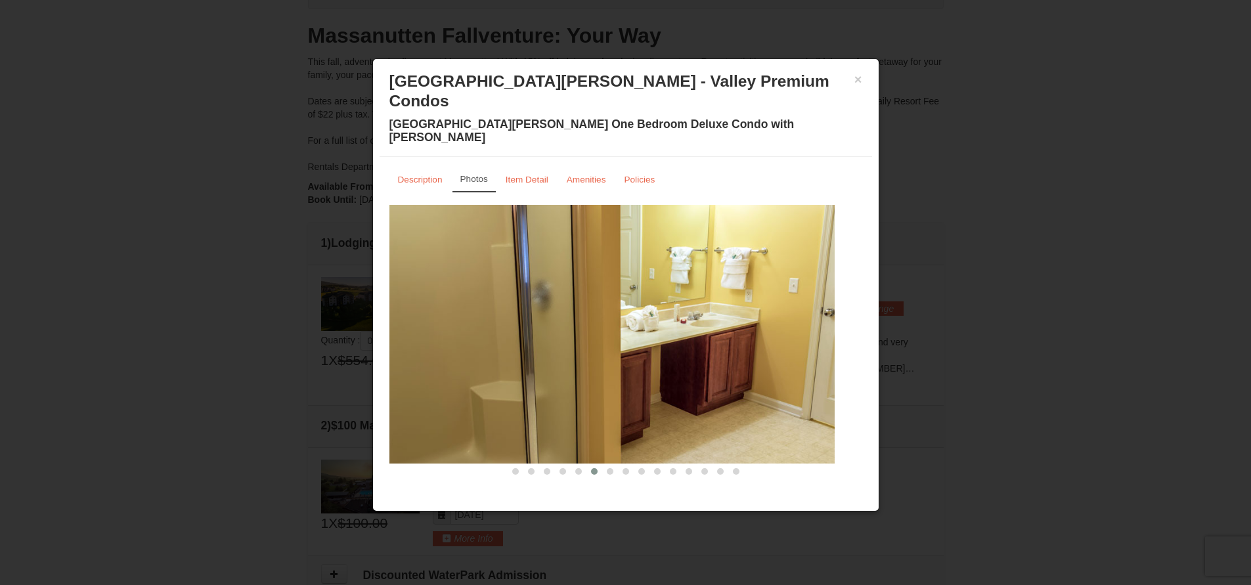
drag, startPoint x: 757, startPoint y: 370, endPoint x: 523, endPoint y: 383, distance: 234.2
click at [526, 380] on img at bounding box center [598, 334] width 473 height 259
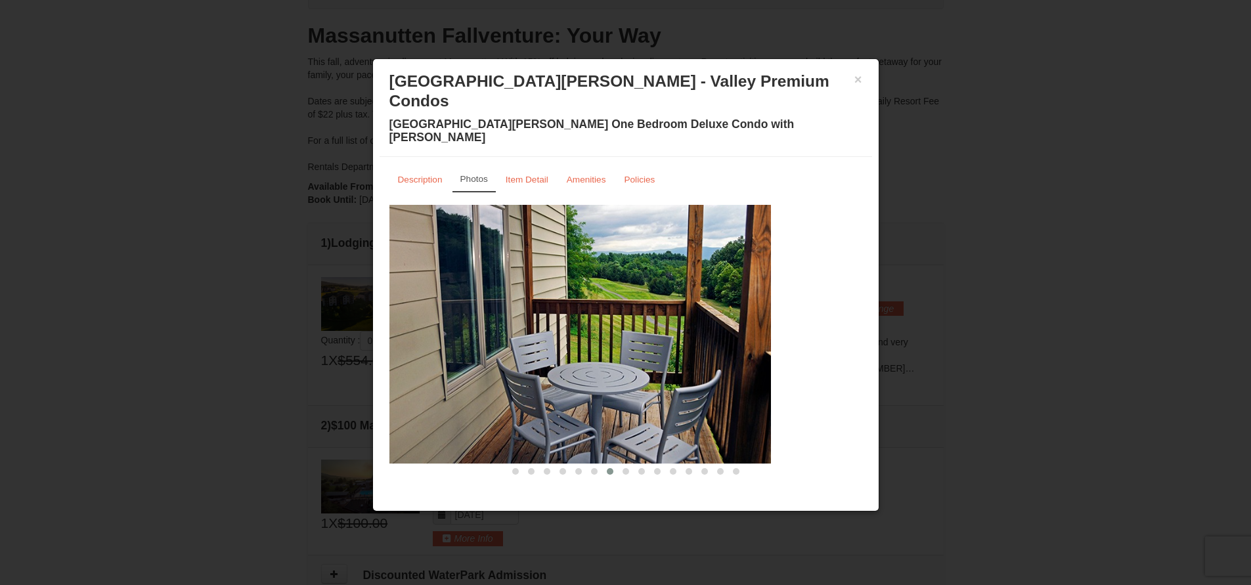
drag, startPoint x: 779, startPoint y: 380, endPoint x: 631, endPoint y: 380, distance: 148.4
click at [636, 380] on img at bounding box center [534, 334] width 473 height 259
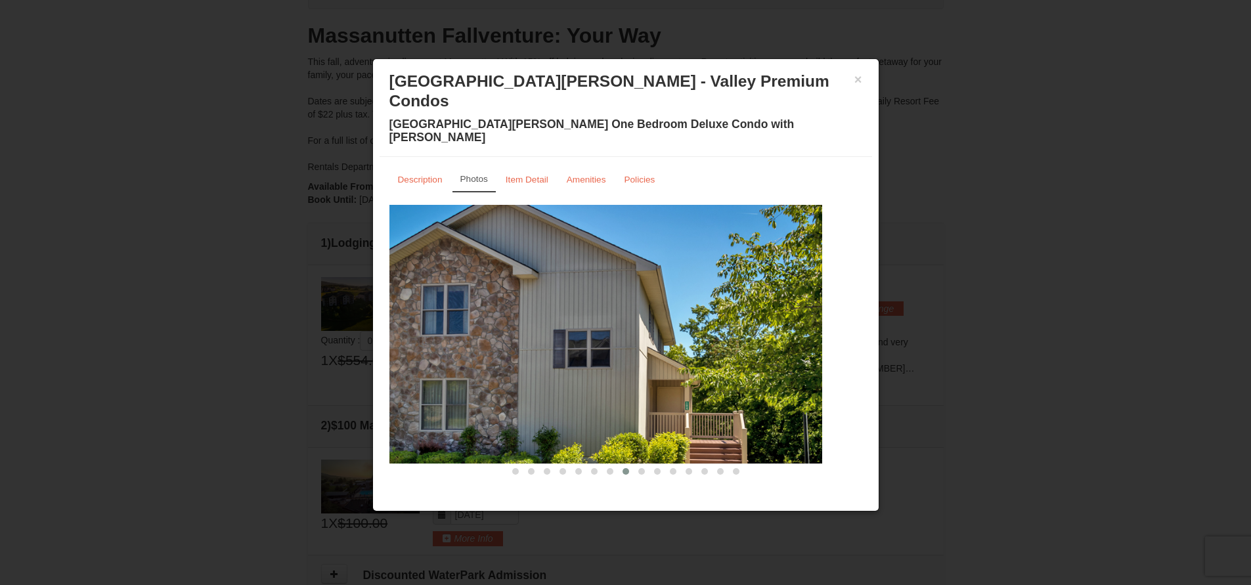
drag, startPoint x: 745, startPoint y: 383, endPoint x: 574, endPoint y: 389, distance: 170.9
click at [608, 387] on img at bounding box center [585, 334] width 473 height 259
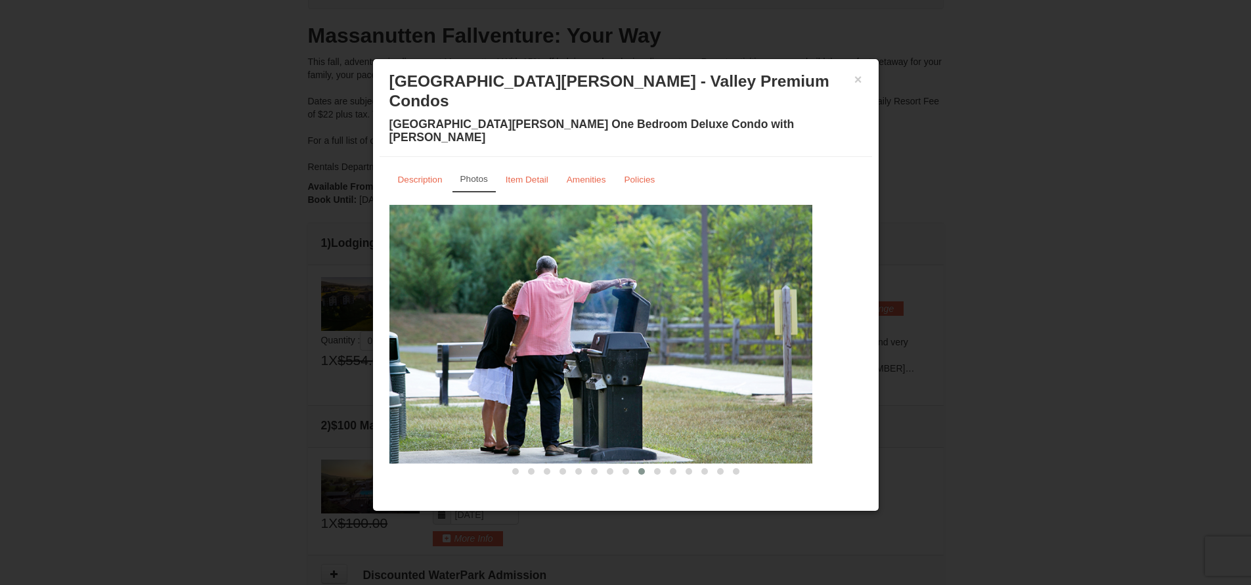
drag, startPoint x: 701, startPoint y: 394, endPoint x: 632, endPoint y: 405, distance: 69.9
click at [649, 402] on img at bounding box center [576, 334] width 473 height 259
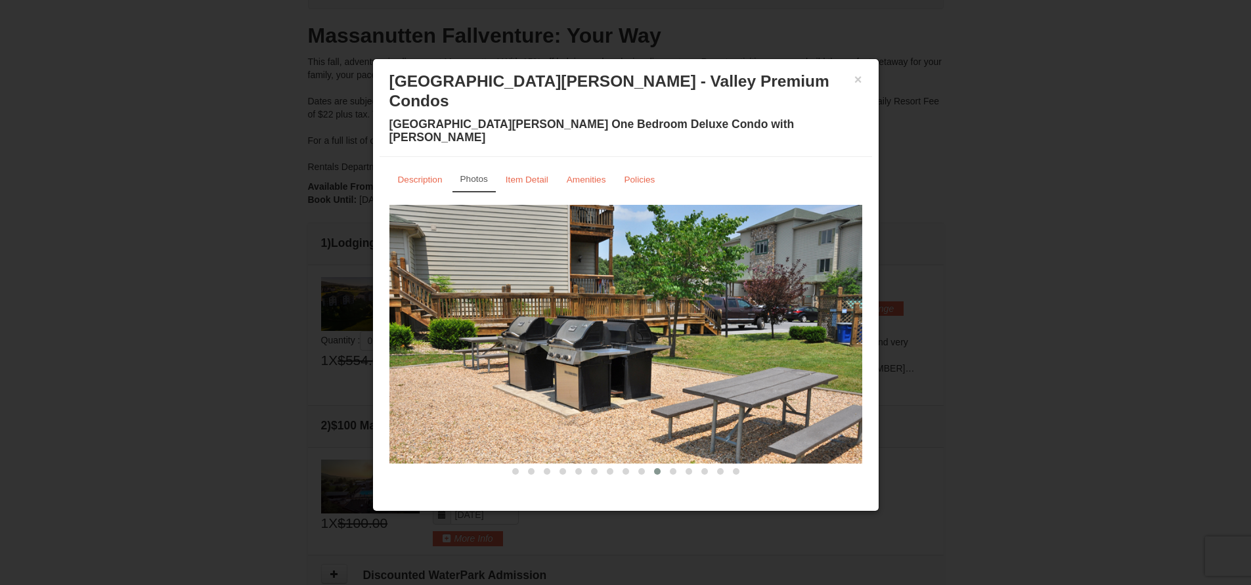
drag, startPoint x: 705, startPoint y: 400, endPoint x: 672, endPoint y: 410, distance: 35.1
click at [677, 409] on img at bounding box center [625, 334] width 473 height 259
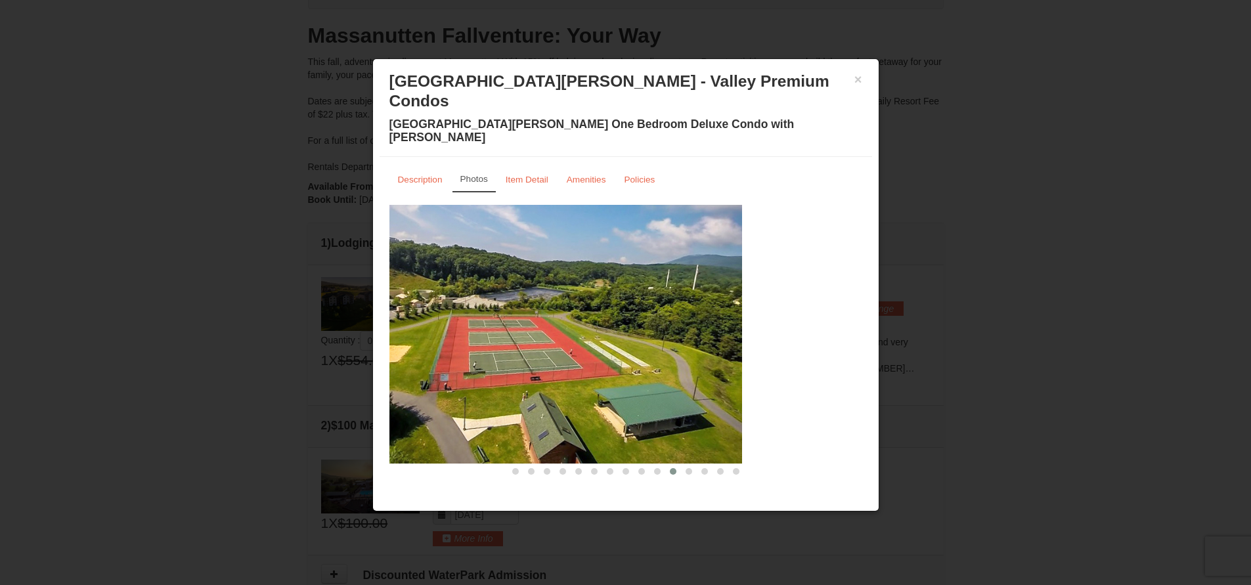
drag, startPoint x: 696, startPoint y: 391, endPoint x: 585, endPoint y: 408, distance: 111.7
click at [593, 403] on img at bounding box center [505, 334] width 473 height 259
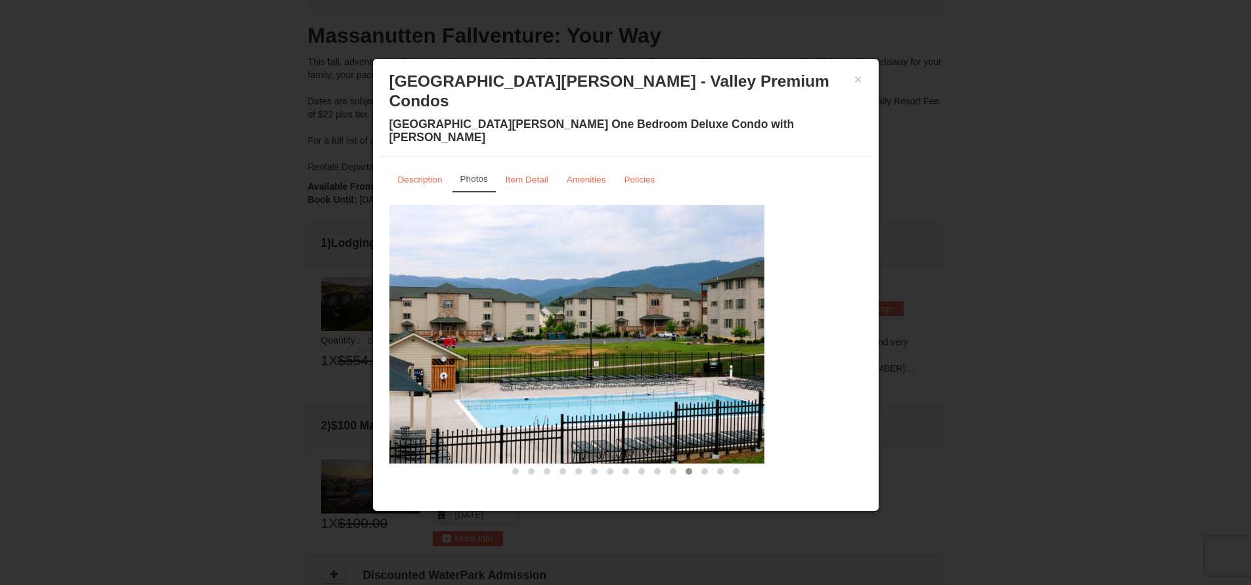
drag, startPoint x: 713, startPoint y: 374, endPoint x: 551, endPoint y: 387, distance: 162.1
click at [566, 382] on img at bounding box center [528, 334] width 473 height 259
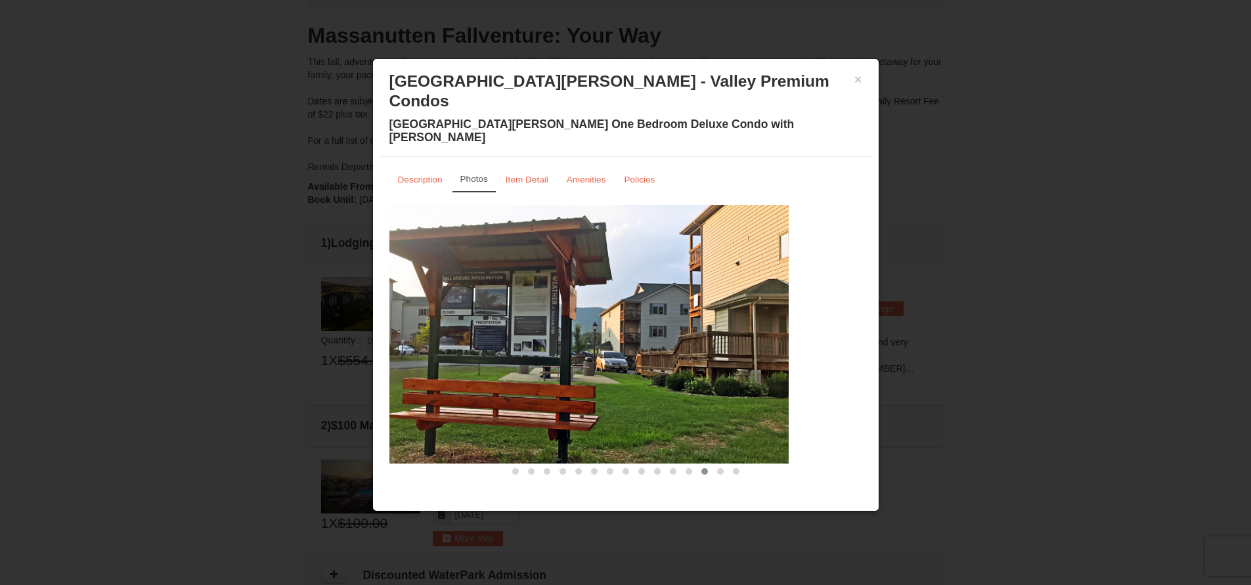
drag, startPoint x: 783, startPoint y: 367, endPoint x: 618, endPoint y: 380, distance: 165.3
click at [625, 376] on img at bounding box center [552, 334] width 473 height 259
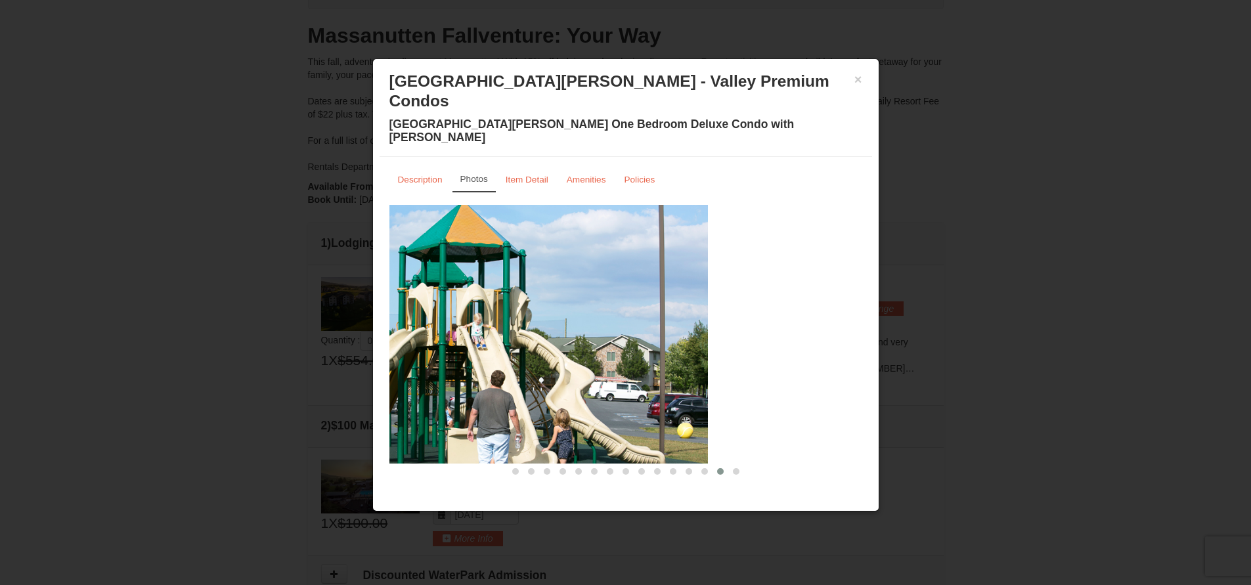
drag, startPoint x: 810, startPoint y: 392, endPoint x: 642, endPoint y: 407, distance: 168.2
click at [643, 407] on img at bounding box center [471, 334] width 473 height 259
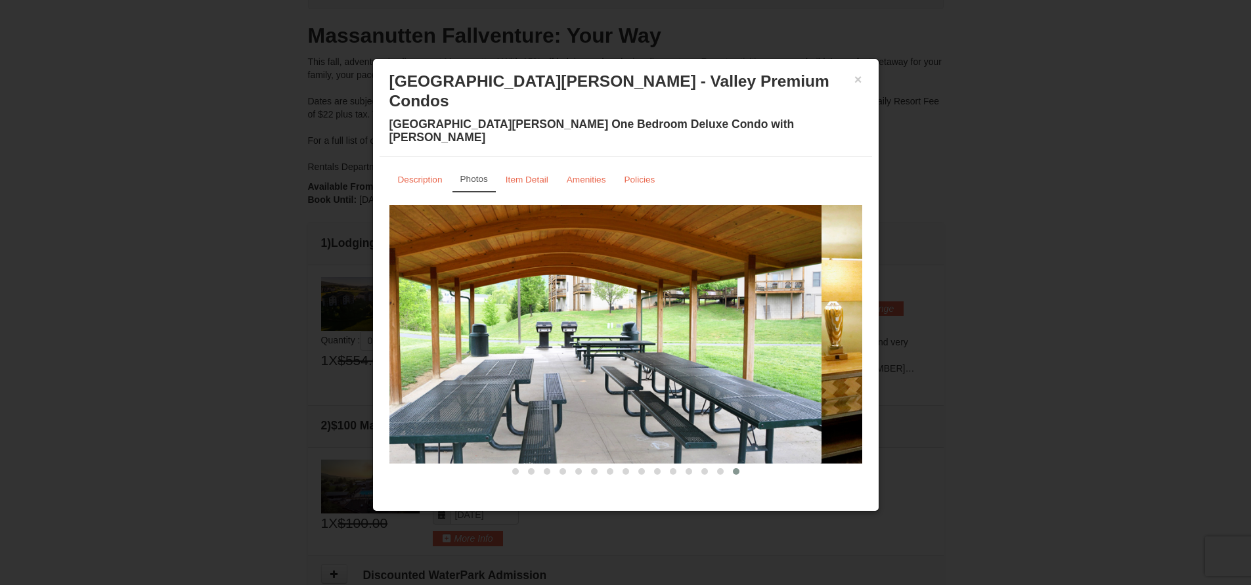
drag, startPoint x: 693, startPoint y: 374, endPoint x: 499, endPoint y: 372, distance: 194.4
click at [504, 374] on img at bounding box center [585, 334] width 473 height 259
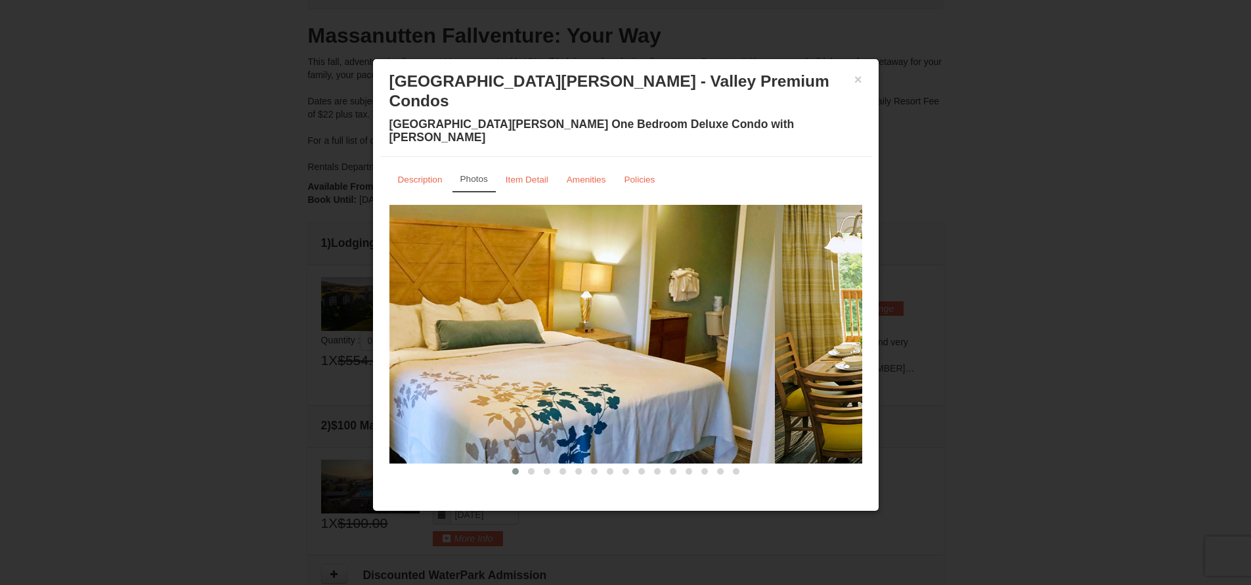
drag, startPoint x: 852, startPoint y: 278, endPoint x: 475, endPoint y: 307, distance: 378.1
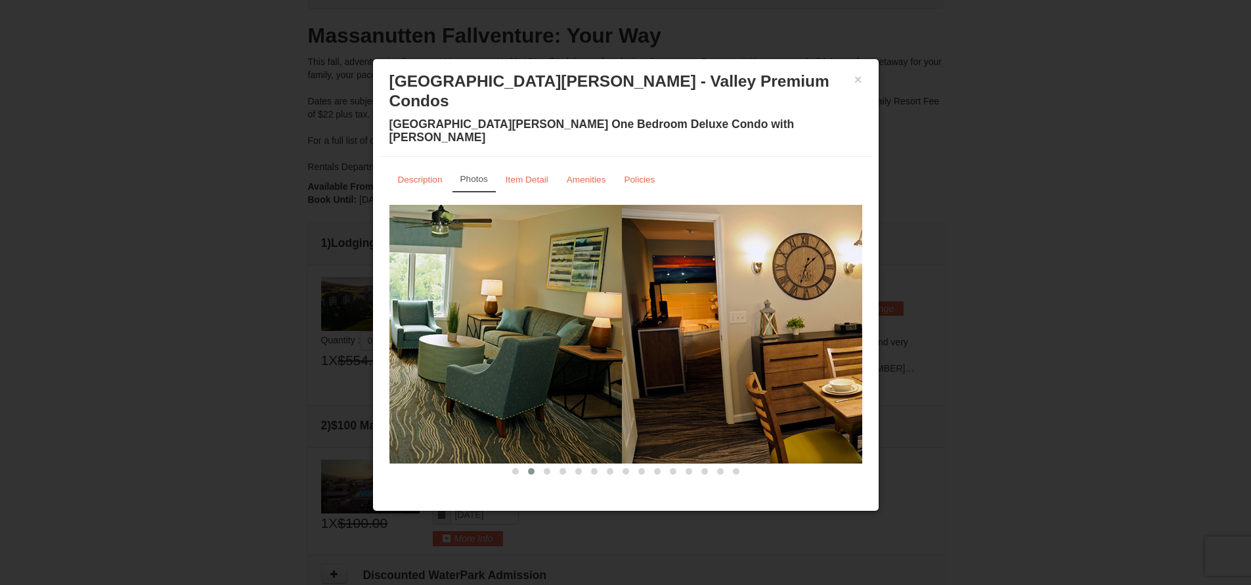
drag, startPoint x: 761, startPoint y: 308, endPoint x: 495, endPoint y: 321, distance: 265.7
click at [497, 316] on img at bounding box center [385, 334] width 473 height 259
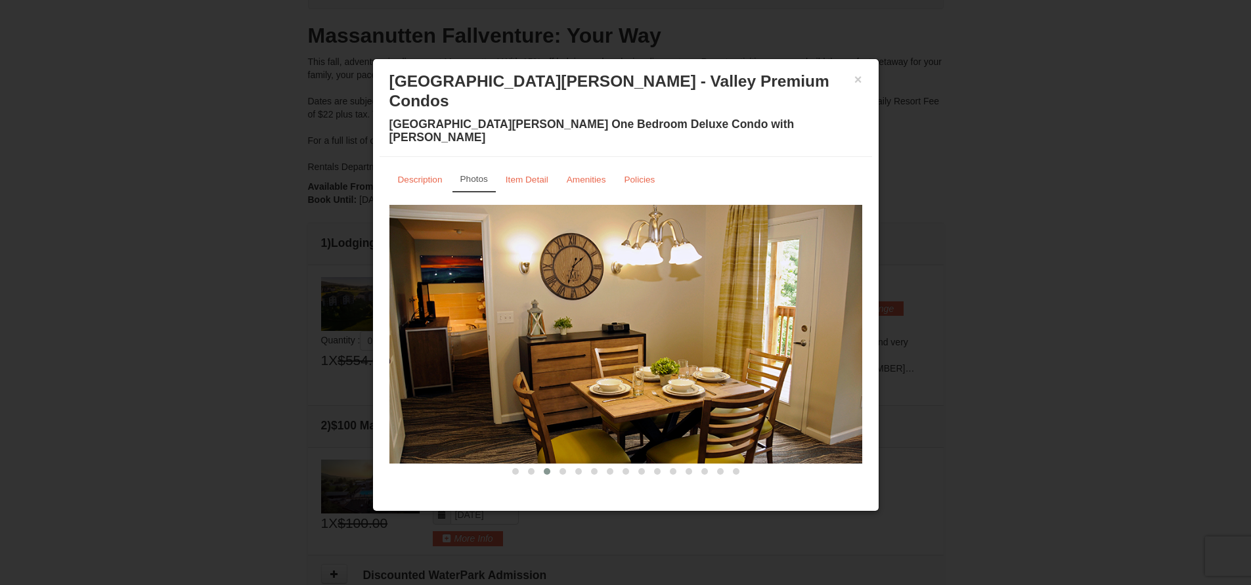
click at [865, 72] on div "× Woodstone Meadows - Valley Premium Condos Woodstone Meadows One Bedroom Delux…" at bounding box center [626, 111] width 493 height 91
click at [860, 79] on button "×" at bounding box center [858, 79] width 8 height 13
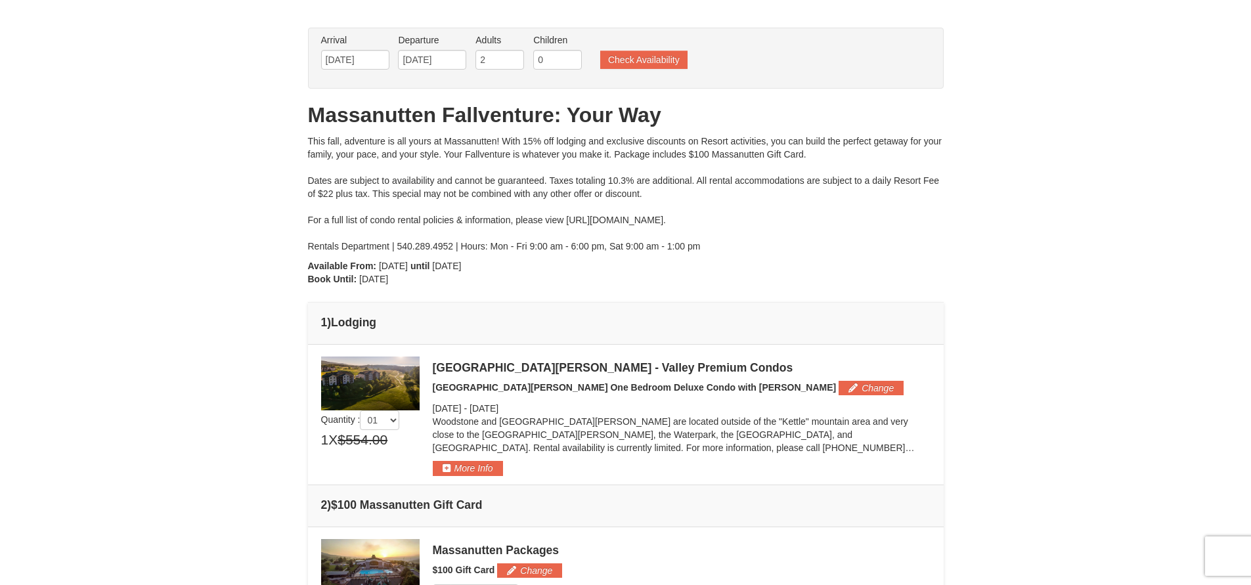
scroll to position [0, 0]
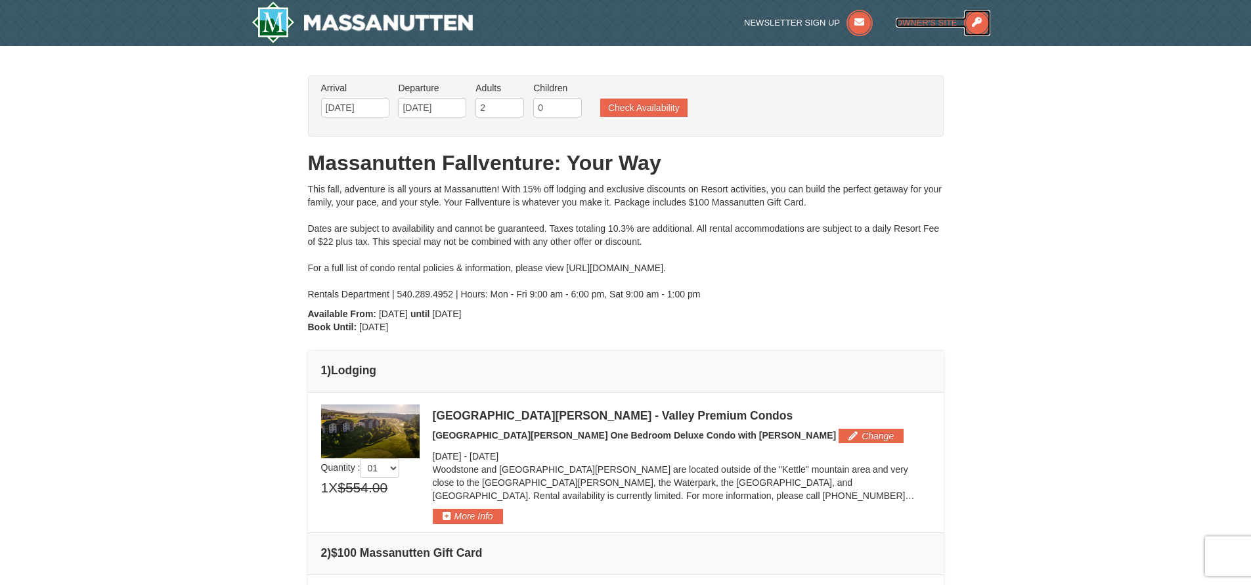
click at [944, 19] on span "Owner's Site" at bounding box center [927, 23] width 62 height 10
